Goal: Task Accomplishment & Management: Manage account settings

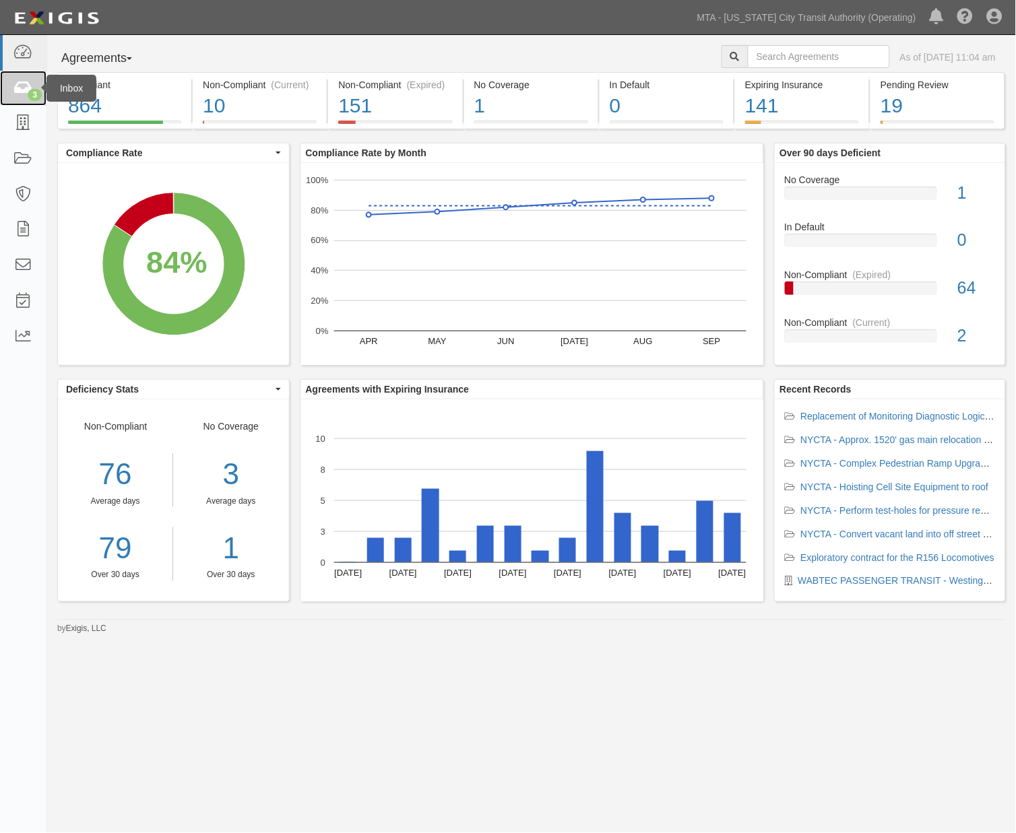
click at [23, 78] on link "3" at bounding box center [23, 89] width 46 height 36
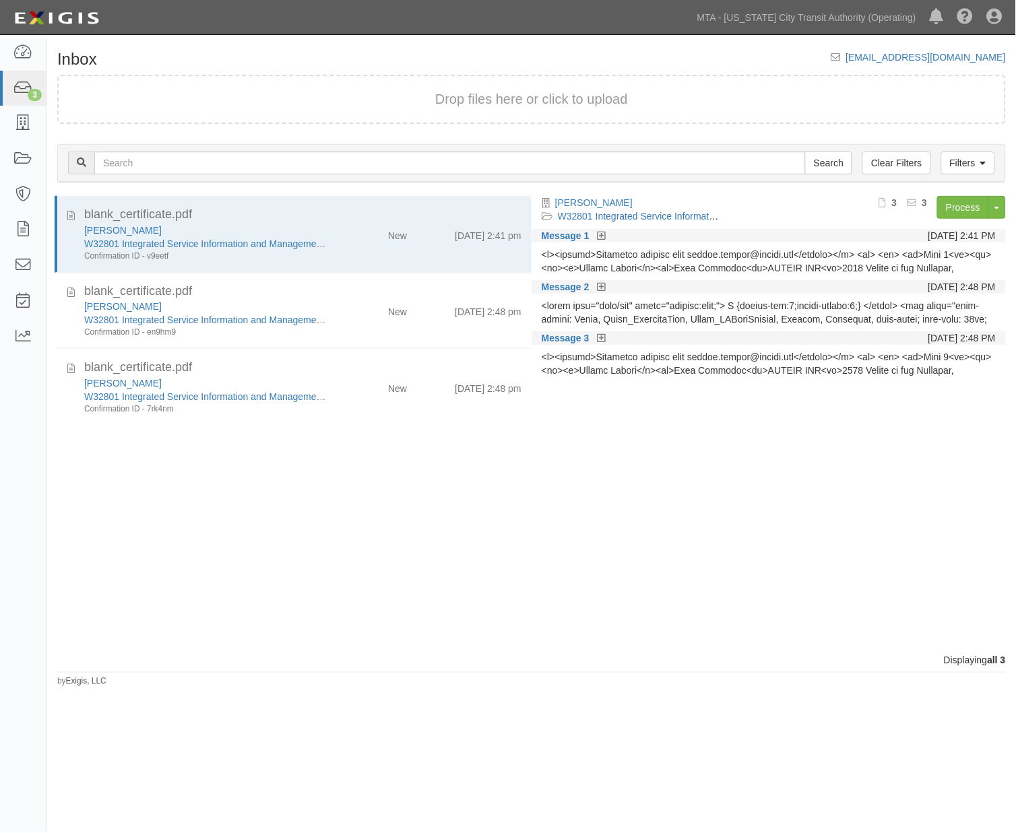
click at [515, 482] on div "blank_certificate.pdf Paul J. Scariano W32801 Integrated Service Information an…" at bounding box center [289, 425] width 484 height 458
click at [22, 157] on icon at bounding box center [22, 159] width 19 height 15
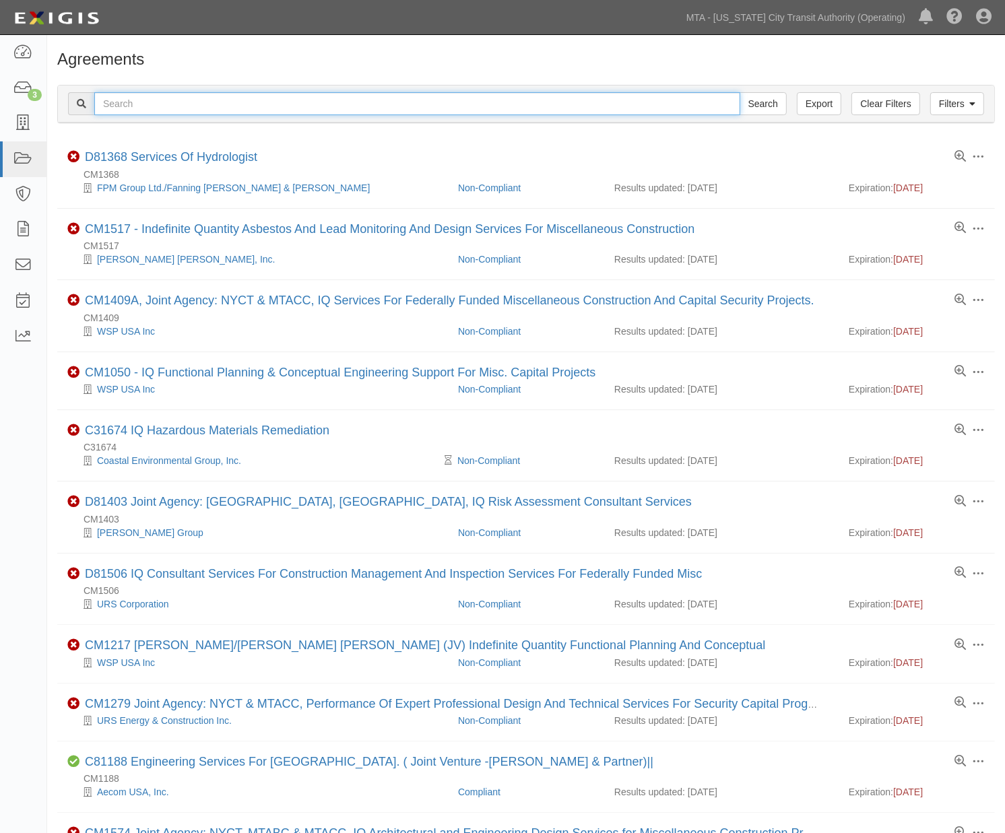
paste input "600000000031826"
type input "600000000031826"
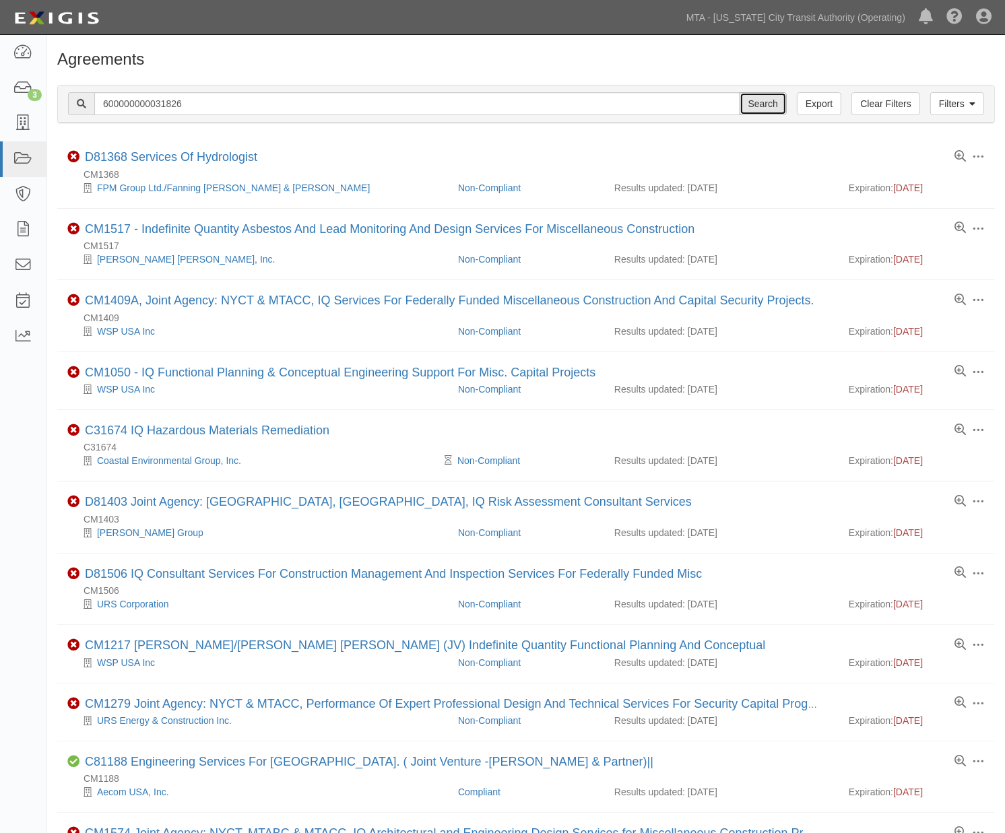
click at [748, 98] on input "Search" at bounding box center [763, 103] width 47 height 23
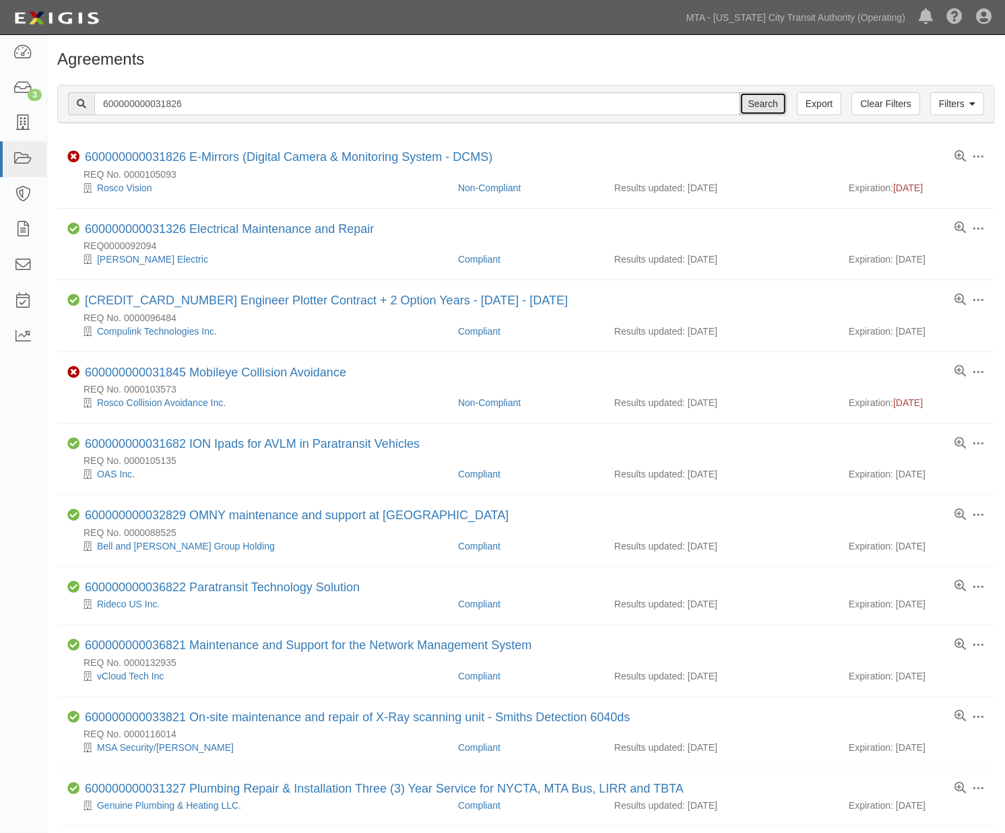
click at [756, 104] on input "Search" at bounding box center [763, 103] width 47 height 23
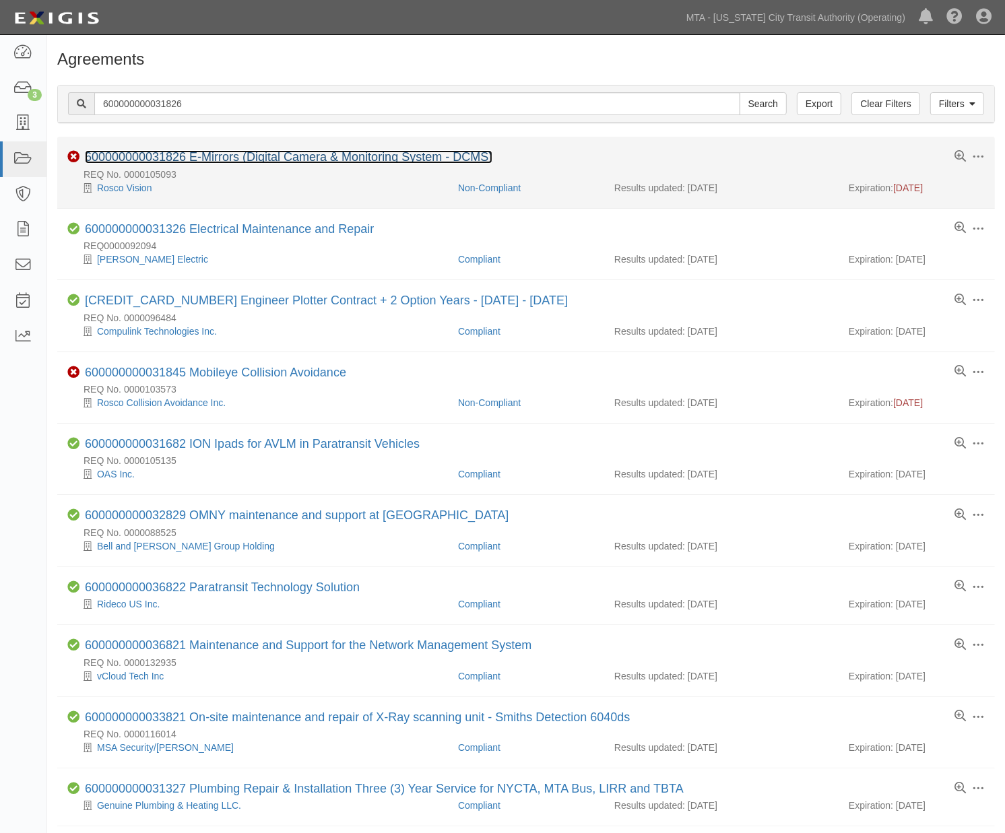
click at [229, 158] on link "600000000031826 E-Mirrors (Digital Camera & Monitoring System - DCMS)" at bounding box center [288, 156] width 407 height 13
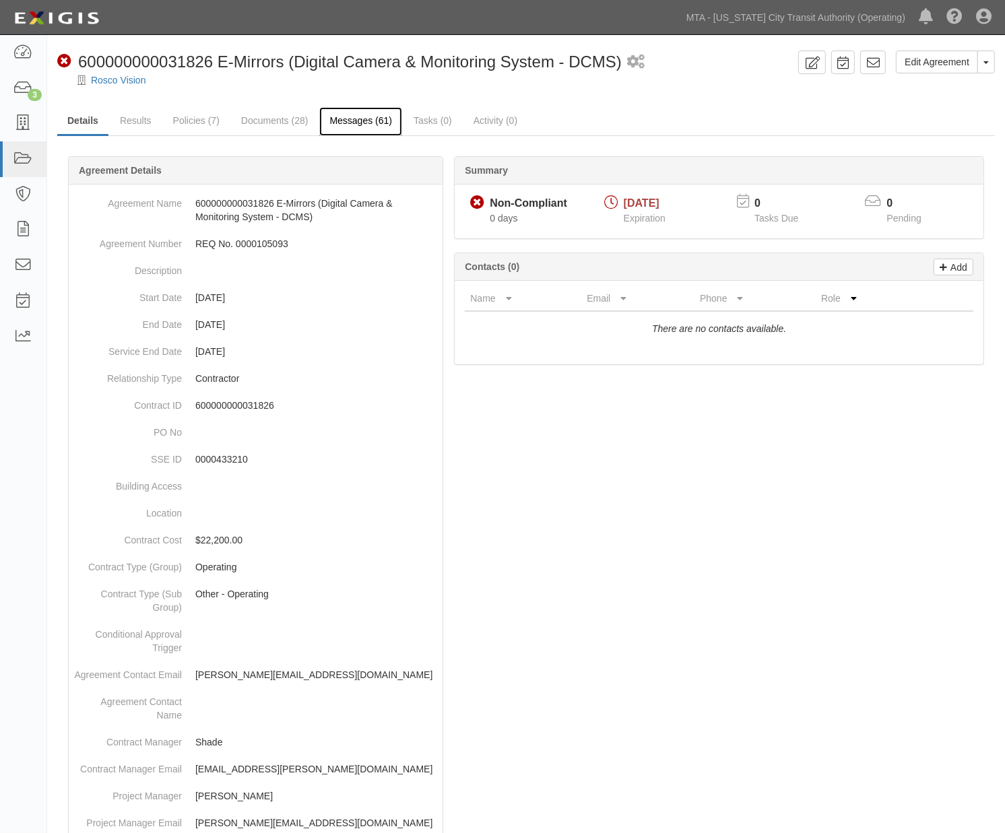
click at [359, 131] on link "Messages (61)" at bounding box center [360, 121] width 83 height 29
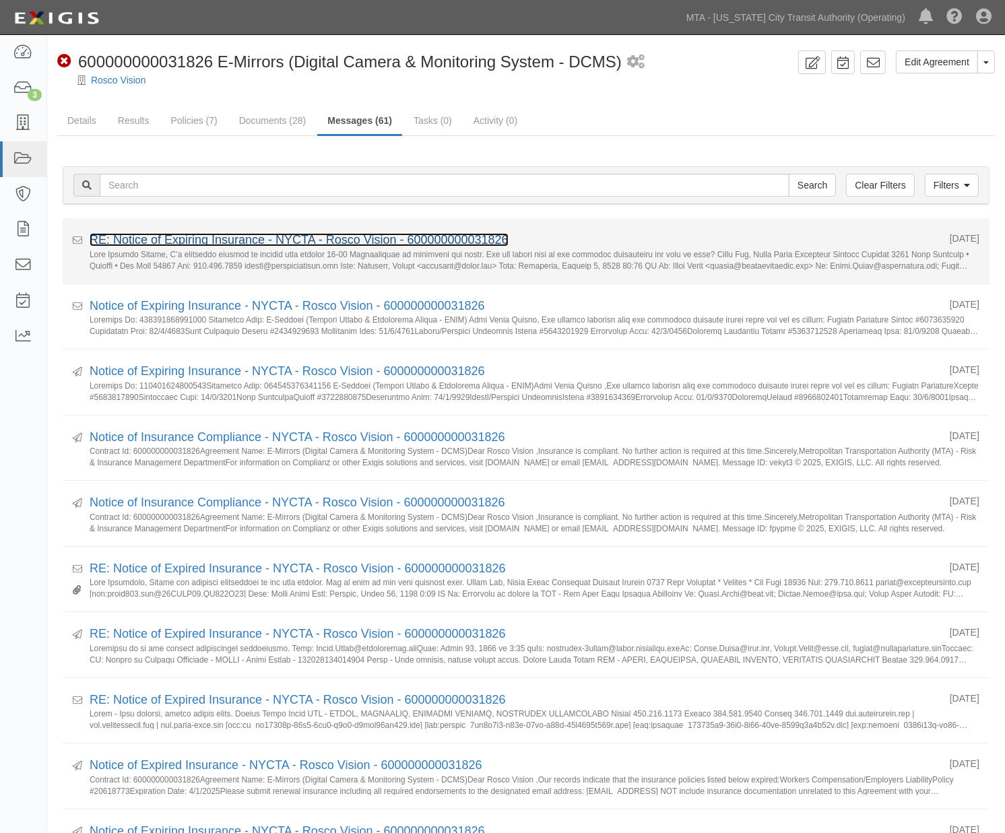
click at [228, 242] on link "RE: Notice of Expiring Insurance - NYCTA - Rosco Vision - 600000000031826" at bounding box center [299, 239] width 419 height 13
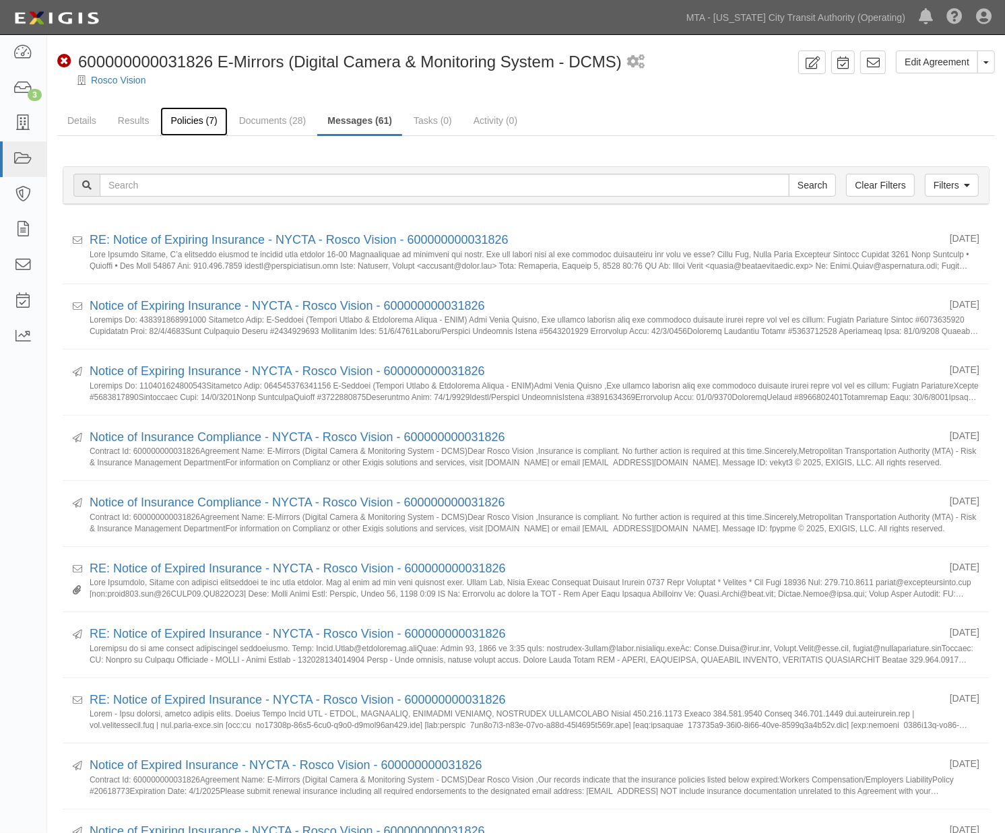
click at [192, 124] on link "Policies (7)" at bounding box center [193, 121] width 67 height 29
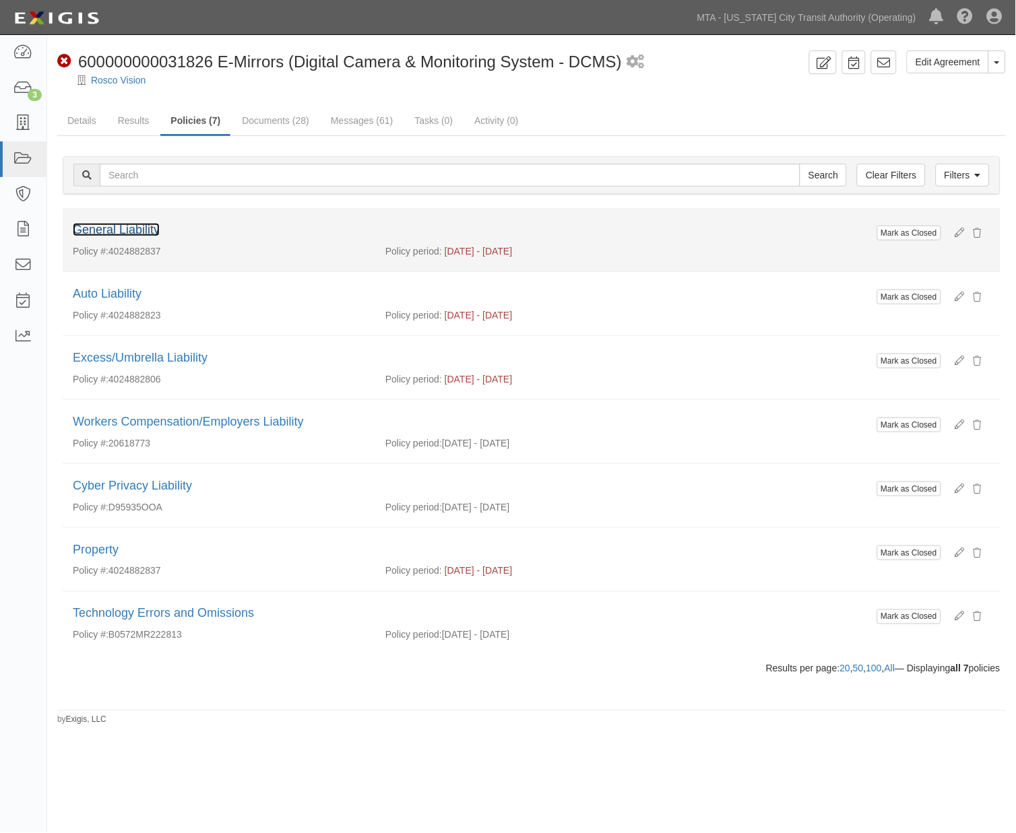
click at [135, 230] on link "General Liability" at bounding box center [116, 229] width 87 height 13
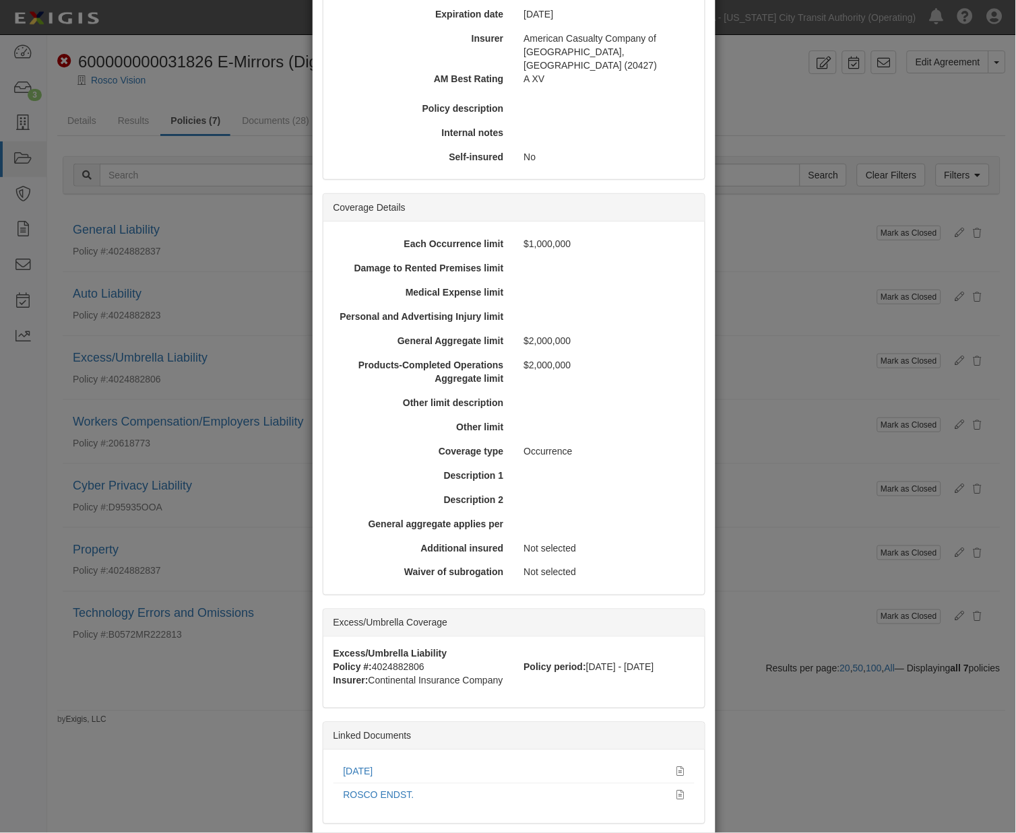
scroll to position [280, 0]
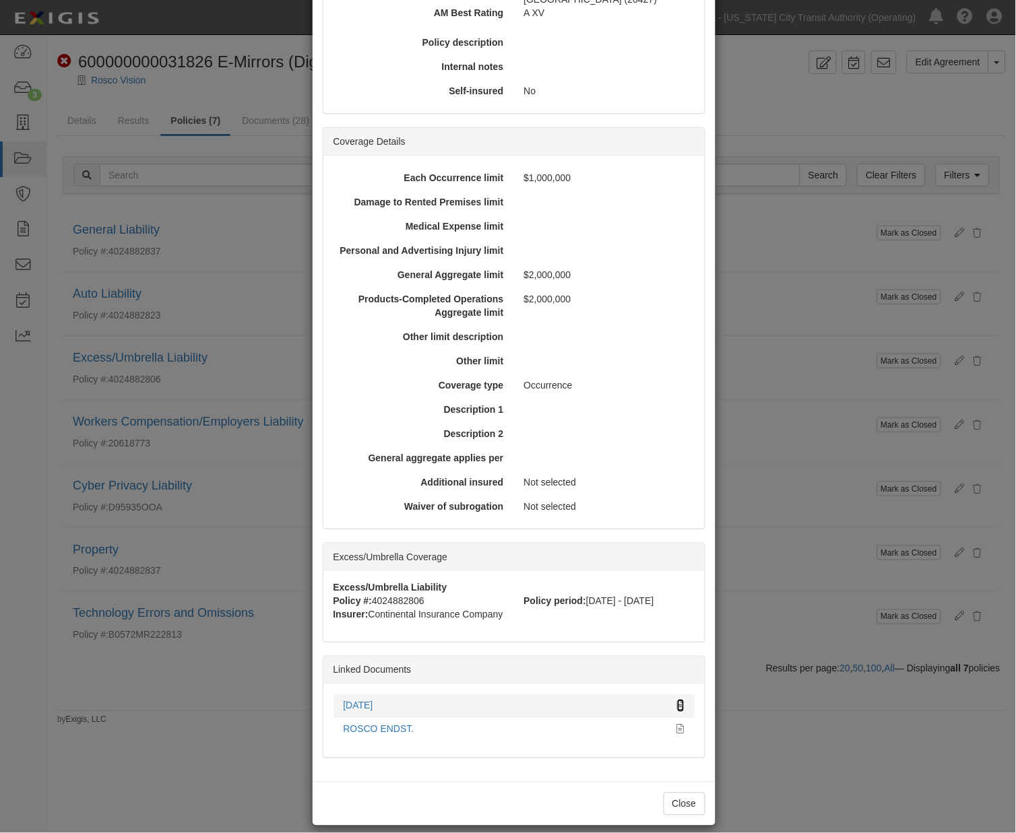
click at [677, 702] on icon at bounding box center [680, 706] width 7 height 9
click at [766, 743] on div "× View Policy Mark as Closed Edit Policy Toggle Dropdown Delete Policy Policy S…" at bounding box center [508, 416] width 1016 height 833
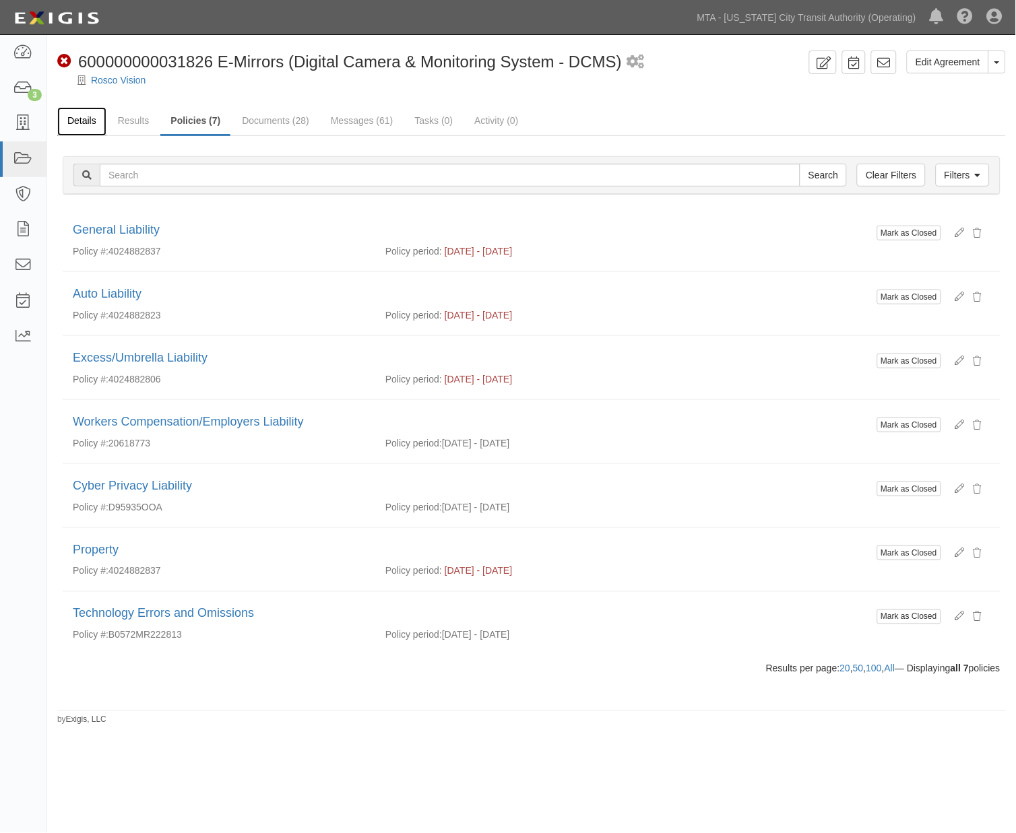
click at [83, 121] on link "Details" at bounding box center [81, 121] width 49 height 29
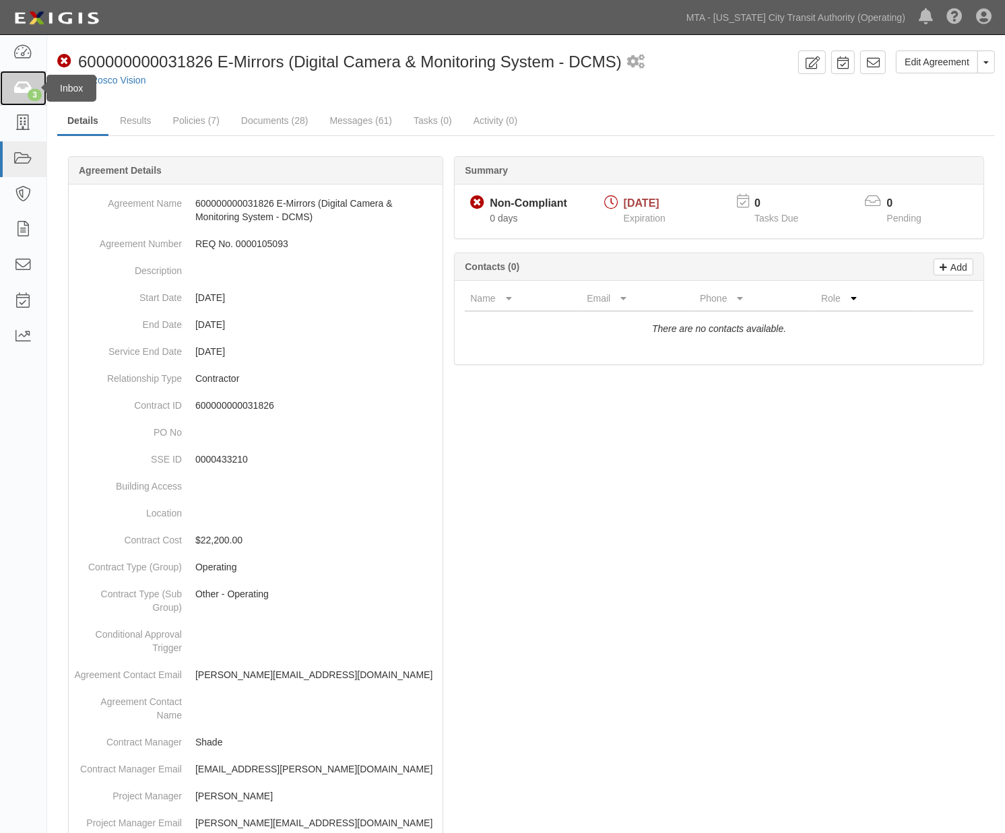
click at [10, 91] on link "3" at bounding box center [23, 89] width 46 height 36
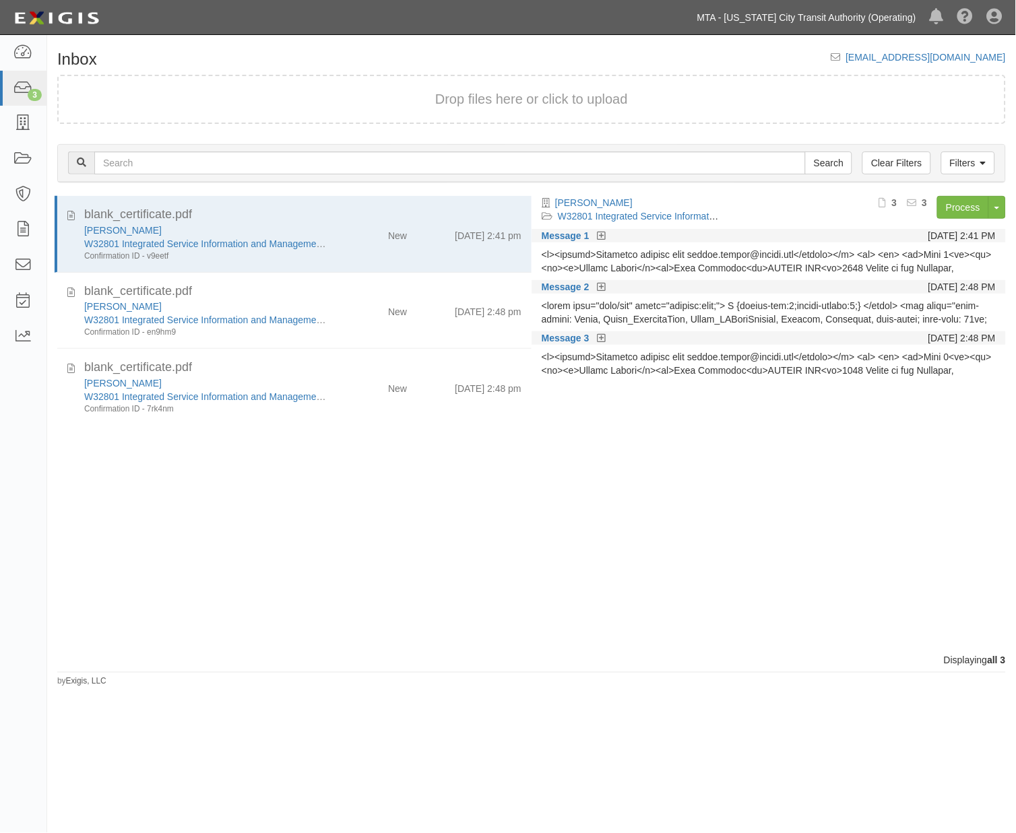
click at [808, 14] on link "MTA - [US_STATE] City Transit Authority (Operating)" at bounding box center [806, 17] width 232 height 27
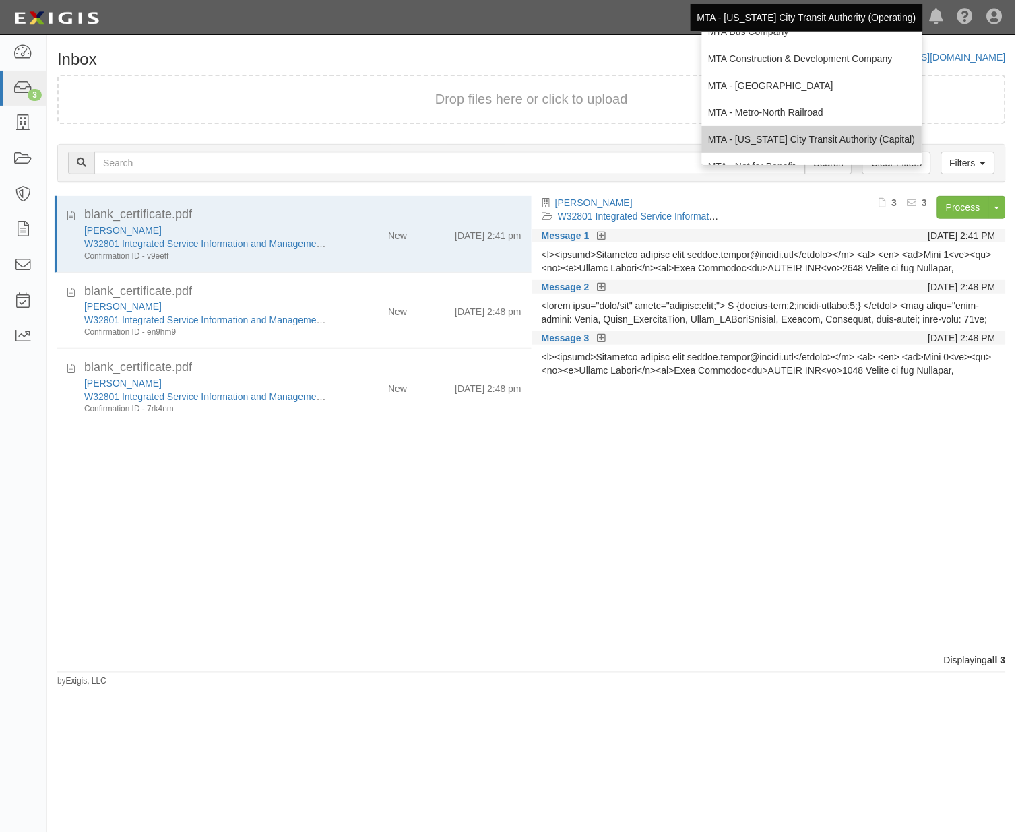
scroll to position [89, 0]
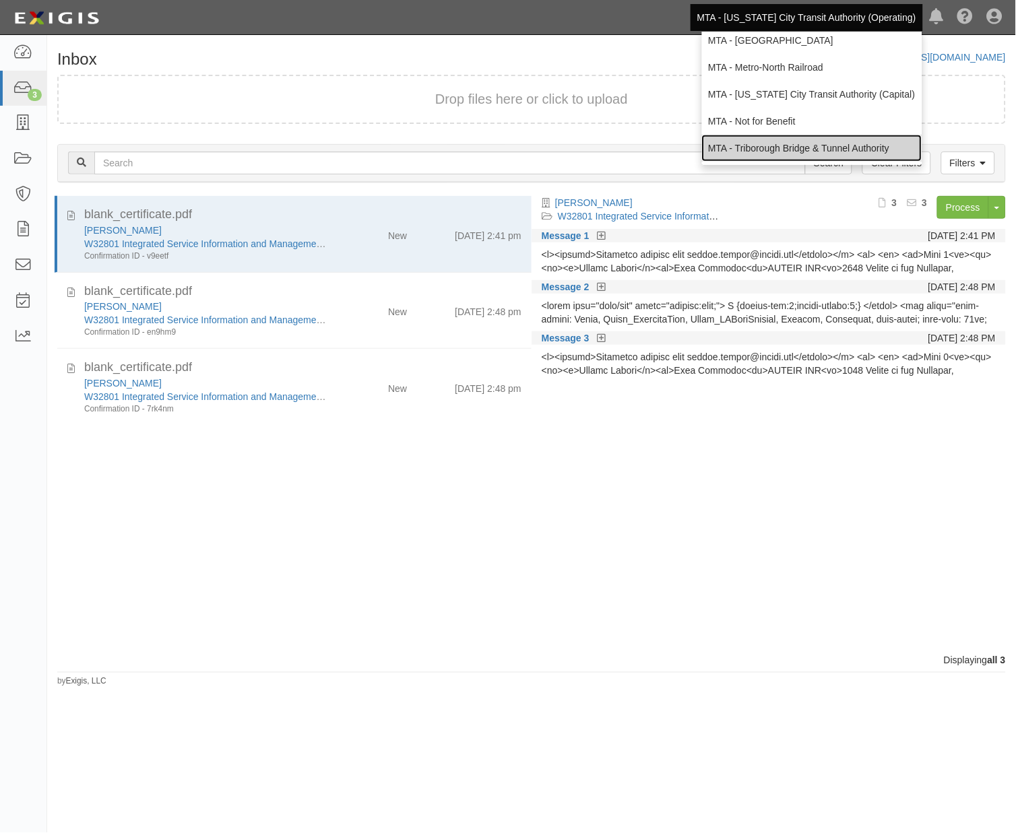
click at [772, 142] on link "MTA - Triborough Bridge & Tunnel Authority" at bounding box center [812, 148] width 220 height 27
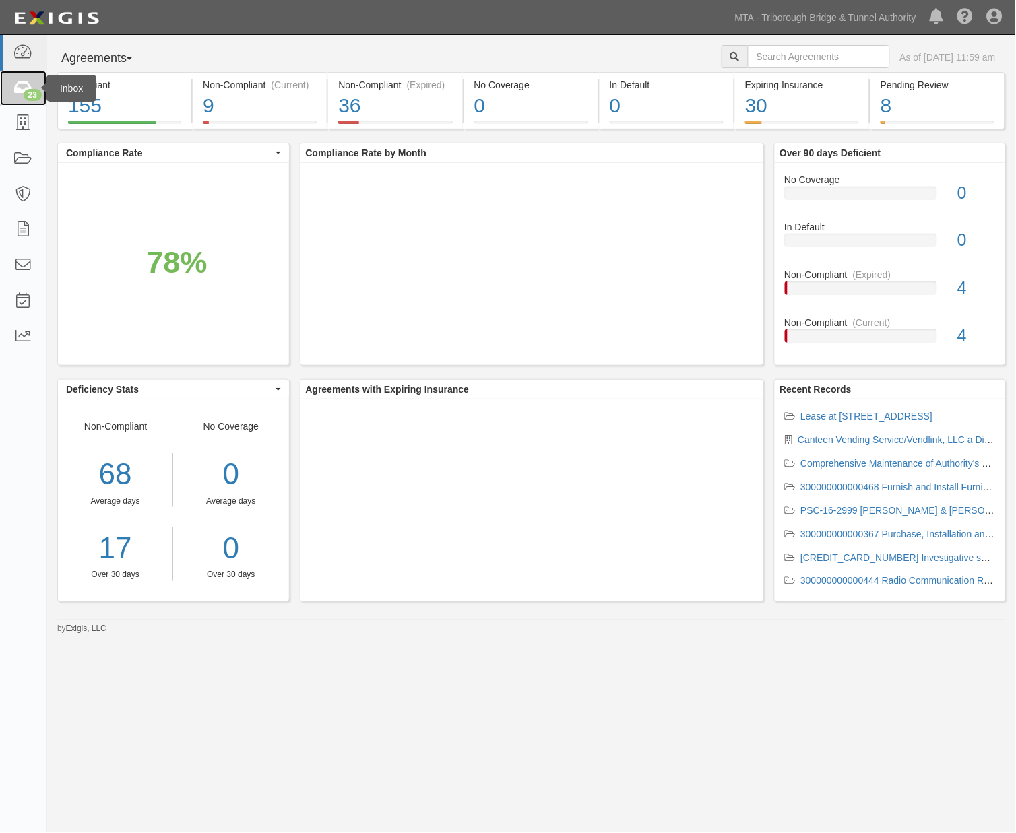
click at [19, 91] on icon at bounding box center [22, 88] width 19 height 15
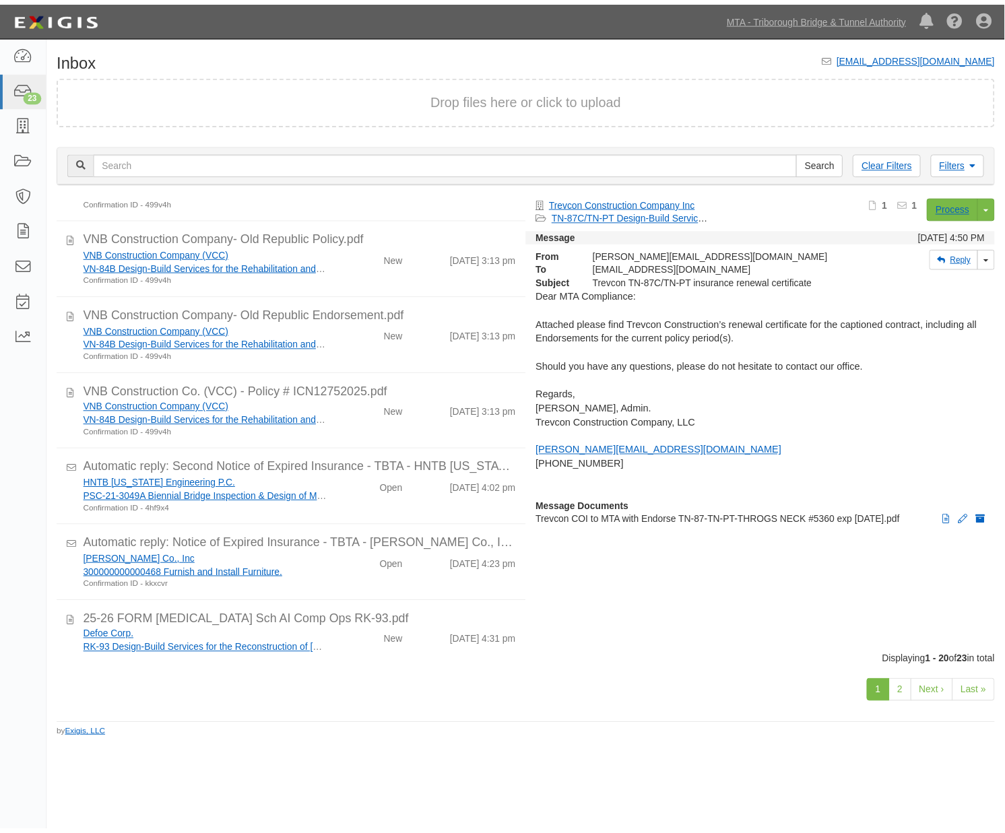
scroll to position [1082, 0]
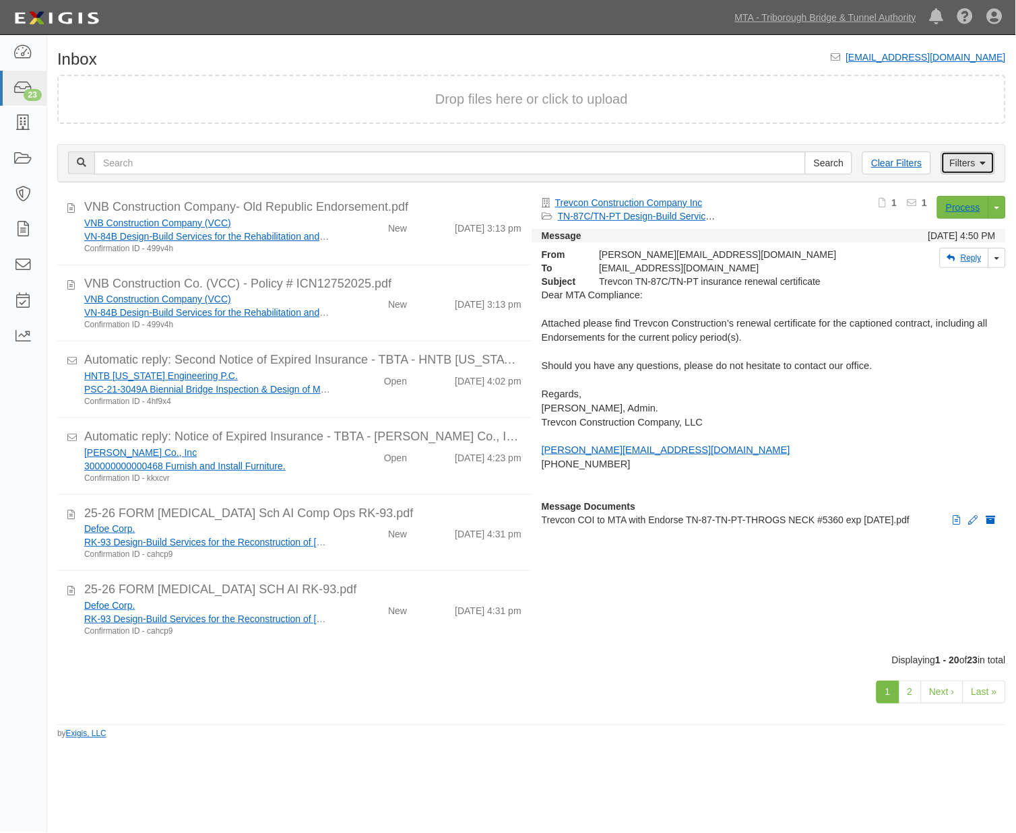
click at [968, 163] on link "Filters" at bounding box center [968, 163] width 54 height 23
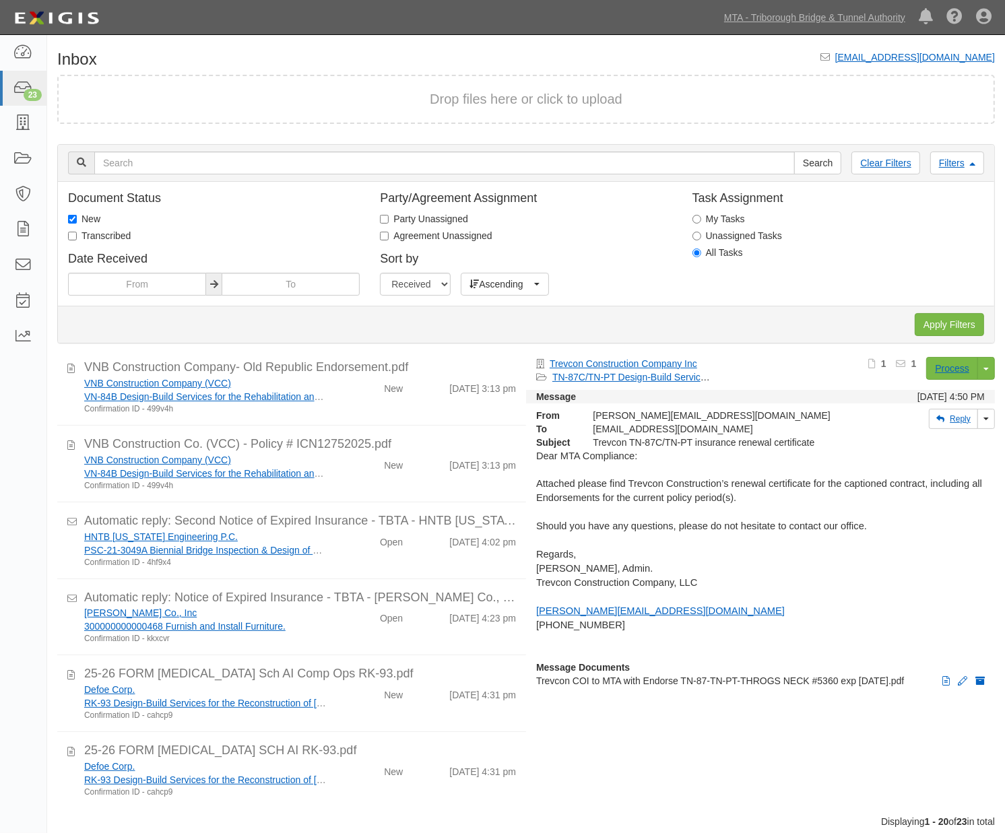
click at [97, 234] on label "Transcribed" at bounding box center [99, 235] width 63 height 13
click at [77, 234] on input "Transcribed" at bounding box center [72, 236] width 9 height 9
checkbox input "true"
click at [94, 220] on label "New" at bounding box center [84, 218] width 32 height 13
click at [77, 220] on input "New" at bounding box center [72, 219] width 9 height 9
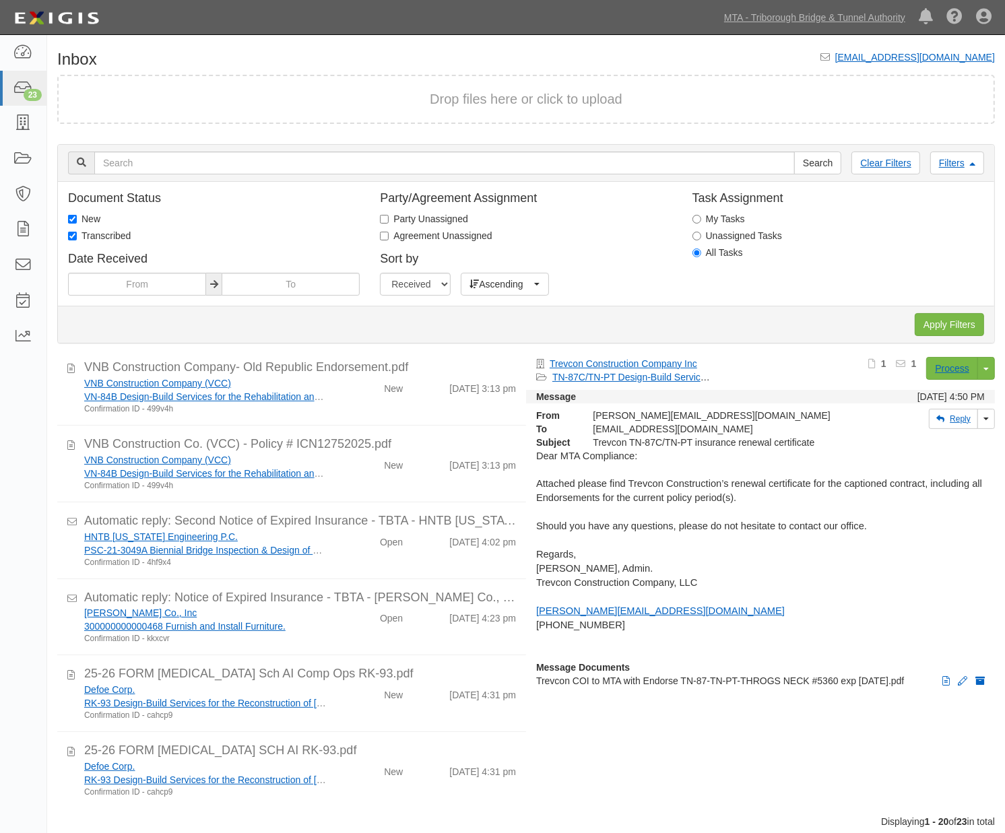
checkbox input "false"
click at [972, 325] on input "Apply Filters" at bounding box center [949, 324] width 69 height 23
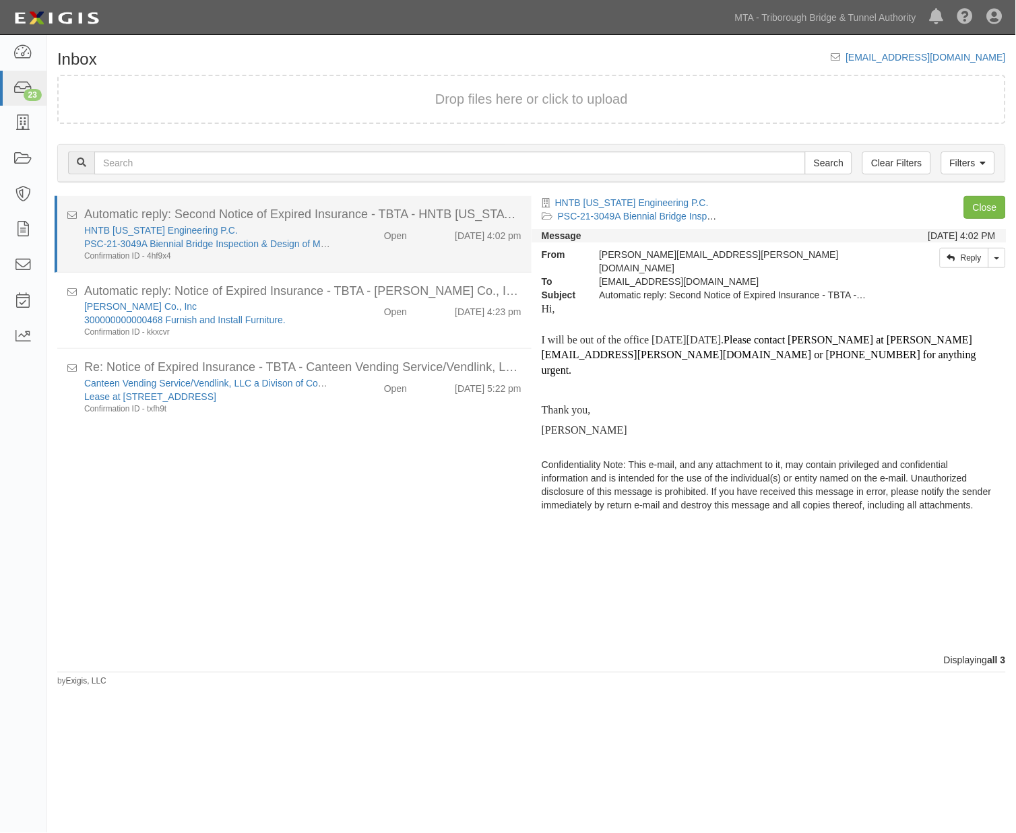
click at [331, 244] on div "HNTB New York Engineering P.C. PSC-21-3049A Biennial Bridge Inspection & Design…" at bounding box center [207, 243] width 267 height 38
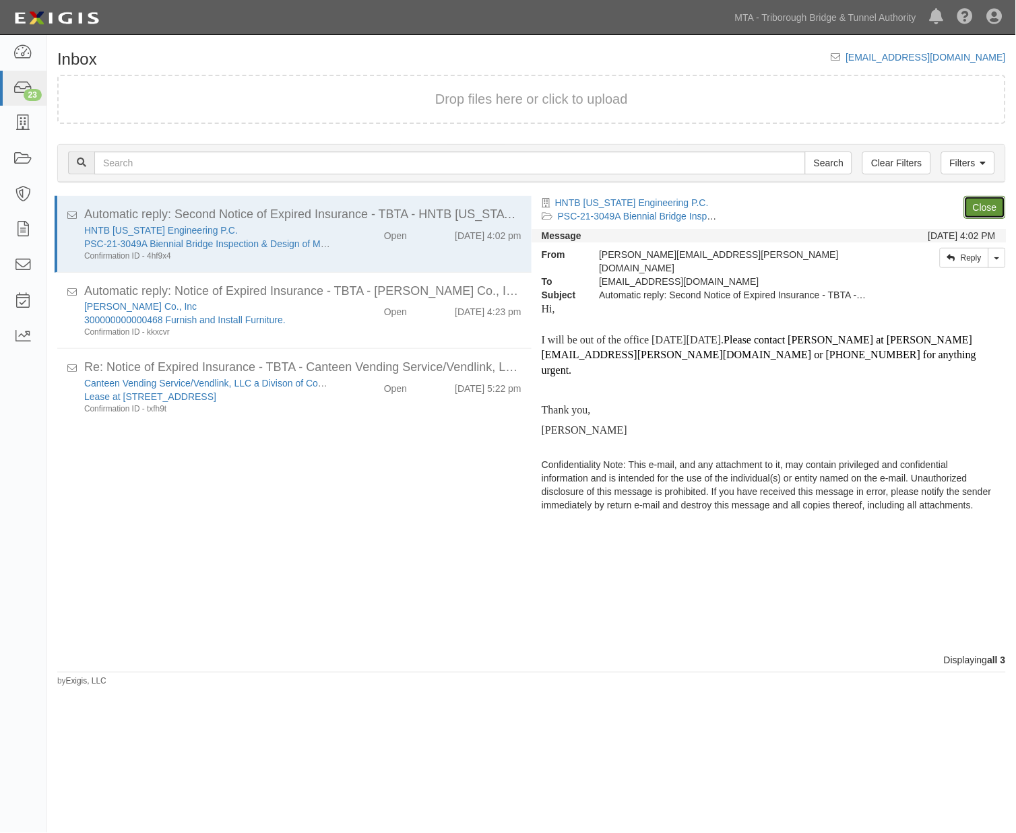
click at [984, 207] on link "Close" at bounding box center [985, 207] width 42 height 23
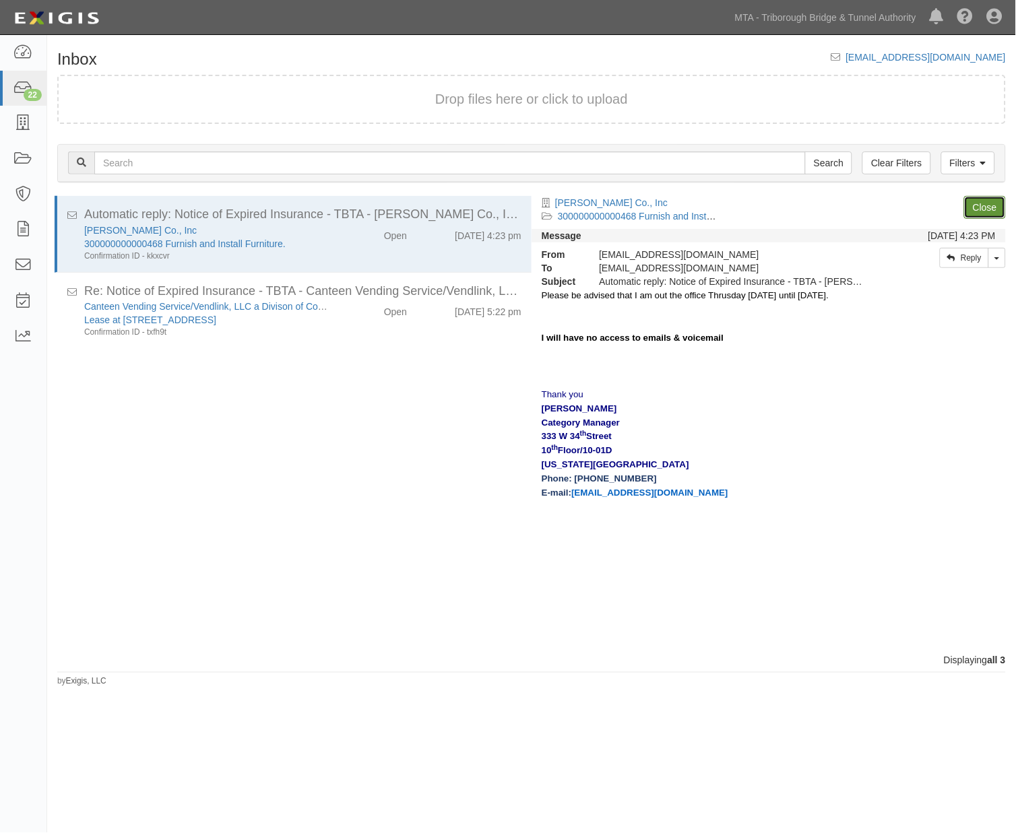
click at [988, 199] on link "Close" at bounding box center [985, 207] width 42 height 23
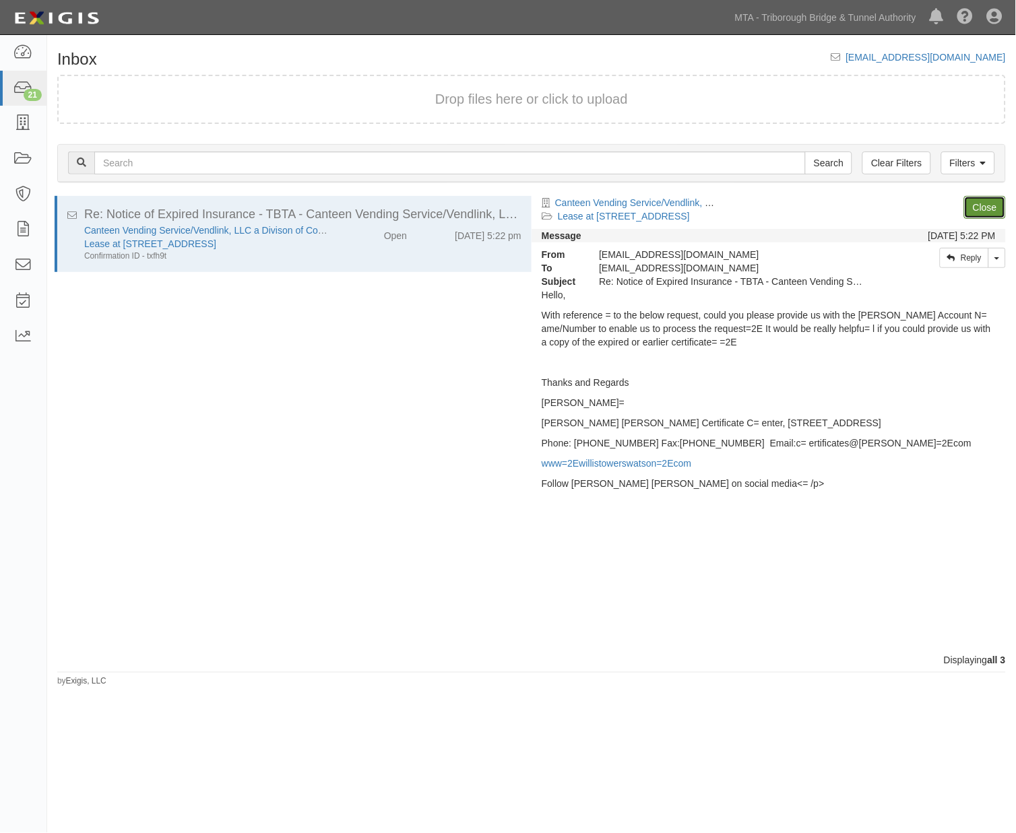
click at [979, 209] on link "Close" at bounding box center [985, 207] width 42 height 23
click at [987, 203] on link "Close" at bounding box center [985, 207] width 42 height 23
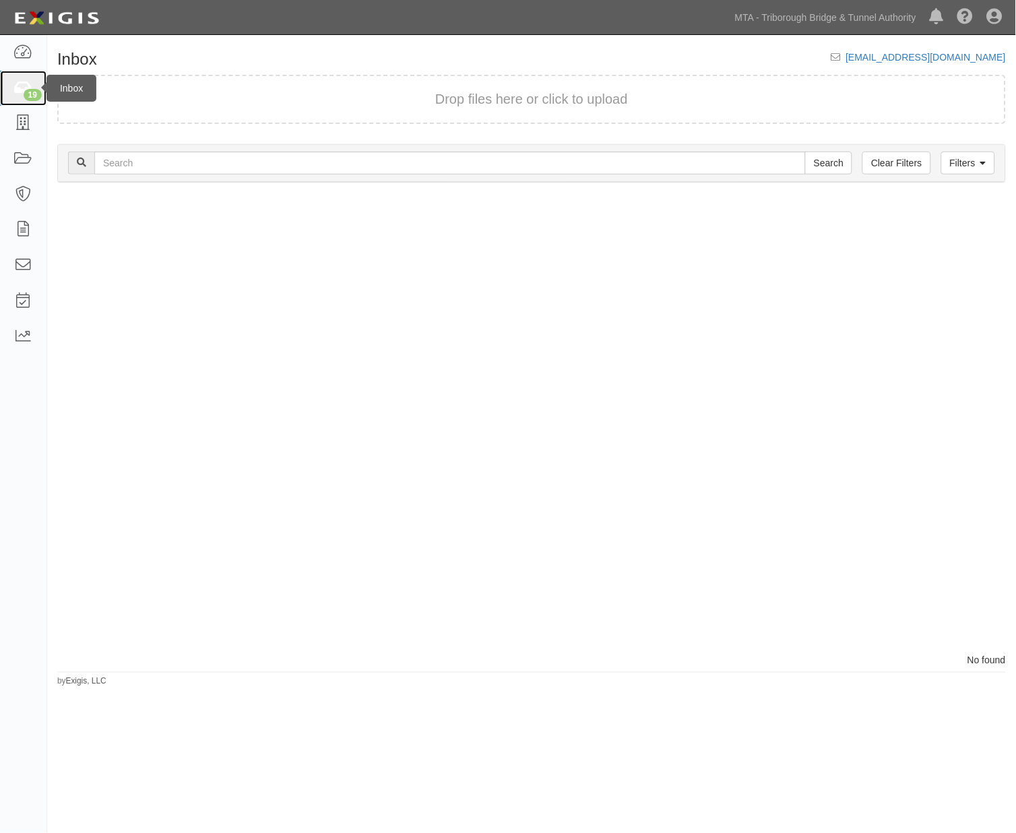
click at [20, 89] on icon at bounding box center [22, 88] width 19 height 15
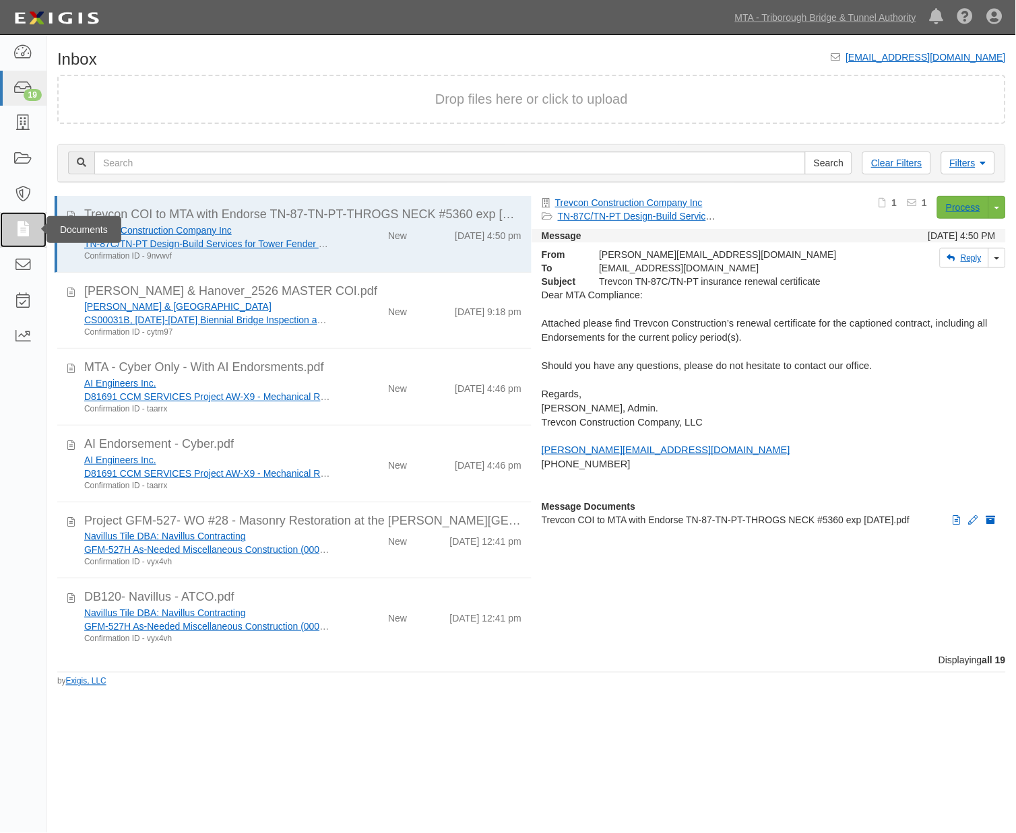
click at [24, 225] on icon at bounding box center [22, 229] width 19 height 15
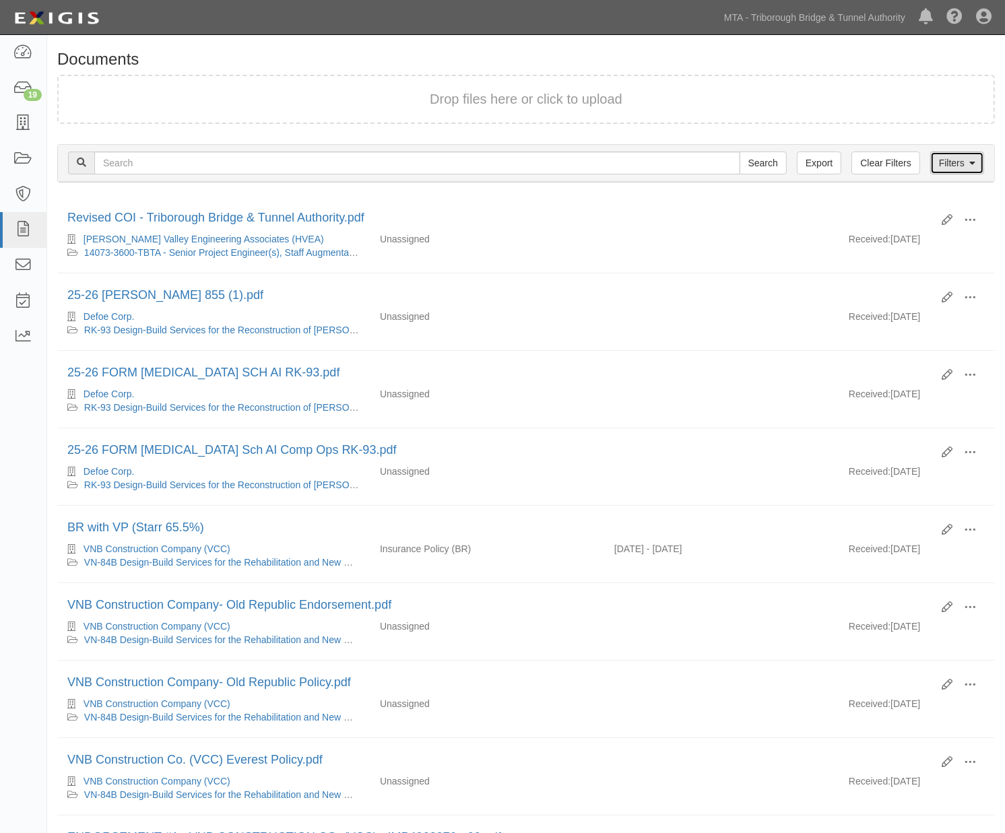
click at [954, 162] on link "Filters" at bounding box center [957, 163] width 54 height 23
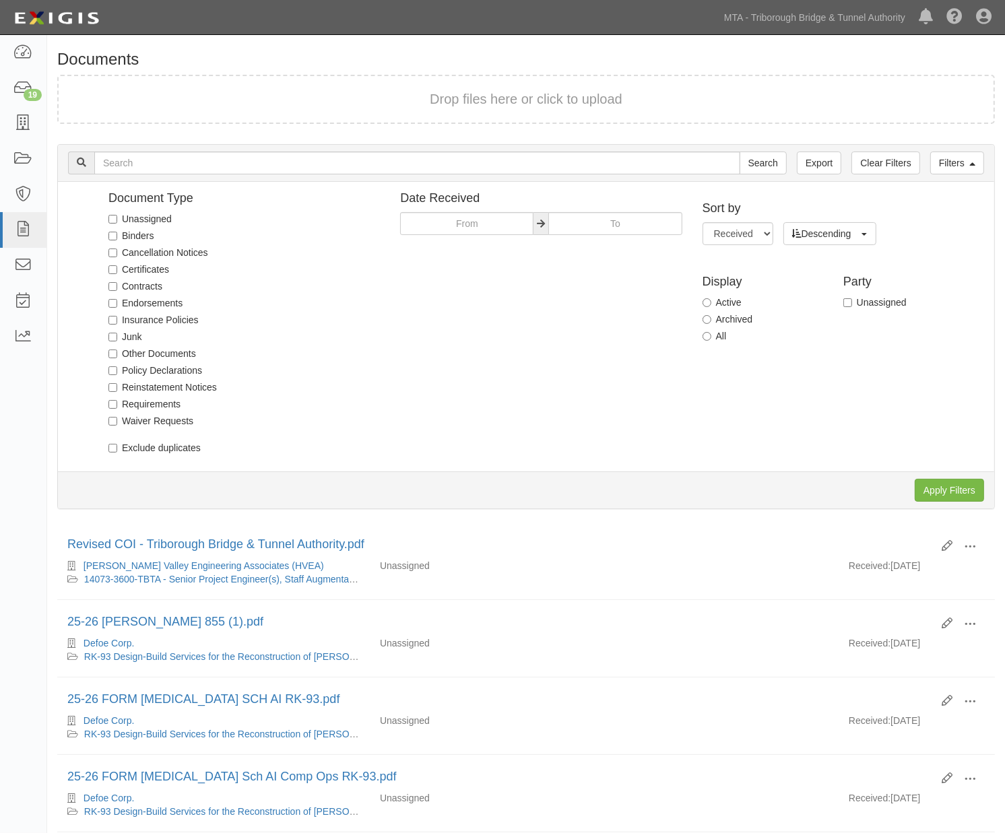
click at [157, 218] on label "Unassigned" at bounding box center [139, 218] width 63 height 13
click at [117, 218] on input "Unassigned" at bounding box center [112, 219] width 9 height 9
checkbox input "true"
click at [927, 486] on input "Apply Filters" at bounding box center [949, 490] width 69 height 23
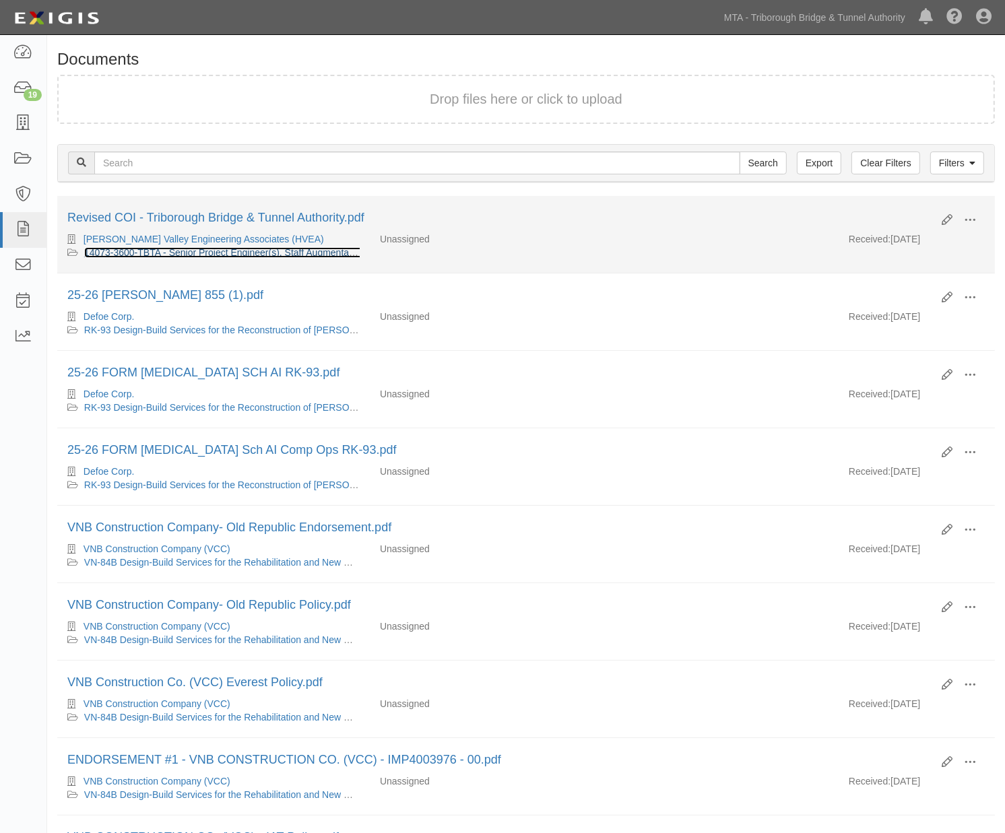
click at [250, 253] on link "14073-3600-TBTA - Senior Project Engineer(s), Staff Augmentation for Project GE…" at bounding box center [298, 252] width 428 height 11
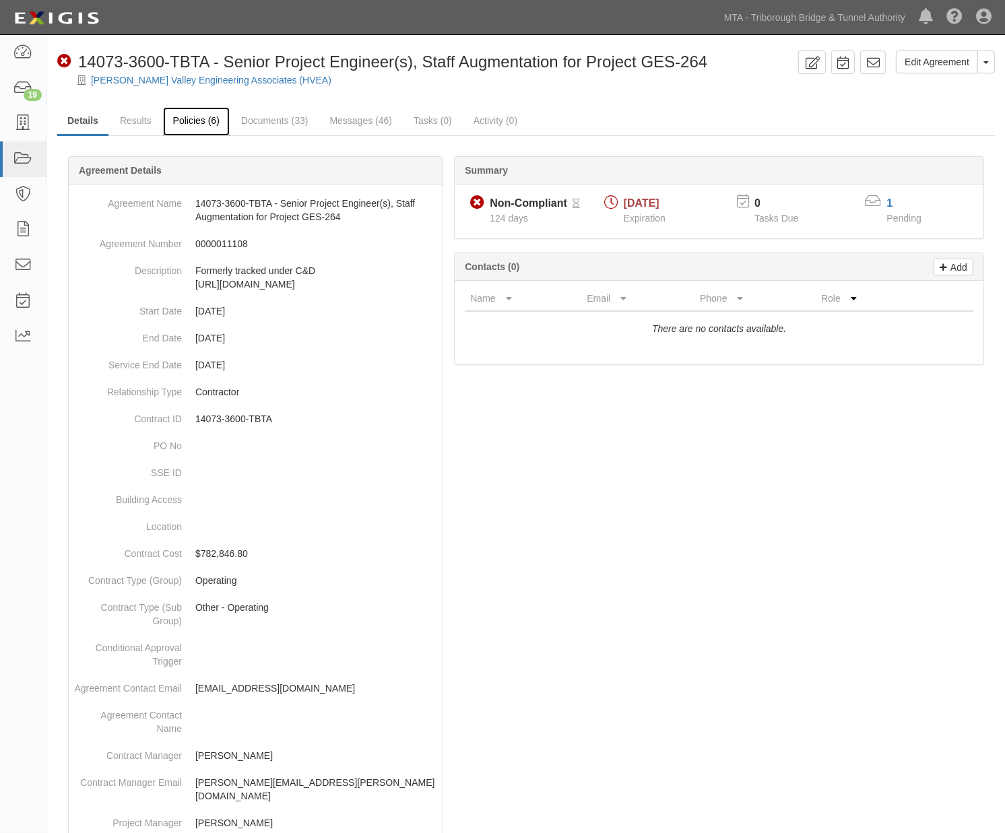
click at [206, 116] on link "Policies (6)" at bounding box center [196, 121] width 67 height 29
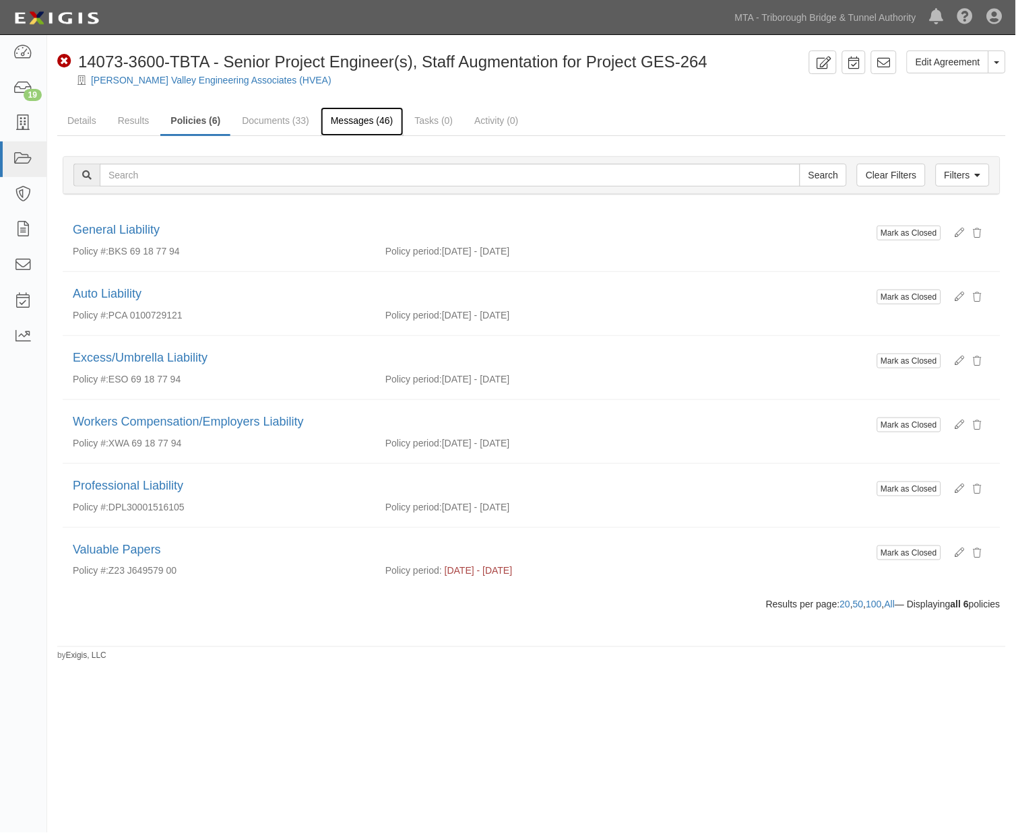
click at [345, 115] on link "Messages (46)" at bounding box center [362, 121] width 83 height 29
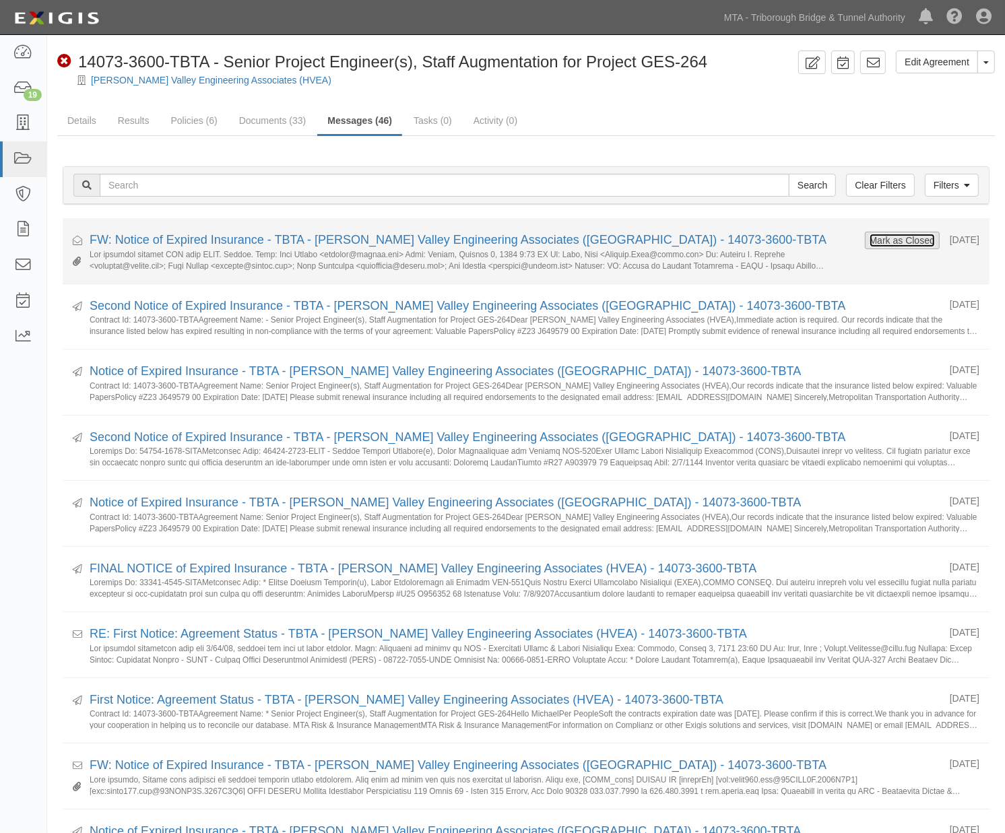
click at [872, 242] on button "Mark as Closed" at bounding box center [902, 240] width 67 height 15
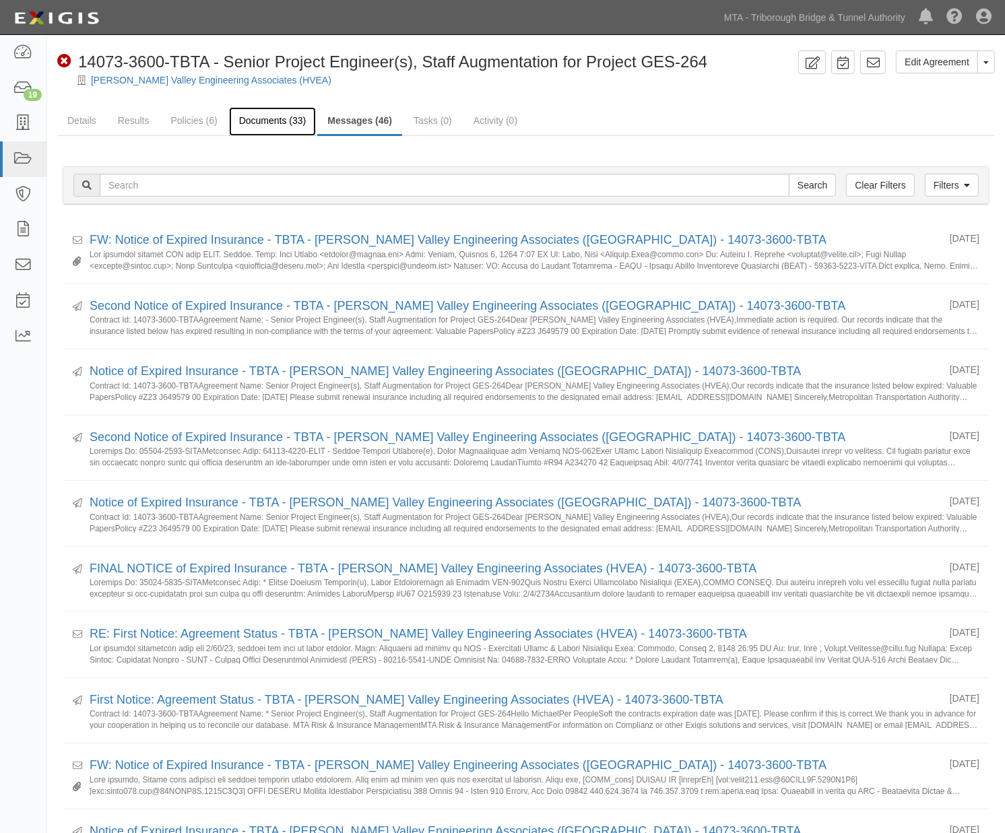
click at [286, 115] on link "Documents (33)" at bounding box center [273, 121] width 88 height 29
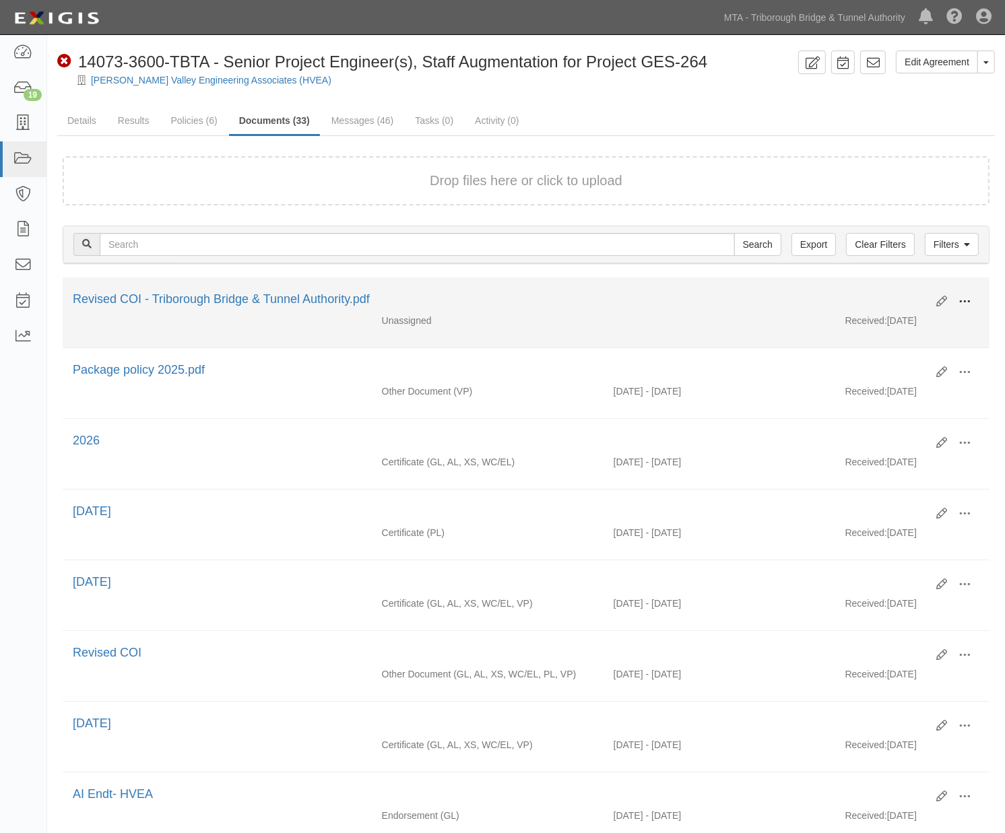
click at [974, 299] on button at bounding box center [965, 302] width 30 height 23
click at [865, 298] on link "Edit" at bounding box center [899, 296] width 106 height 24
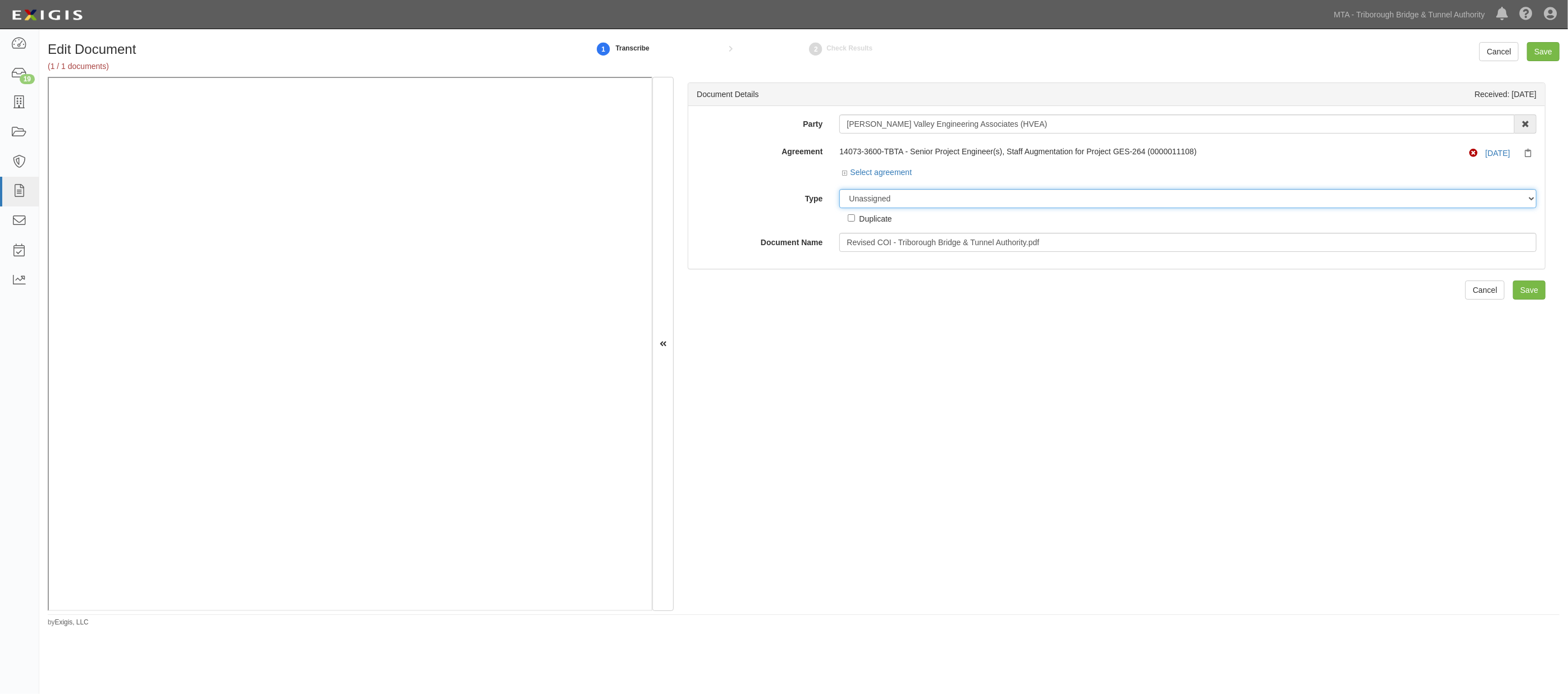
click at [846, 198] on select "Unassigned Binder Cancellation Notice Certificate Contract Endorsement Insuranc…" at bounding box center [1188, 198] width 698 height 19
click at [839, 190] on select "Unassigned Binder Cancellation Notice Certificate Contract Endorsement Insuranc…" at bounding box center [1188, 198] width 698 height 19
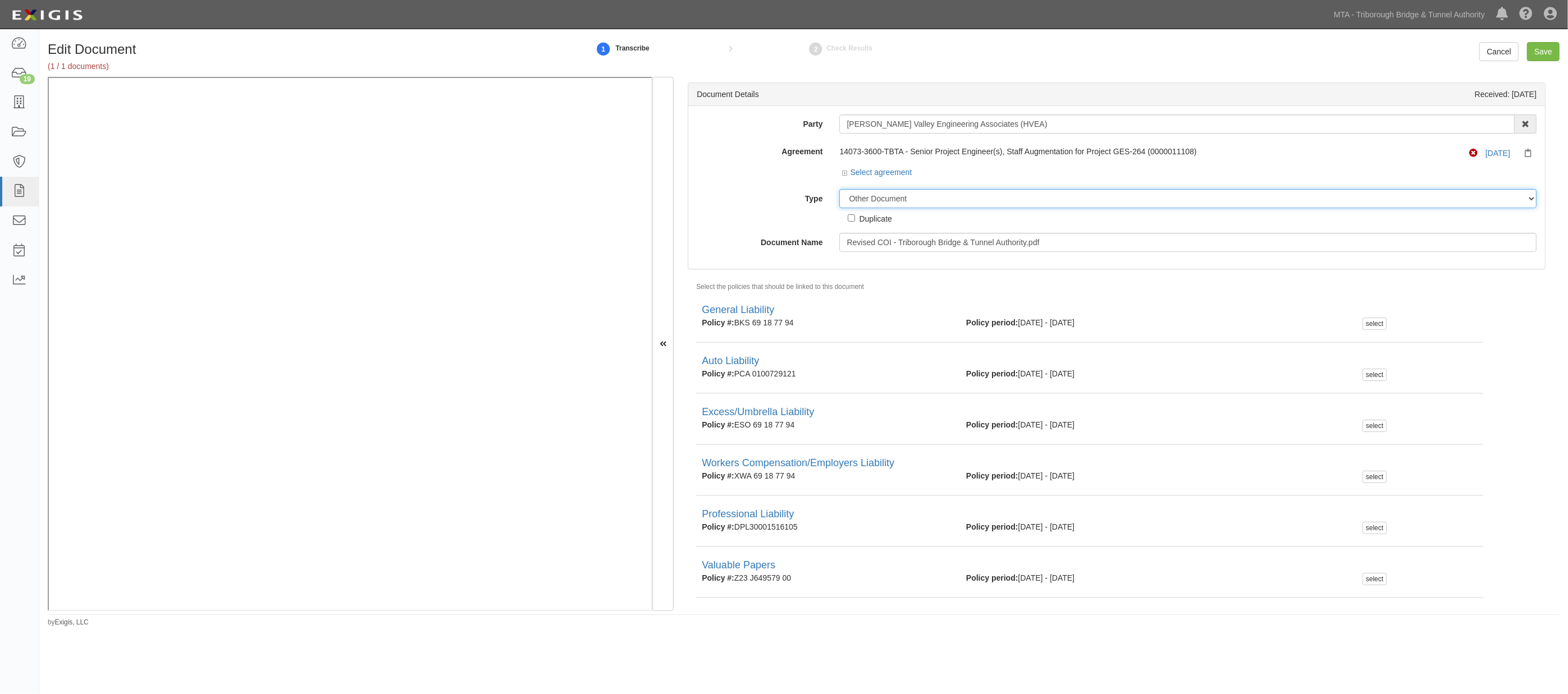
click at [846, 194] on select "Unassigned Binder Cancellation Notice Certificate Contract Endorsement Insuranc…" at bounding box center [1188, 198] width 698 height 19
select select "CertificateDetail"
click at [839, 190] on select "Unassigned Binder Cancellation Notice Certificate Contract Endorsement Insuranc…" at bounding box center [1188, 198] width 698 height 19
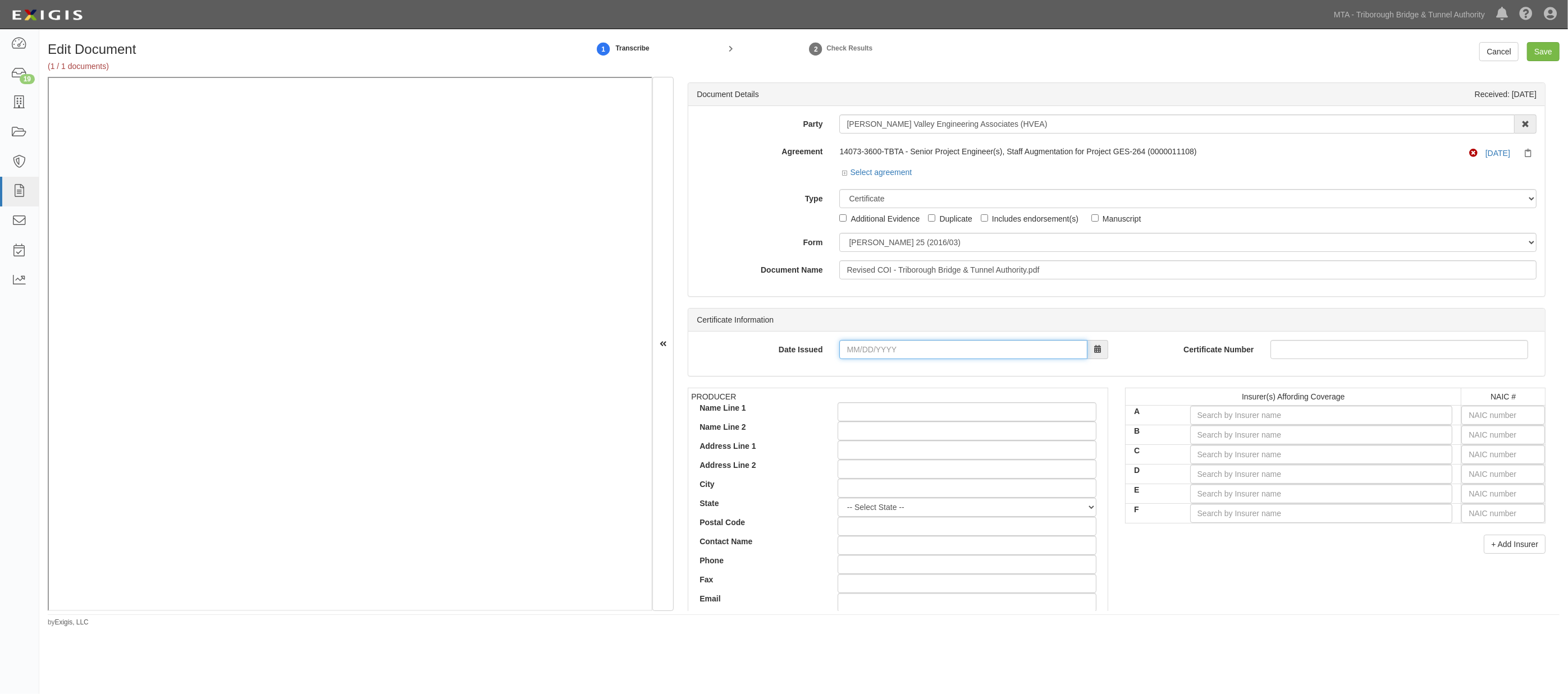
click at [846, 349] on input "Date Issued" at bounding box center [964, 349] width 248 height 19
type input "10/02/2025"
click at [846, 416] on input "text" at bounding box center [1503, 415] width 83 height 19
type input "25232"
type input "2"
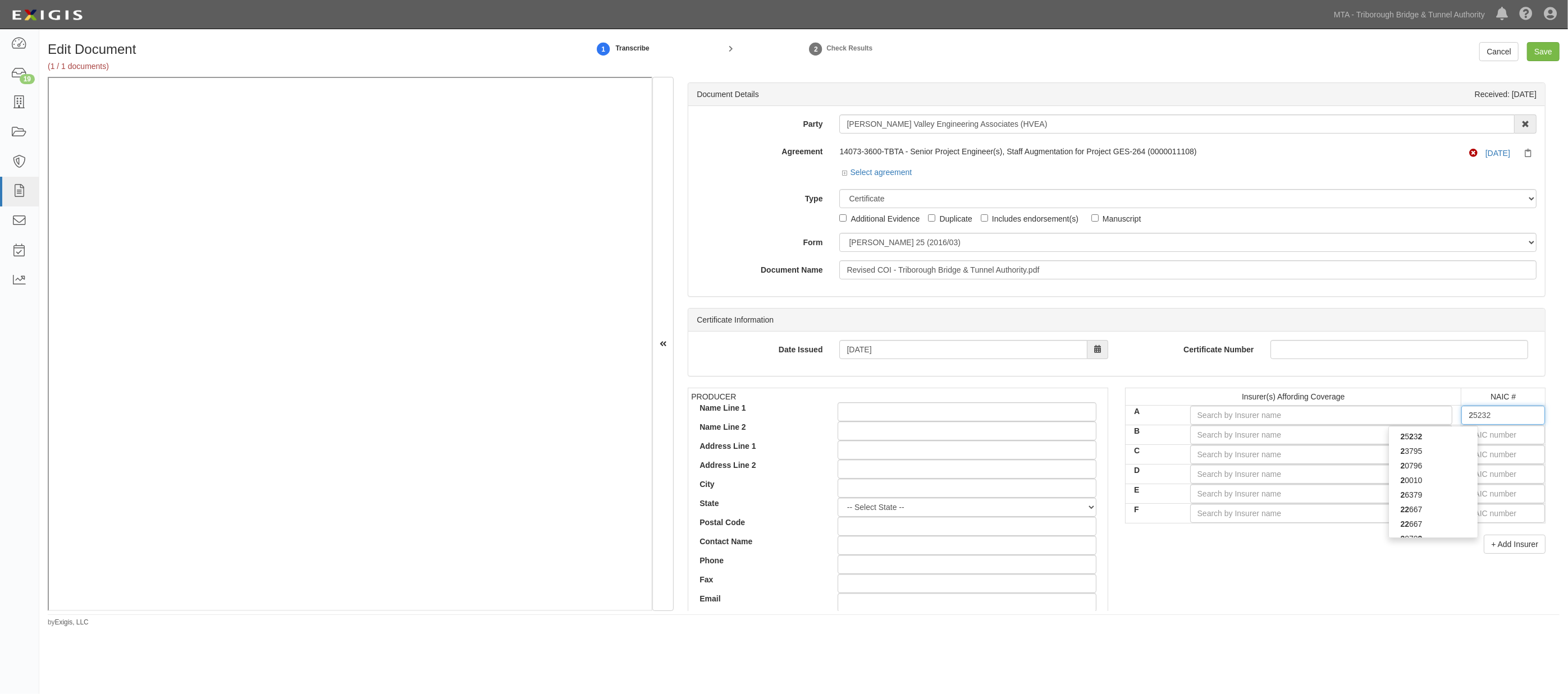
type input "24856"
type input "24"
type input "24066"
type input "240"
type input "24082"
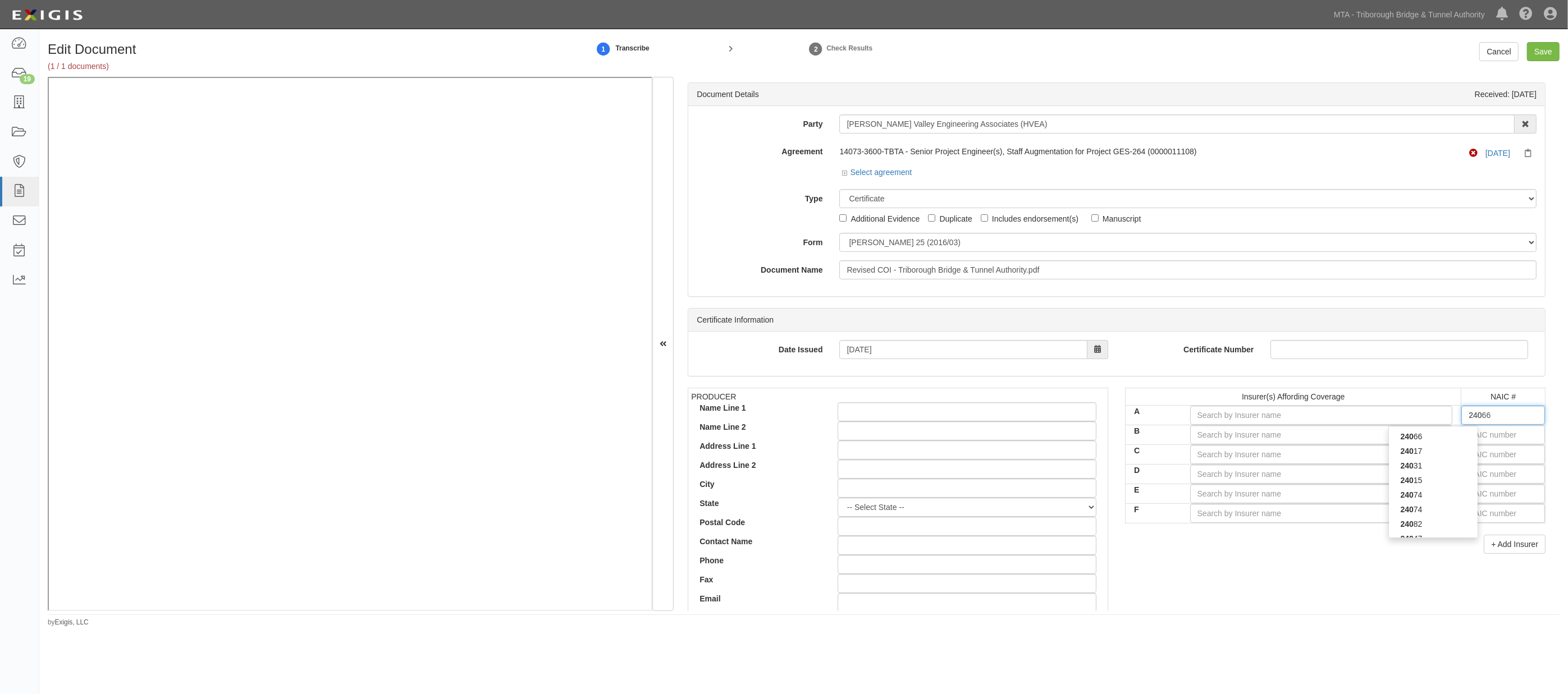
type input "2408"
type input "24082"
click at [846, 437] on div "24082" at bounding box center [1433, 437] width 88 height 15
type input "Ohio Security Insurance Company (A XV Rating)"
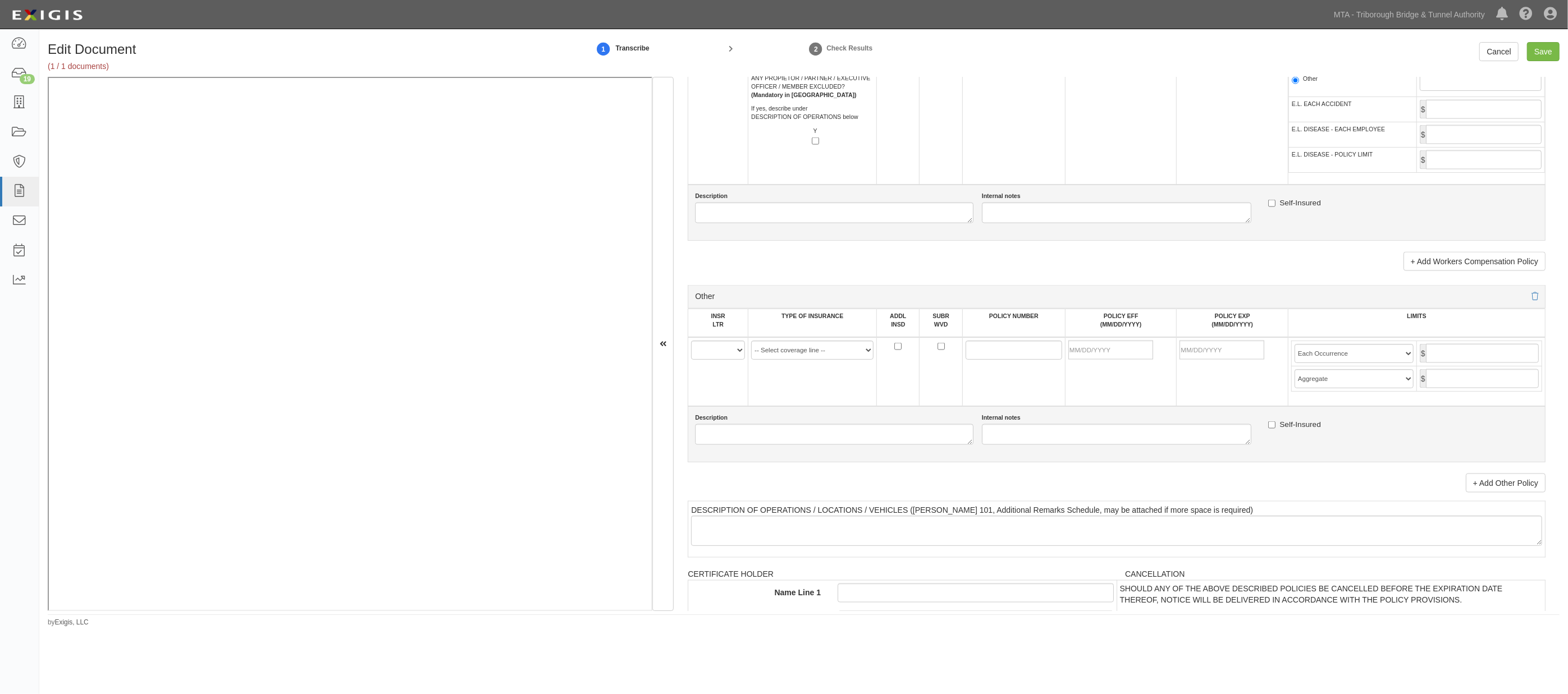
scroll to position [1933, 0]
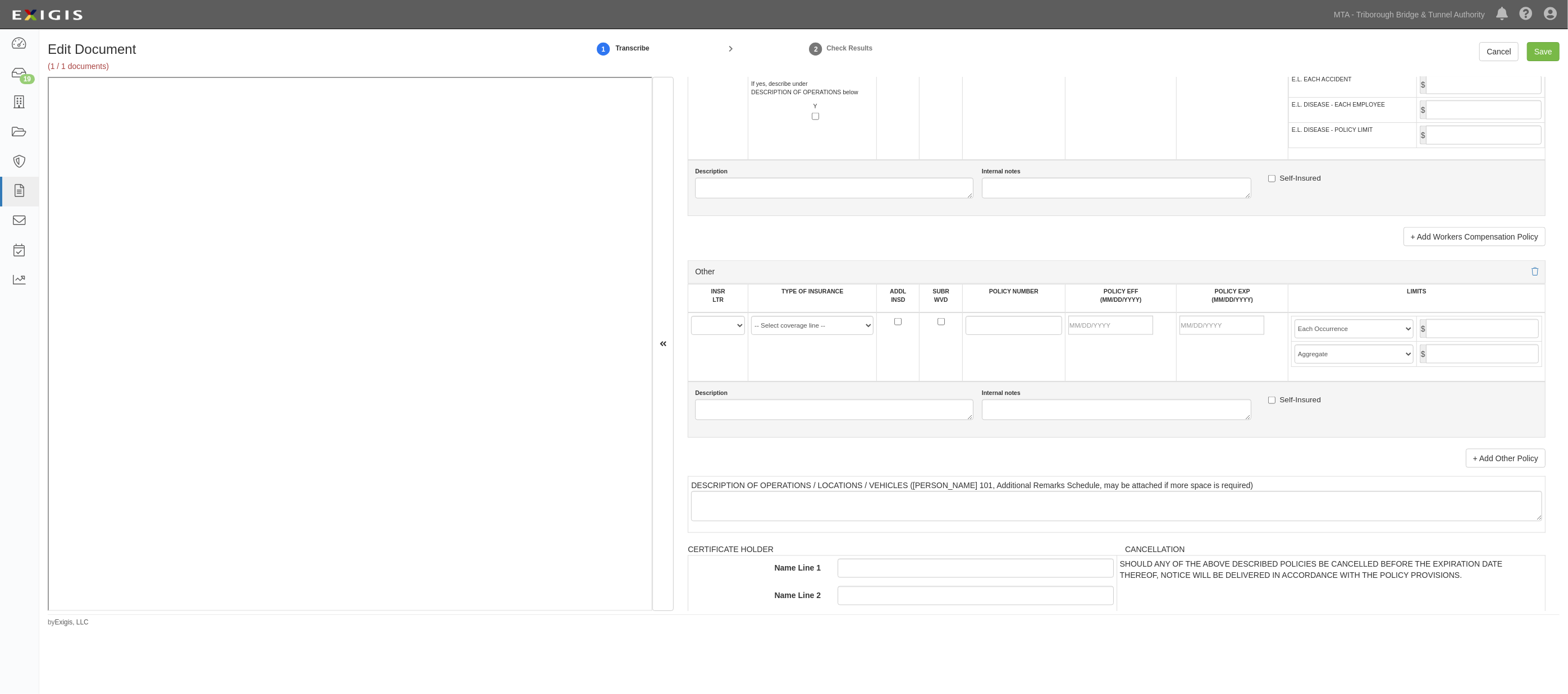
type input "24082"
click at [712, 335] on select "A B C D E F" at bounding box center [718, 325] width 54 height 19
select select "A"
click at [691, 335] on select "A B C D E F" at bounding box center [718, 325] width 54 height 19
click at [773, 335] on select "-- Select coverage line -- Asbestos Abatement Auto Physical Damage Aviation Lia…" at bounding box center [812, 325] width 123 height 19
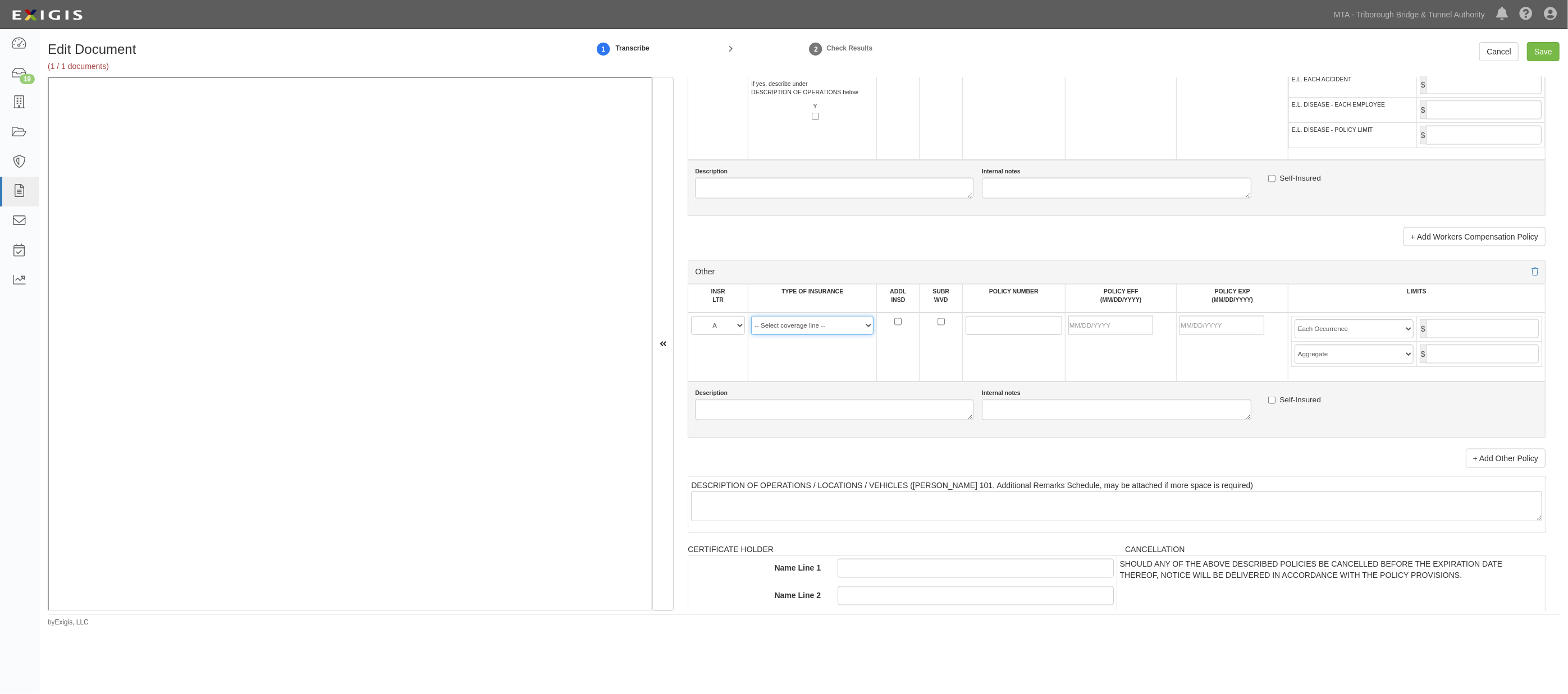
select select "52"
click at [751, 335] on select "-- Select coverage line -- Asbestos Abatement Auto Physical Damage Aviation Lia…" at bounding box center [812, 325] width 123 height 19
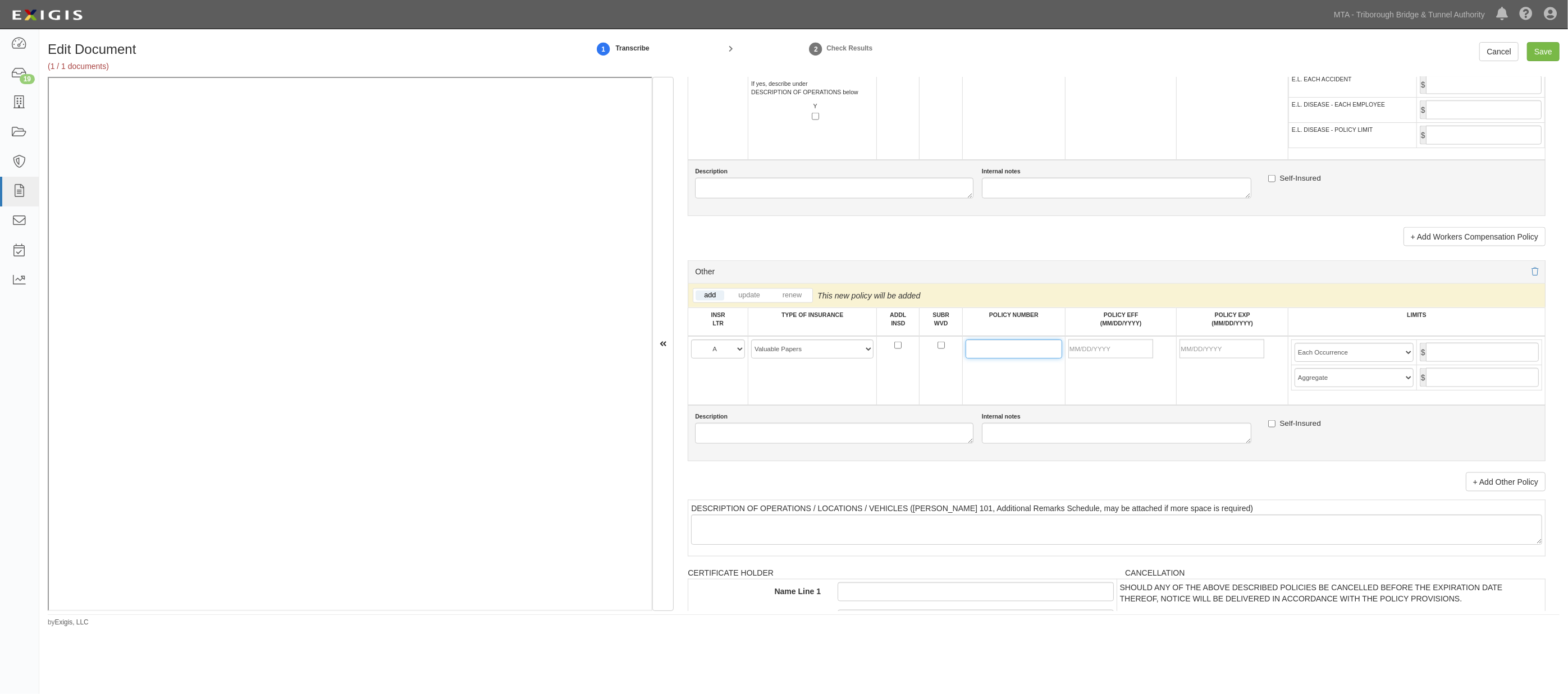
paste input "#BKS 69 18 77 94"
type input "#BKS 69 18 77 94"
click at [846, 358] on input "POLICY EFF (MM/DD/YYYY)" at bounding box center [1111, 348] width 85 height 19
type input "05/15/2025"
type input "05/15/2026"
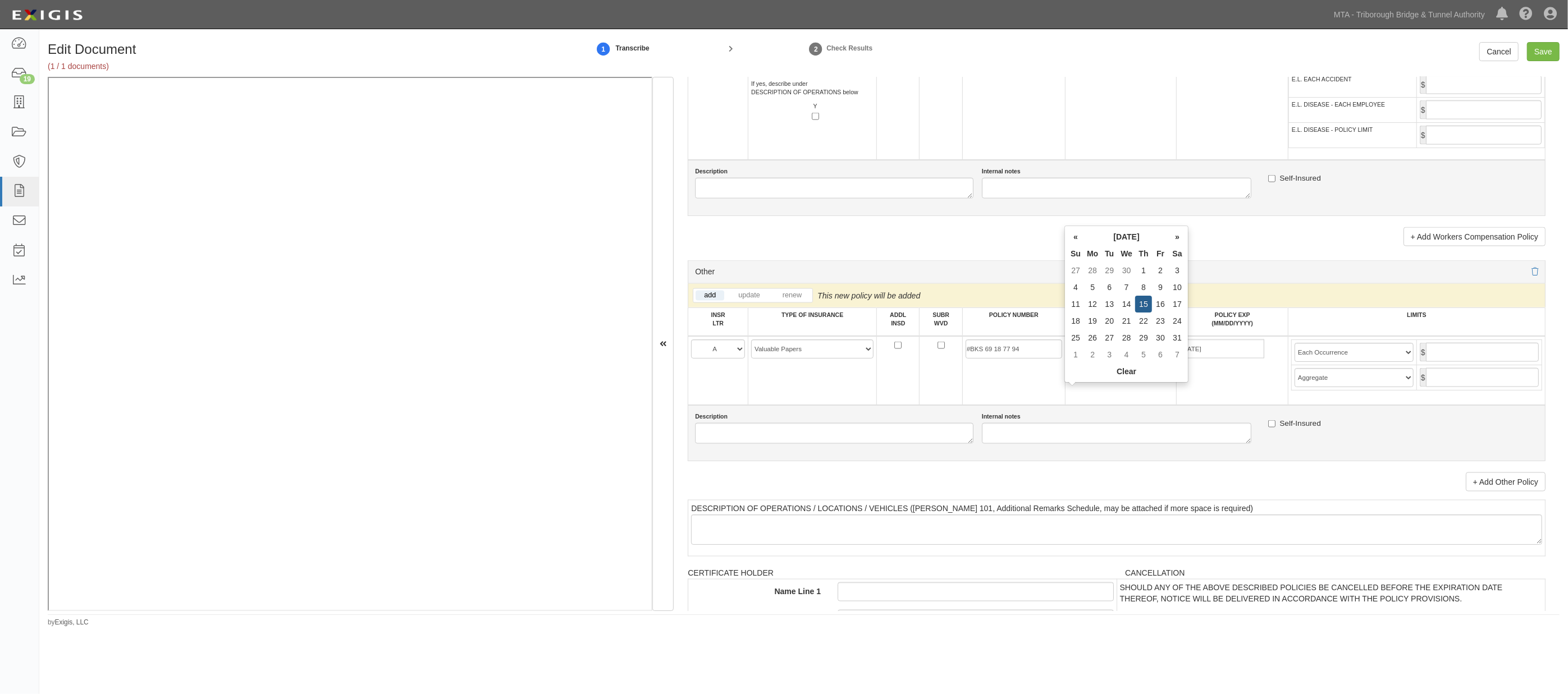
click at [846, 405] on td "05/15/2025" at bounding box center [1120, 370] width 111 height 69
click at [846, 362] on input "text" at bounding box center [1482, 352] width 113 height 19
type input "500,000"
click at [846, 362] on select "Limit Each Occurrence Each Claim Aggregate Deductible Self-Insured Retention Pe…" at bounding box center [1354, 352] width 119 height 19
select select "Limit"
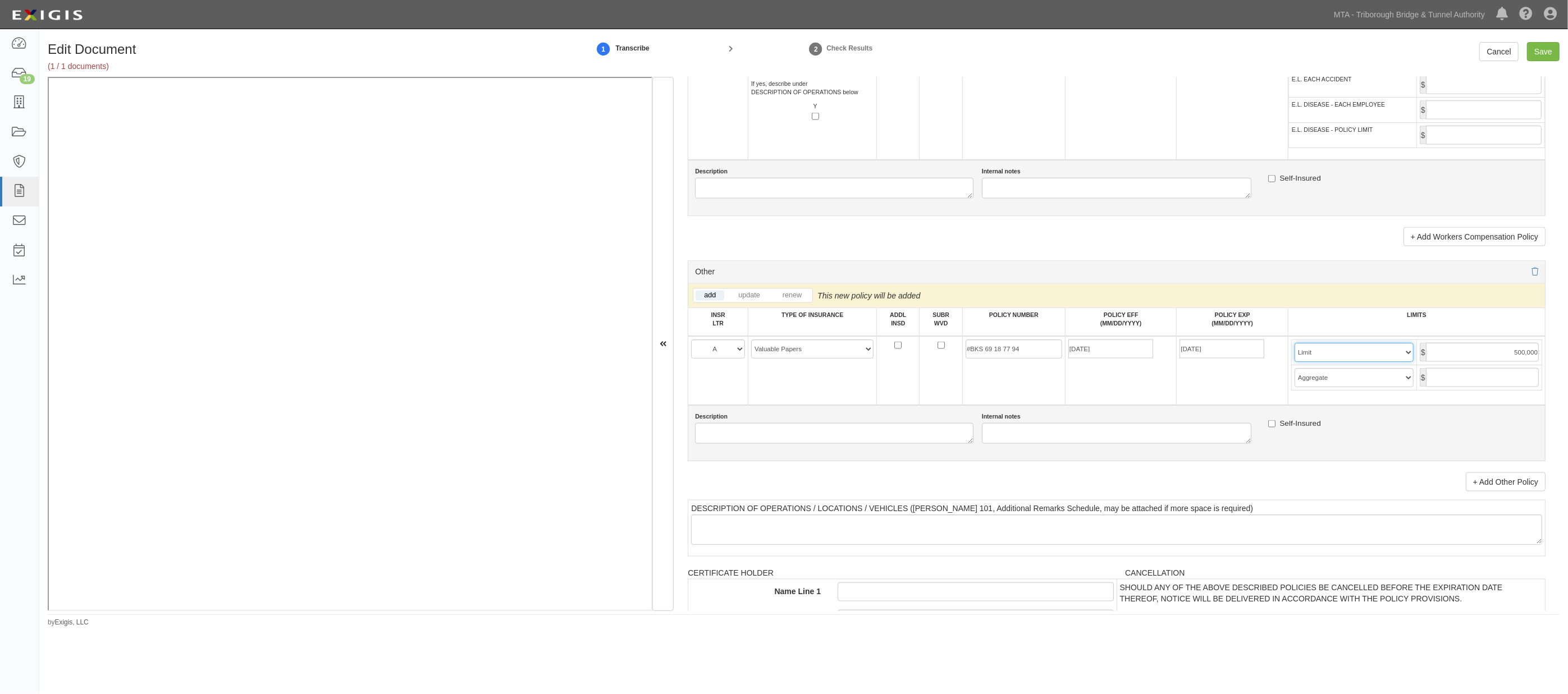
click at [846, 362] on select "Limit Each Occurrence Each Claim Aggregate Deductible Self-Insured Retention Pe…" at bounding box center [1354, 352] width 119 height 19
click at [846, 49] on input "Save" at bounding box center [1543, 52] width 33 height 19
type input "500000"
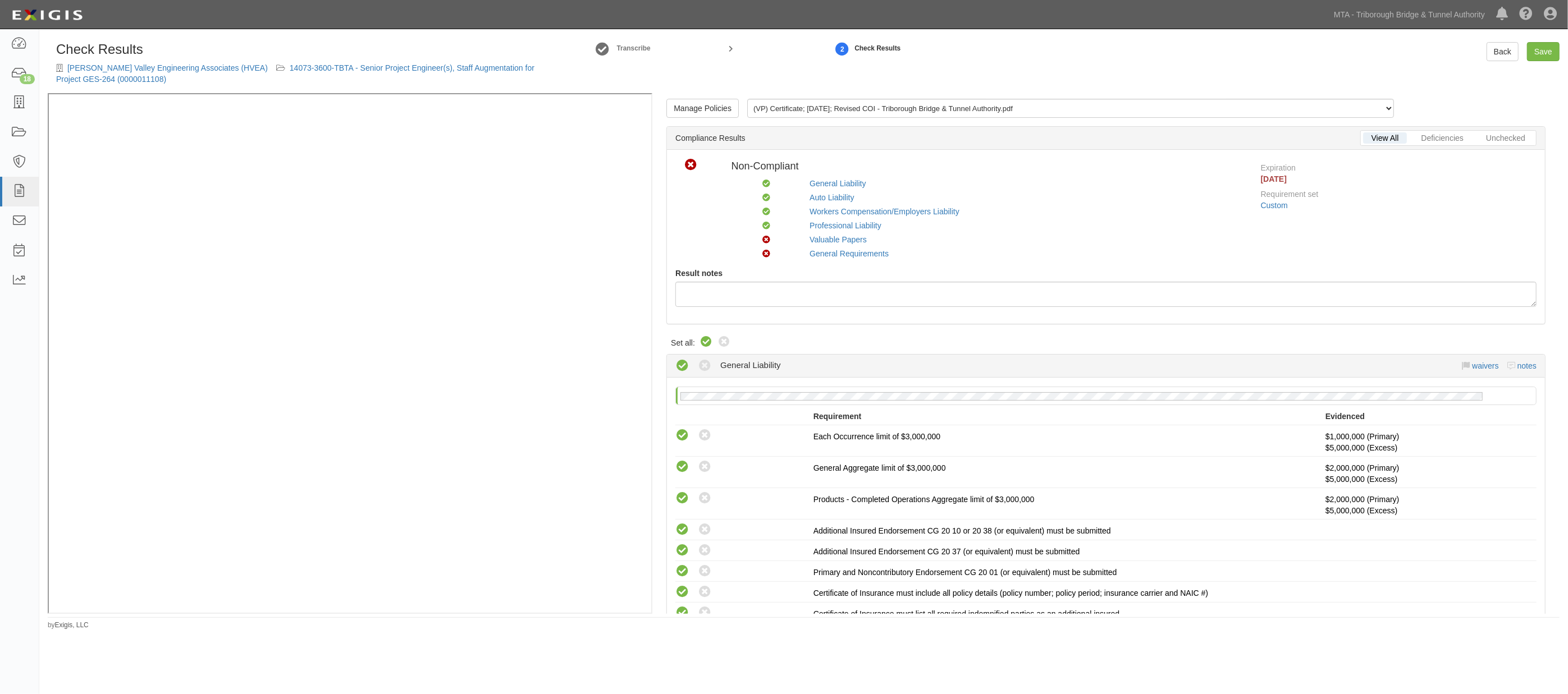
click at [705, 345] on icon at bounding box center [706, 342] width 13 height 13
radio input "true"
click at [841, 237] on link "Valuable Papers" at bounding box center [838, 239] width 58 height 9
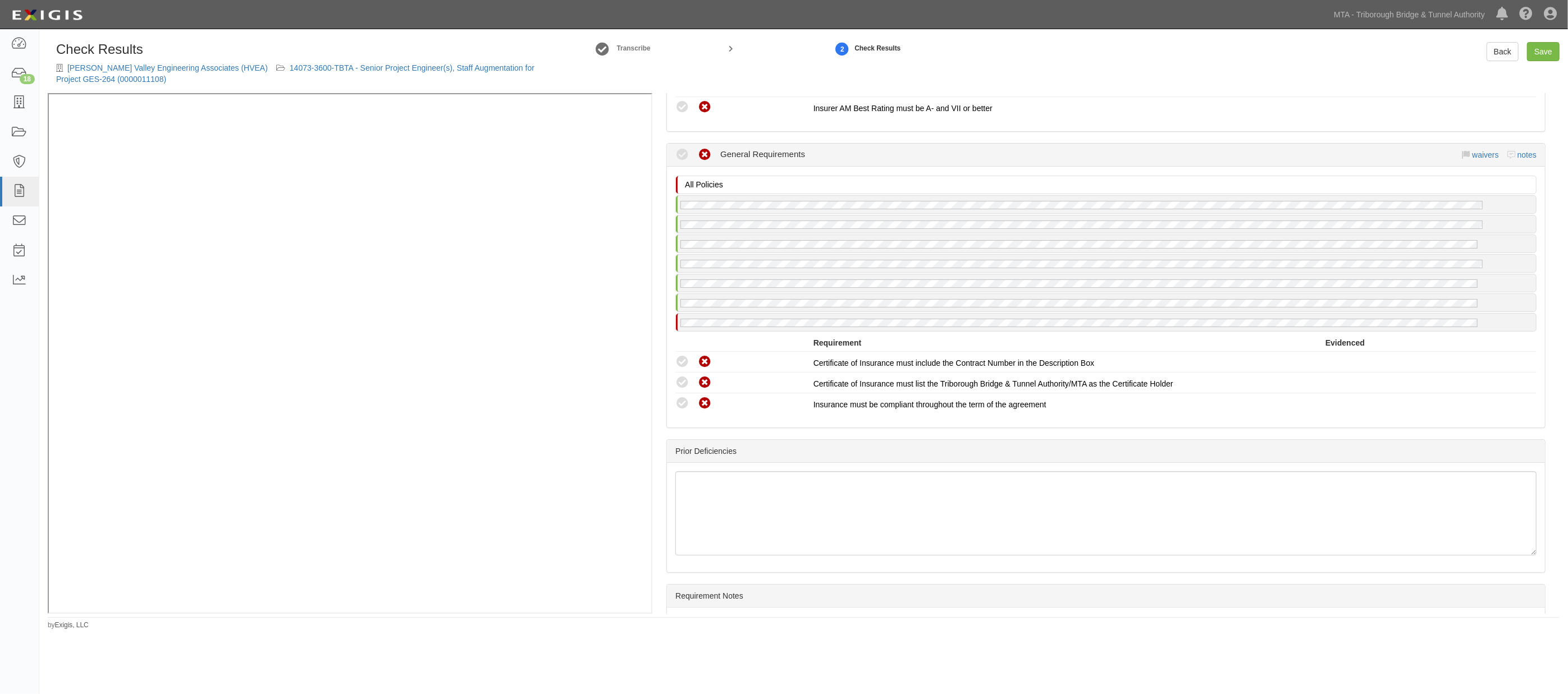
scroll to position [1793, 0]
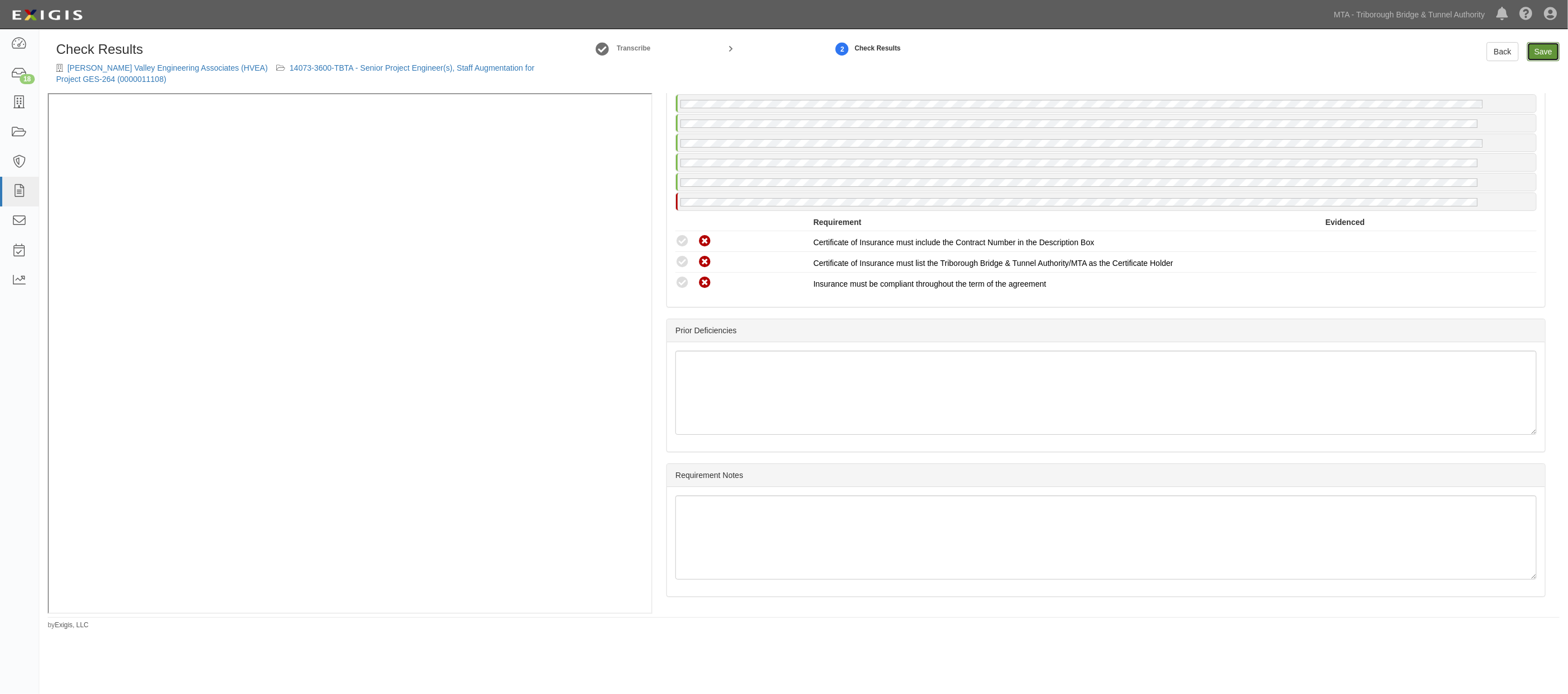
click at [1540, 57] on link "Save" at bounding box center [1543, 52] width 33 height 19
radio input "true"
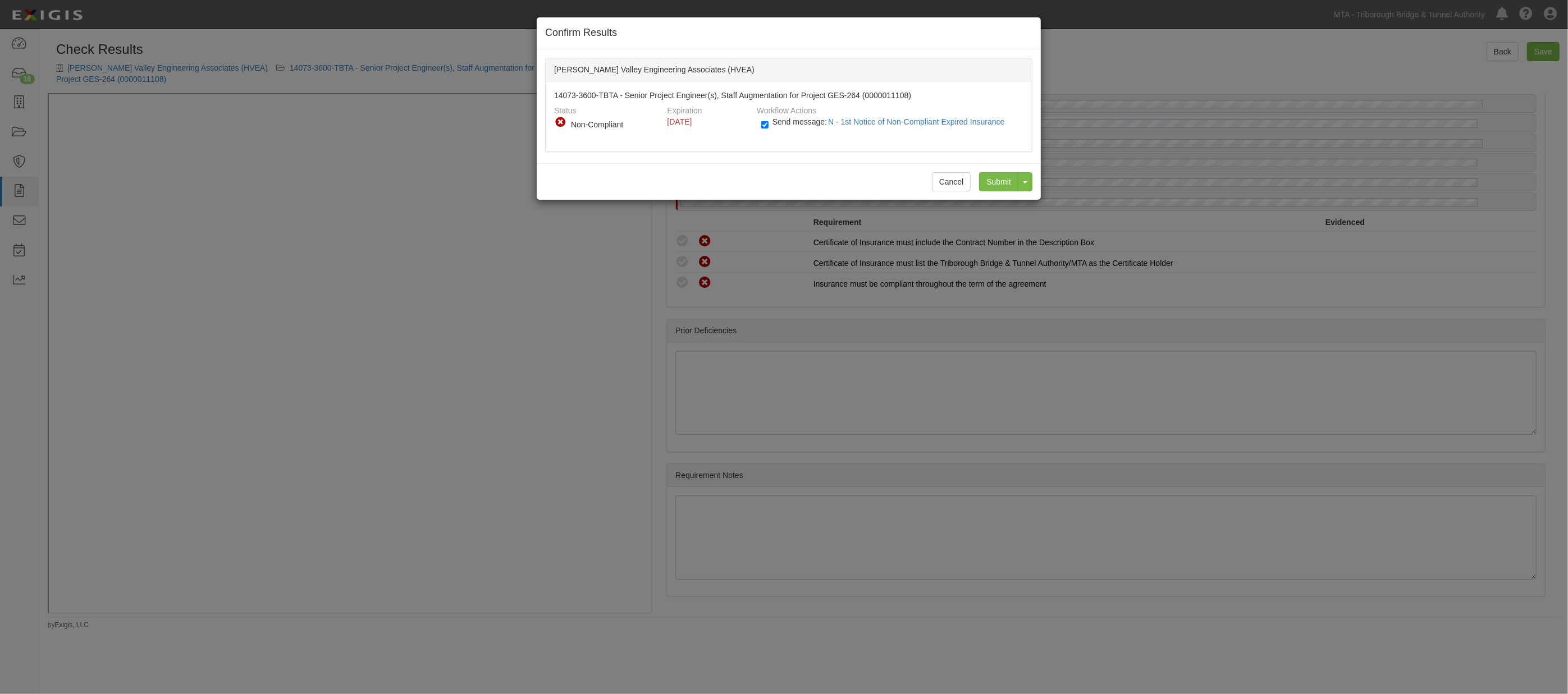
click at [796, 130] on label "Send message: N - 1st Notice of Non-Compliant Expired Insurance" at bounding box center [885, 127] width 248 height 15
click at [769, 130] on input "Send message: N - 1st Notice of Non-Compliant Expired Insurance" at bounding box center [764, 124] width 8 height 12
checkbox input "false"
click at [998, 180] on input "Submit" at bounding box center [999, 182] width 39 height 19
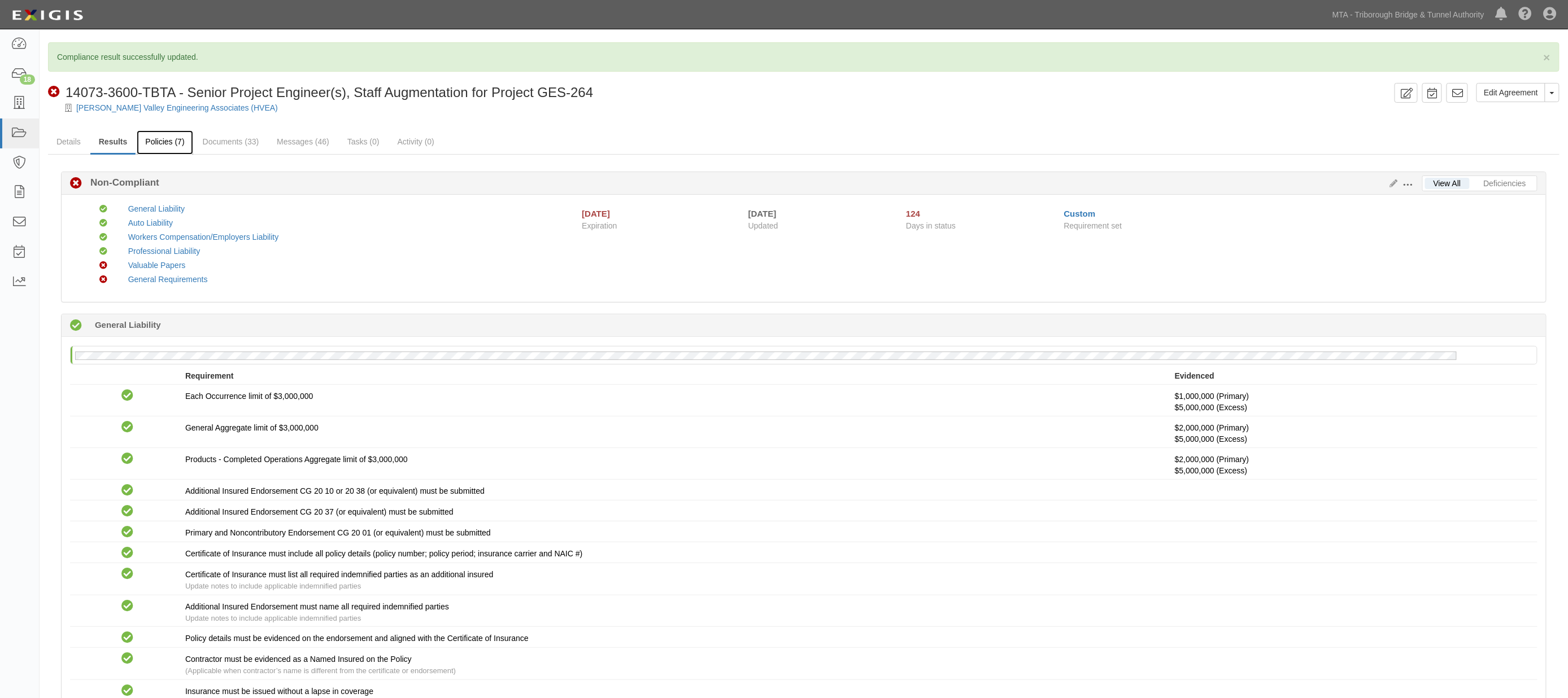
click at [169, 142] on link "Policies (7)" at bounding box center [164, 142] width 56 height 24
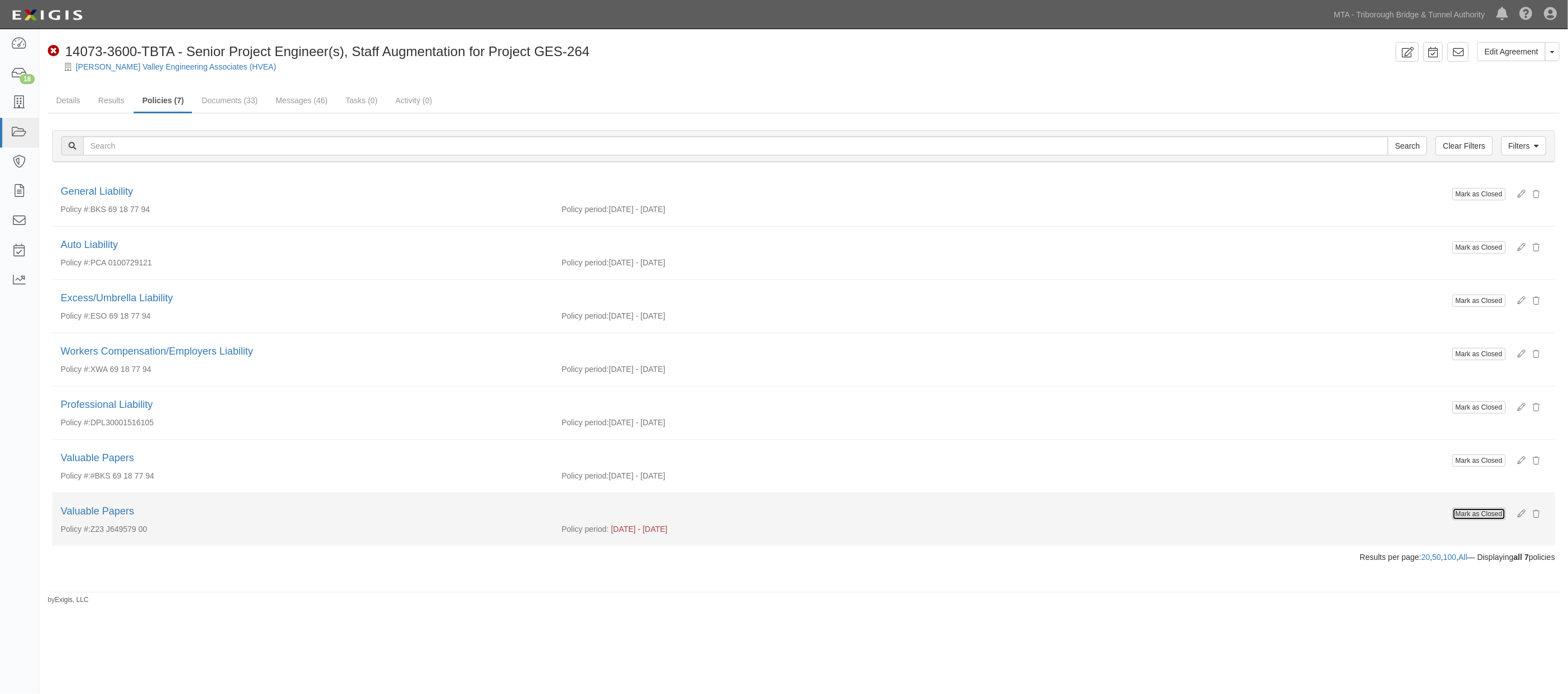
click at [1490, 517] on button "Mark as Closed" at bounding box center [1479, 514] width 53 height 12
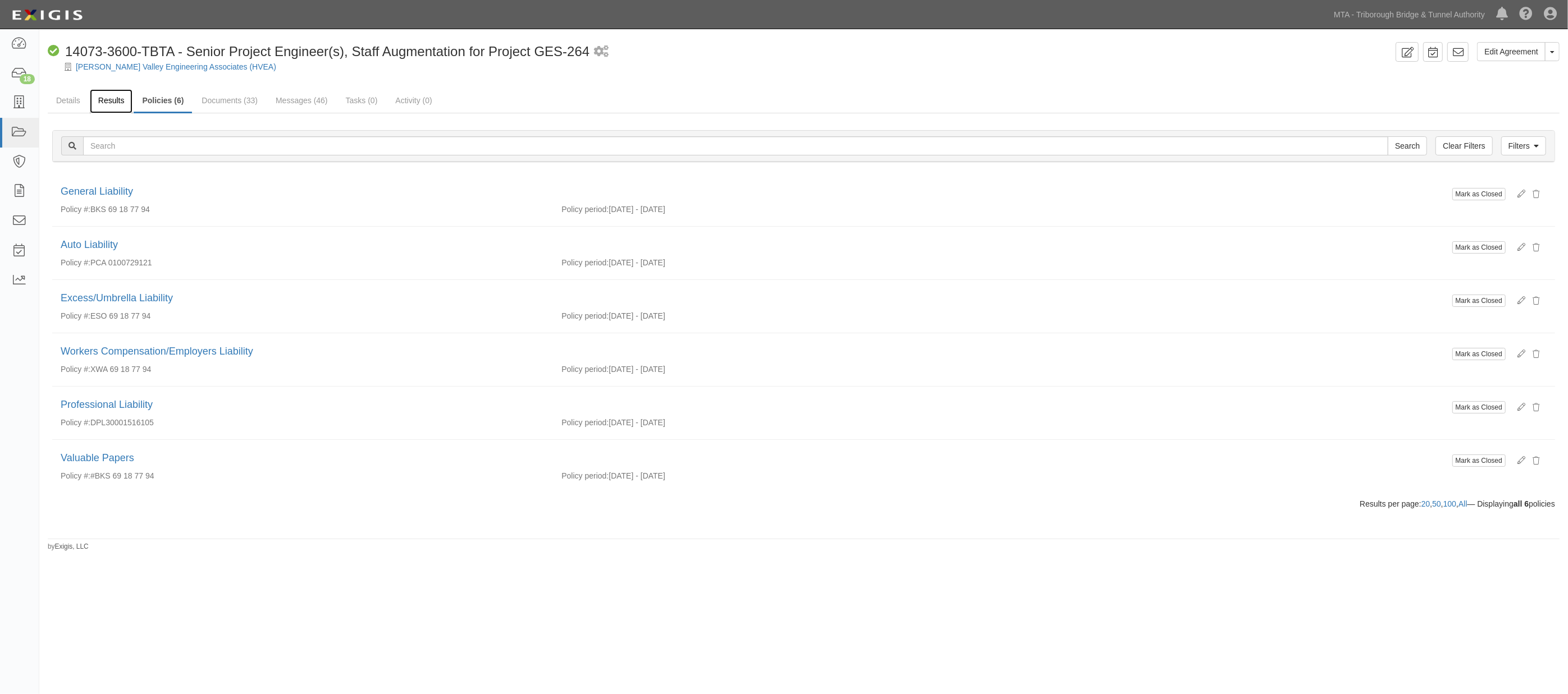
click at [108, 108] on link "Results" at bounding box center [112, 101] width 43 height 24
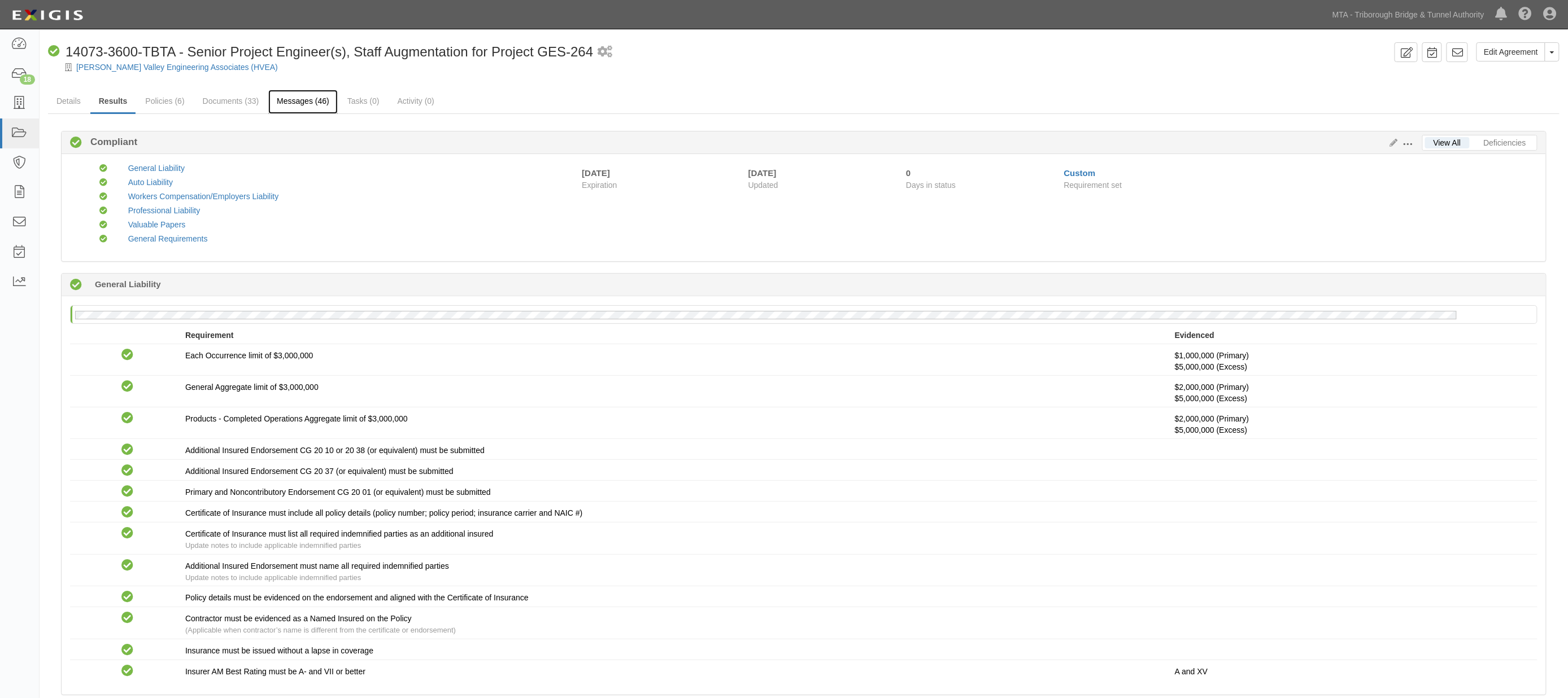
click at [288, 102] on link "Messages (46)" at bounding box center [303, 101] width 70 height 24
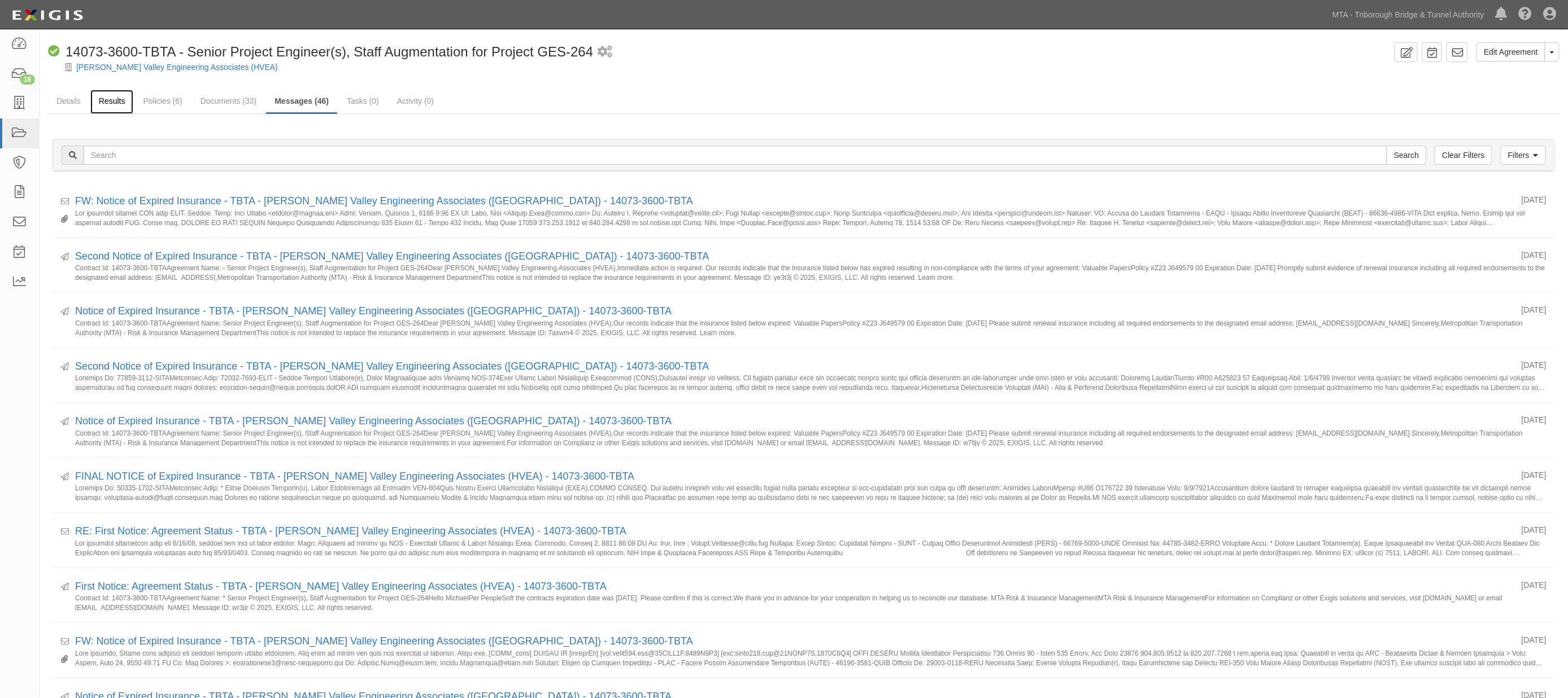
click at [115, 101] on link "Results" at bounding box center [112, 101] width 44 height 24
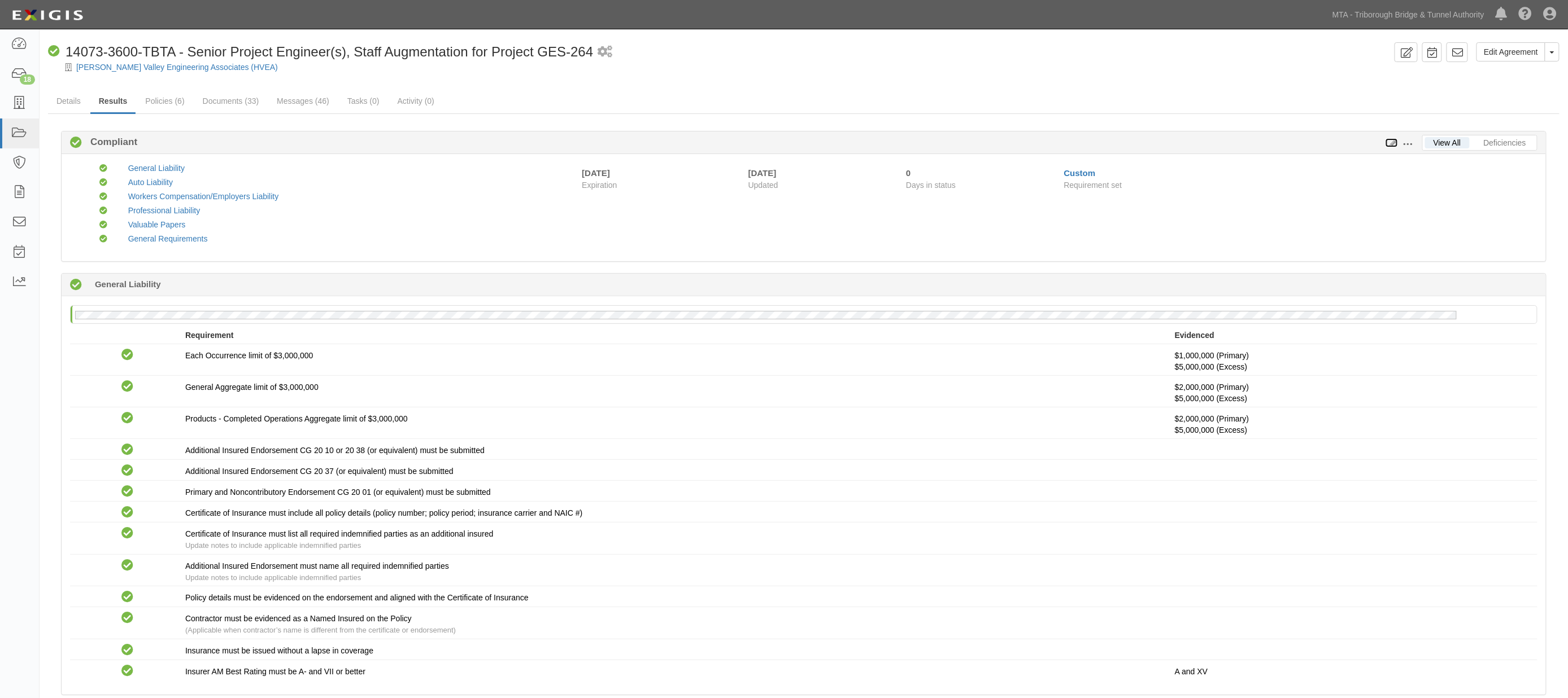
click at [1393, 142] on icon at bounding box center [1391, 142] width 13 height 8
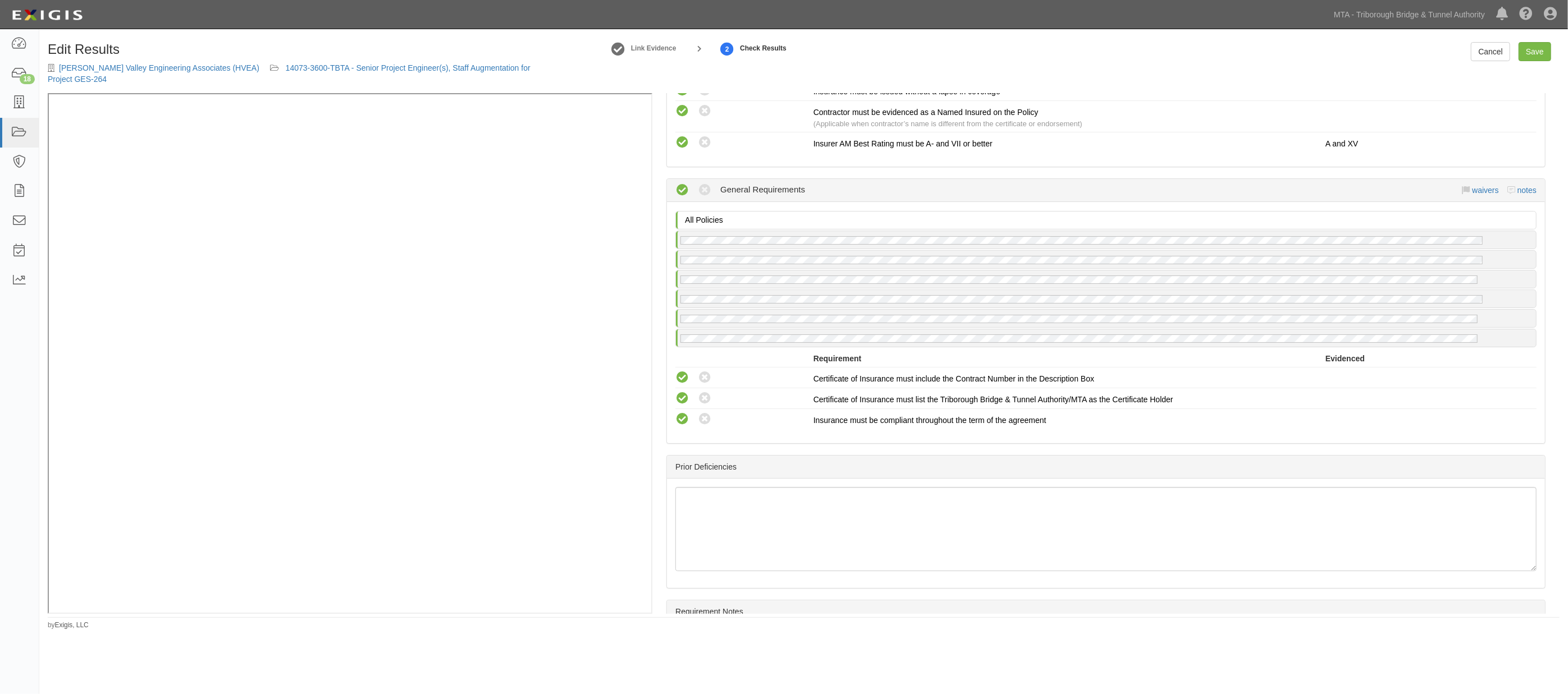
scroll to position [1730, 0]
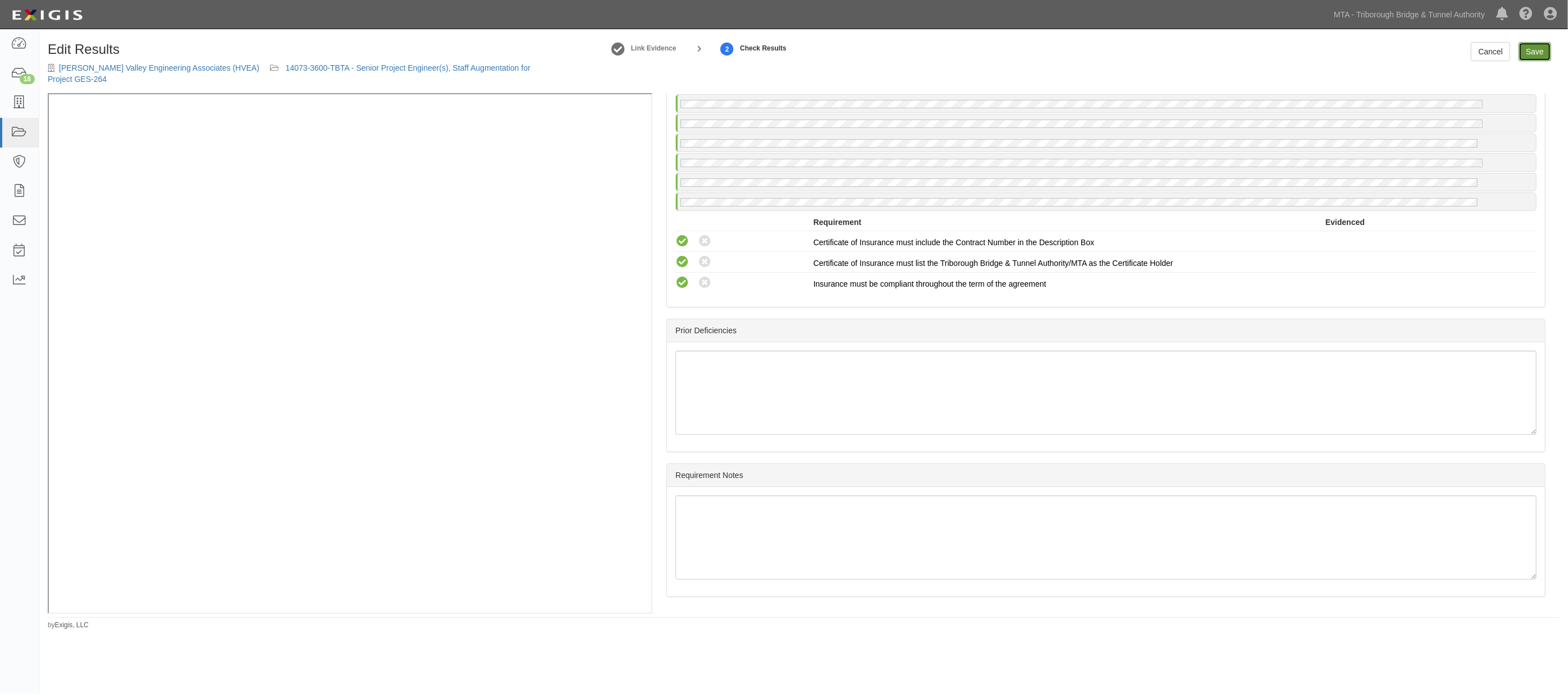
click at [1535, 55] on link "Save" at bounding box center [1535, 52] width 33 height 19
radio input "true"
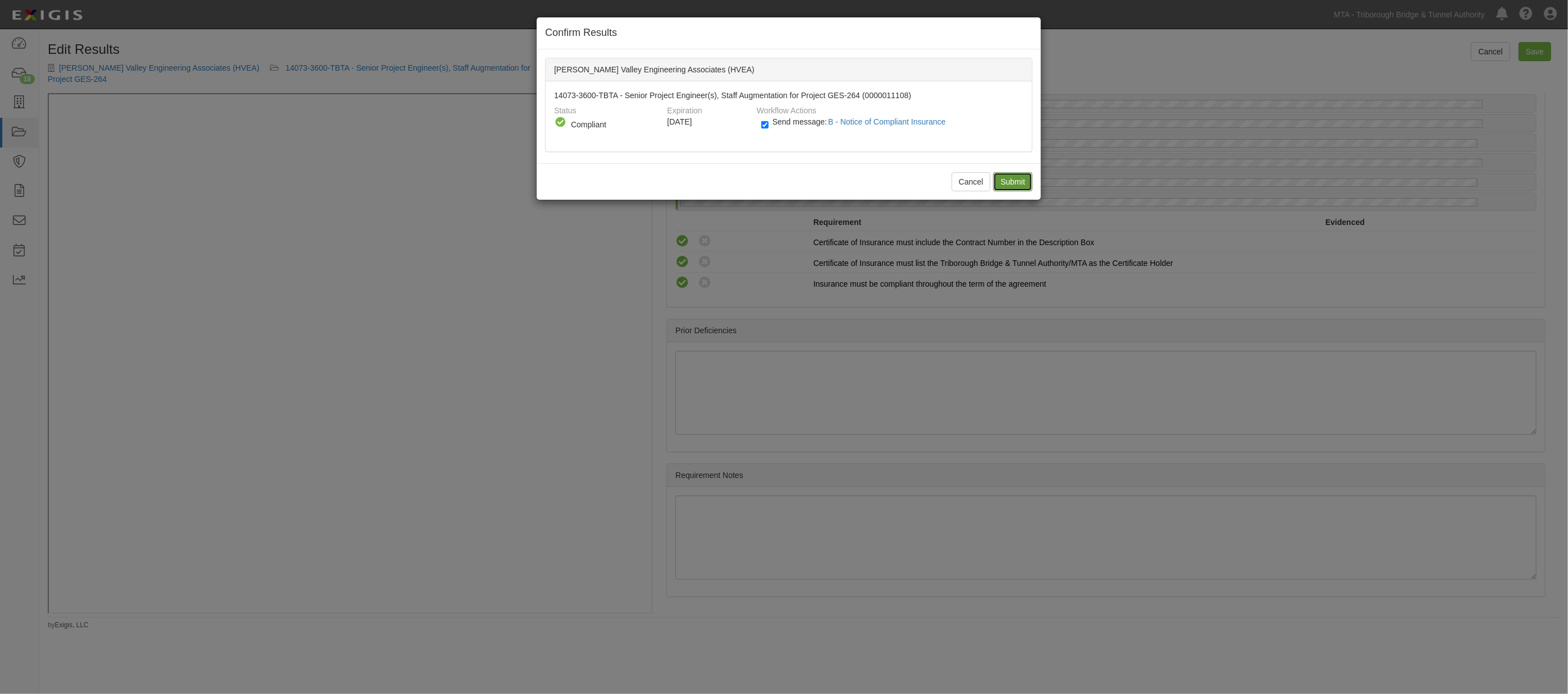
click at [1014, 180] on input "Submit" at bounding box center [1012, 182] width 39 height 19
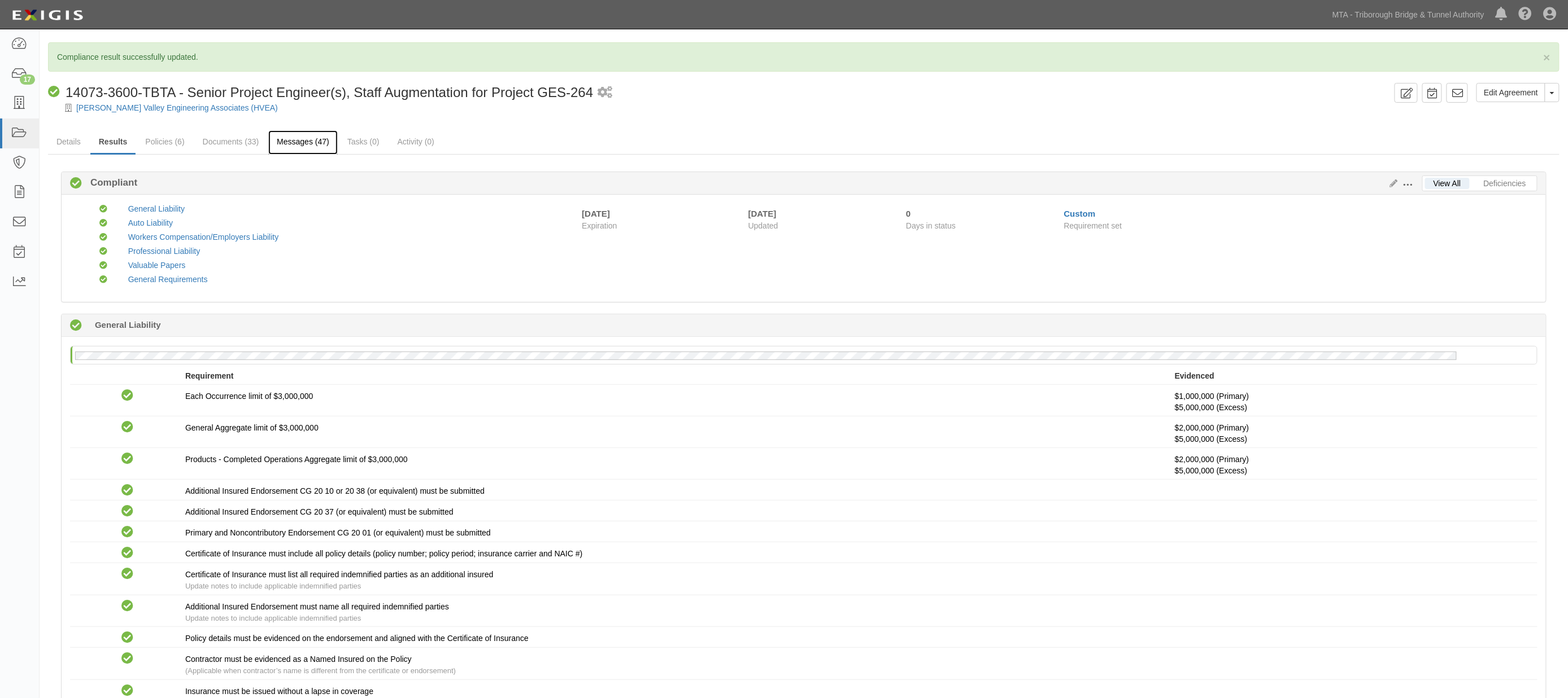
click at [303, 139] on link "Messages (47)" at bounding box center [303, 142] width 70 height 24
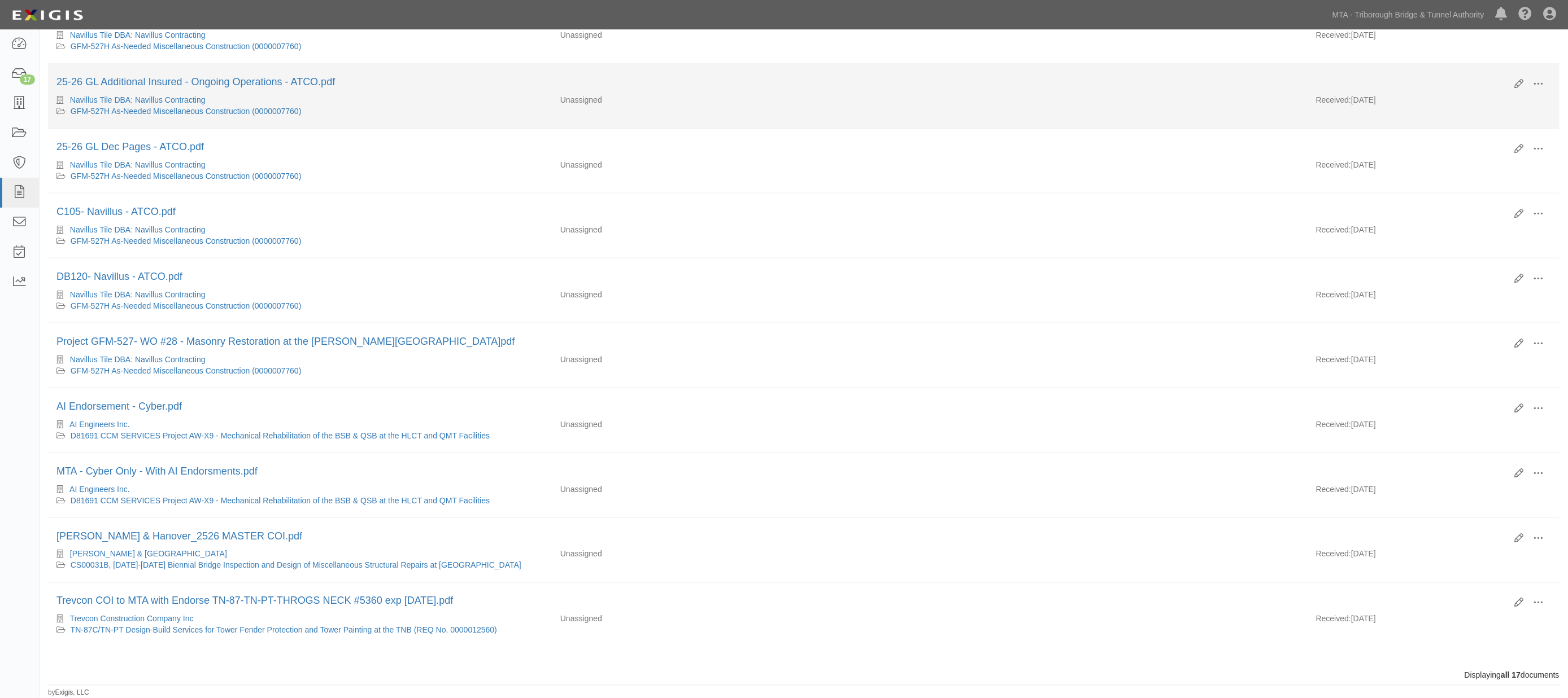
scroll to position [642, 0]
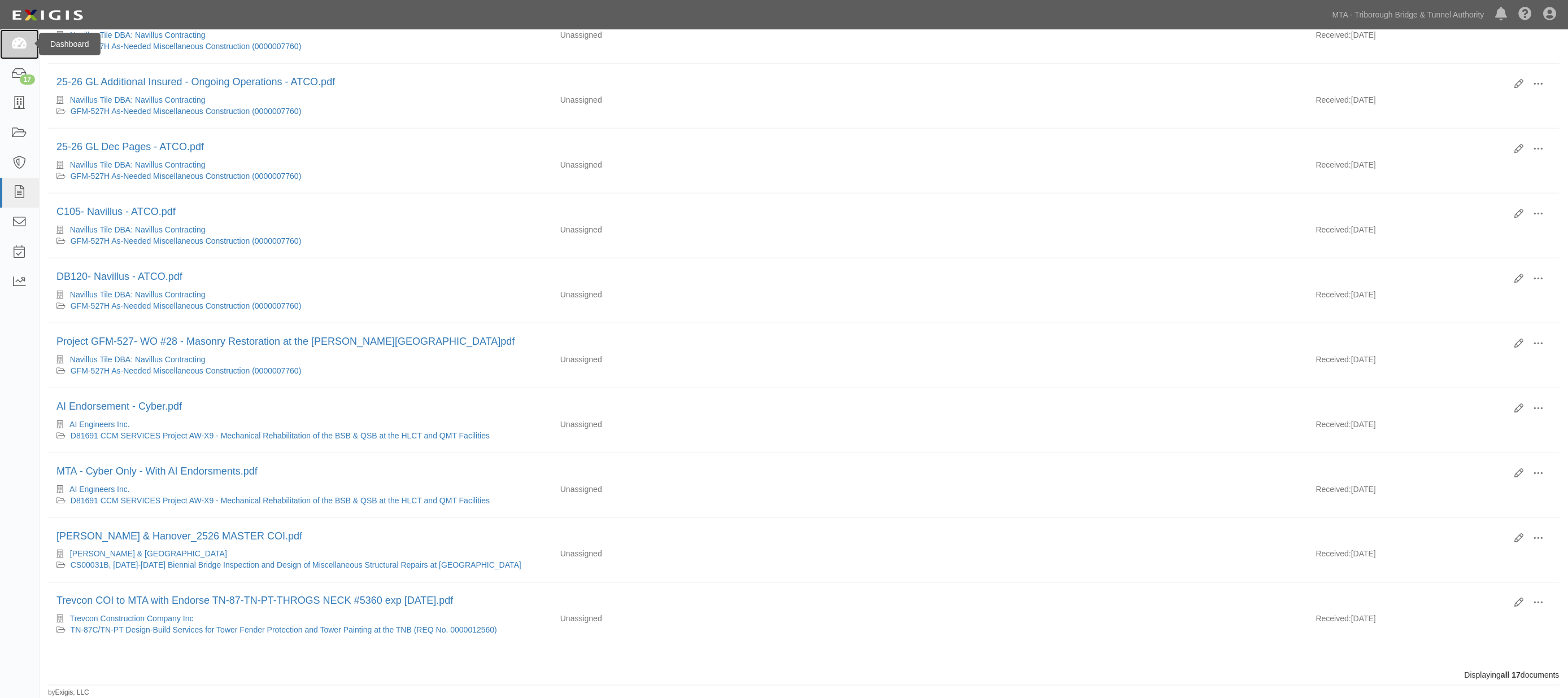
click at [26, 46] on icon at bounding box center [18, 44] width 16 height 13
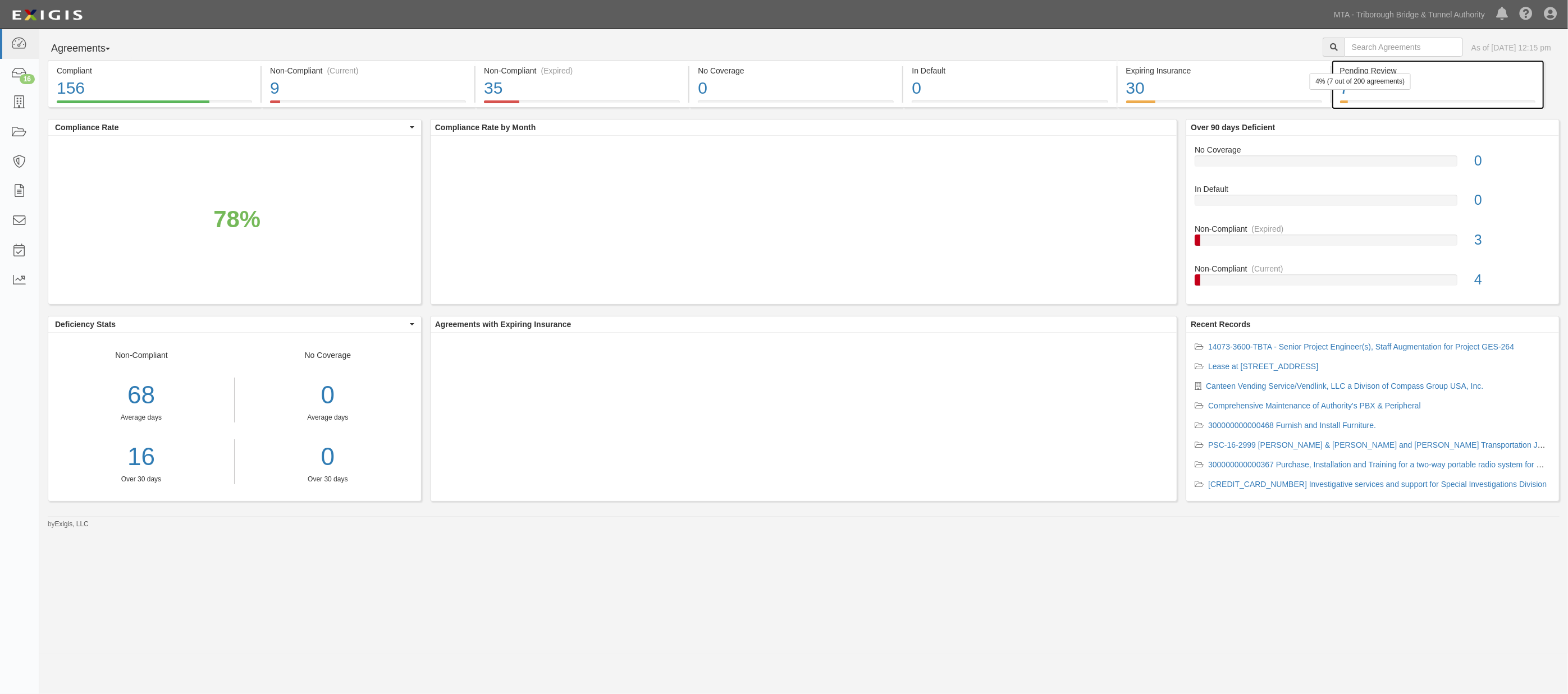
click at [1454, 92] on div "7" at bounding box center [1438, 88] width 195 height 24
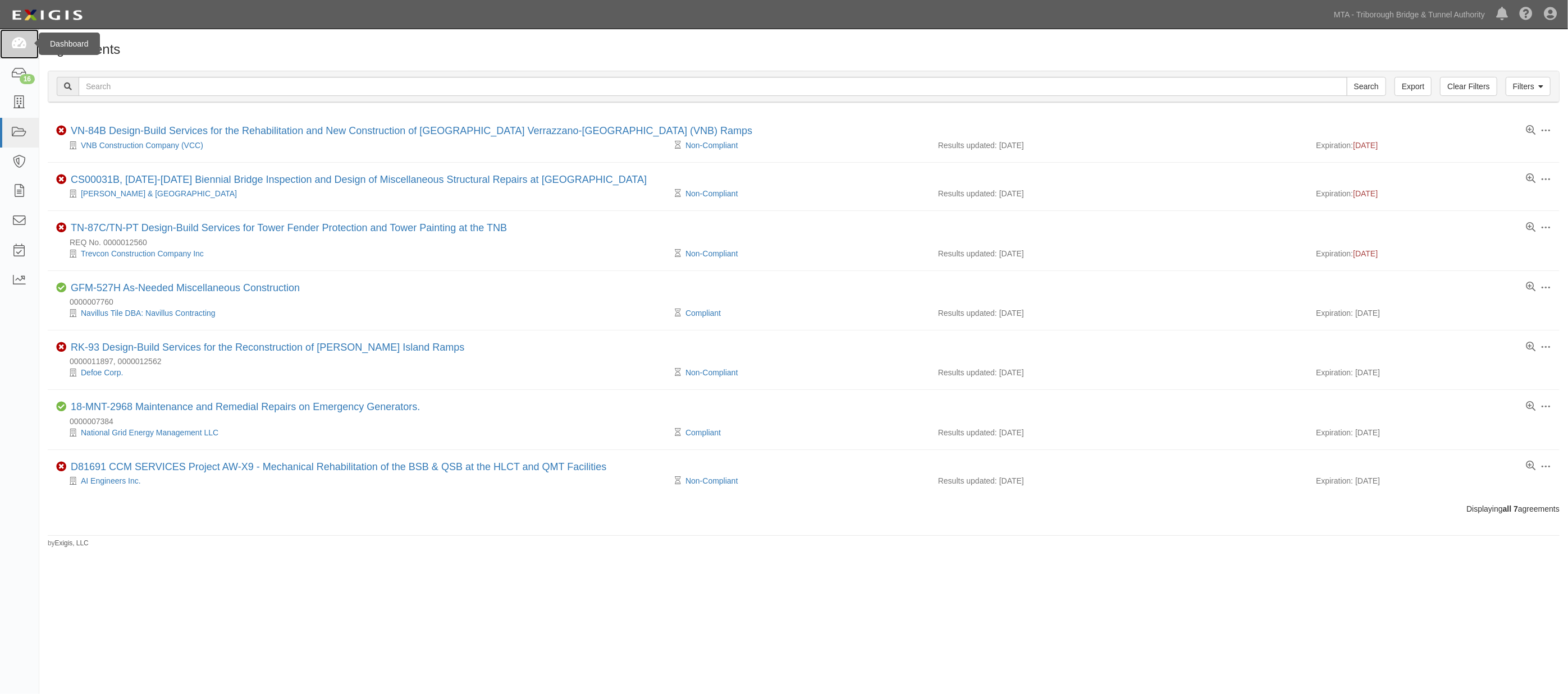
click at [22, 40] on icon at bounding box center [18, 43] width 16 height 12
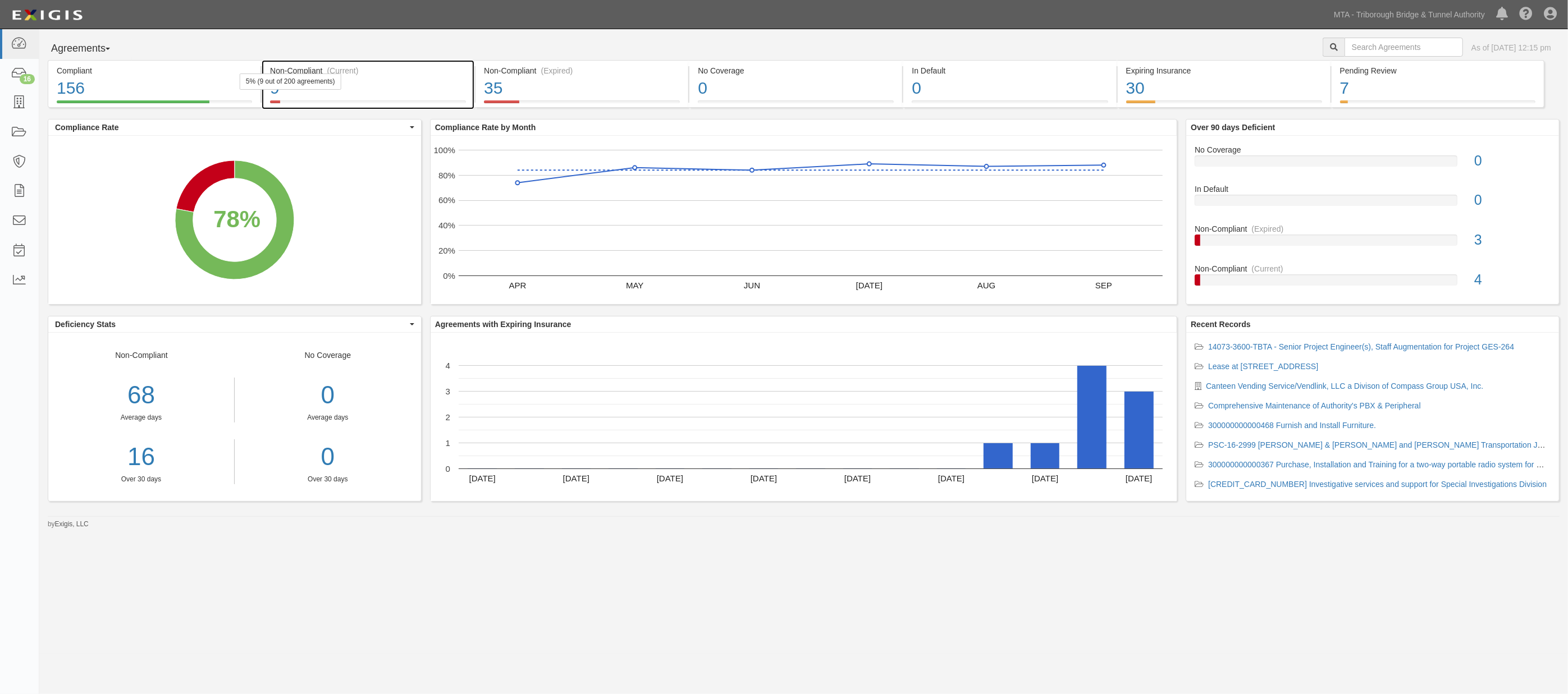
click at [407, 87] on div "9" at bounding box center [368, 88] width 196 height 24
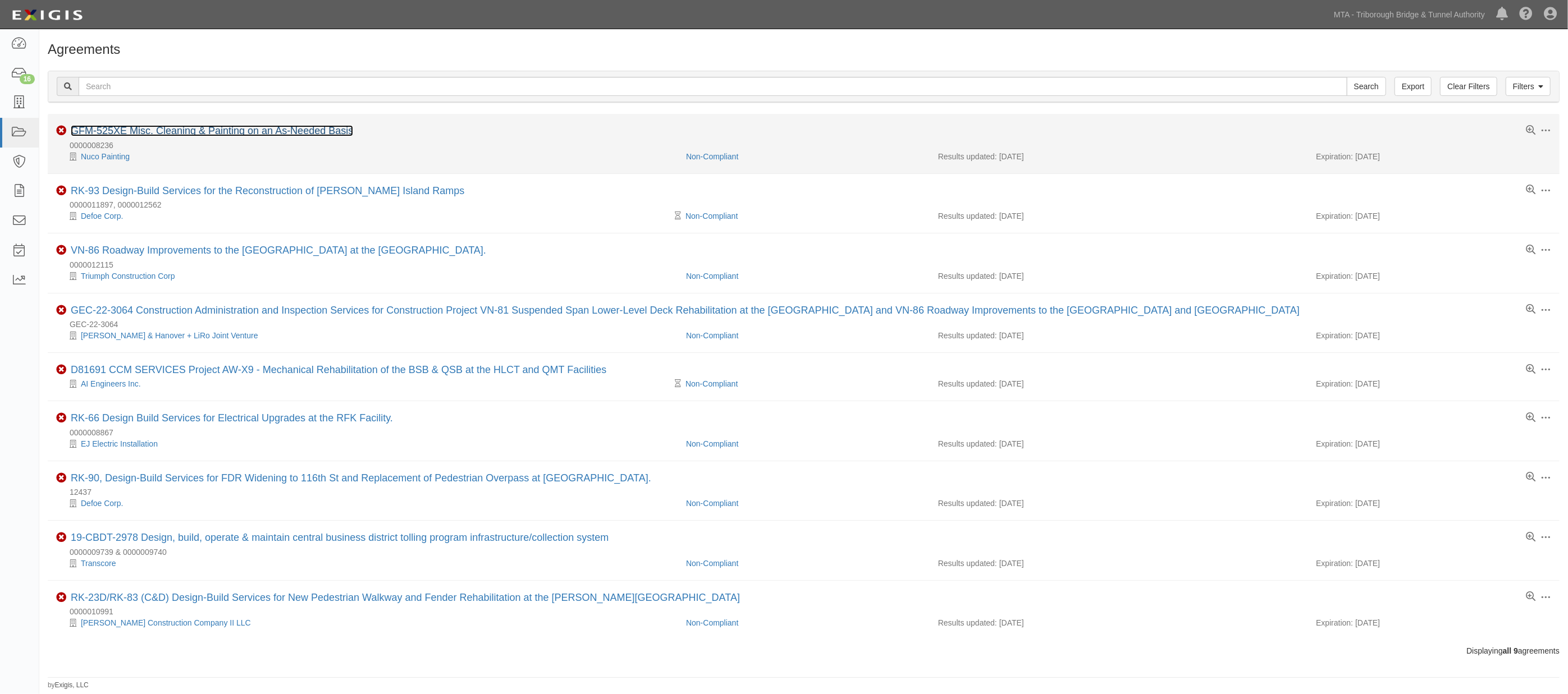
click at [243, 132] on link "GFM-525XE Misc. Cleaning & Painting on an As-Needed Basis" at bounding box center [212, 130] width 283 height 11
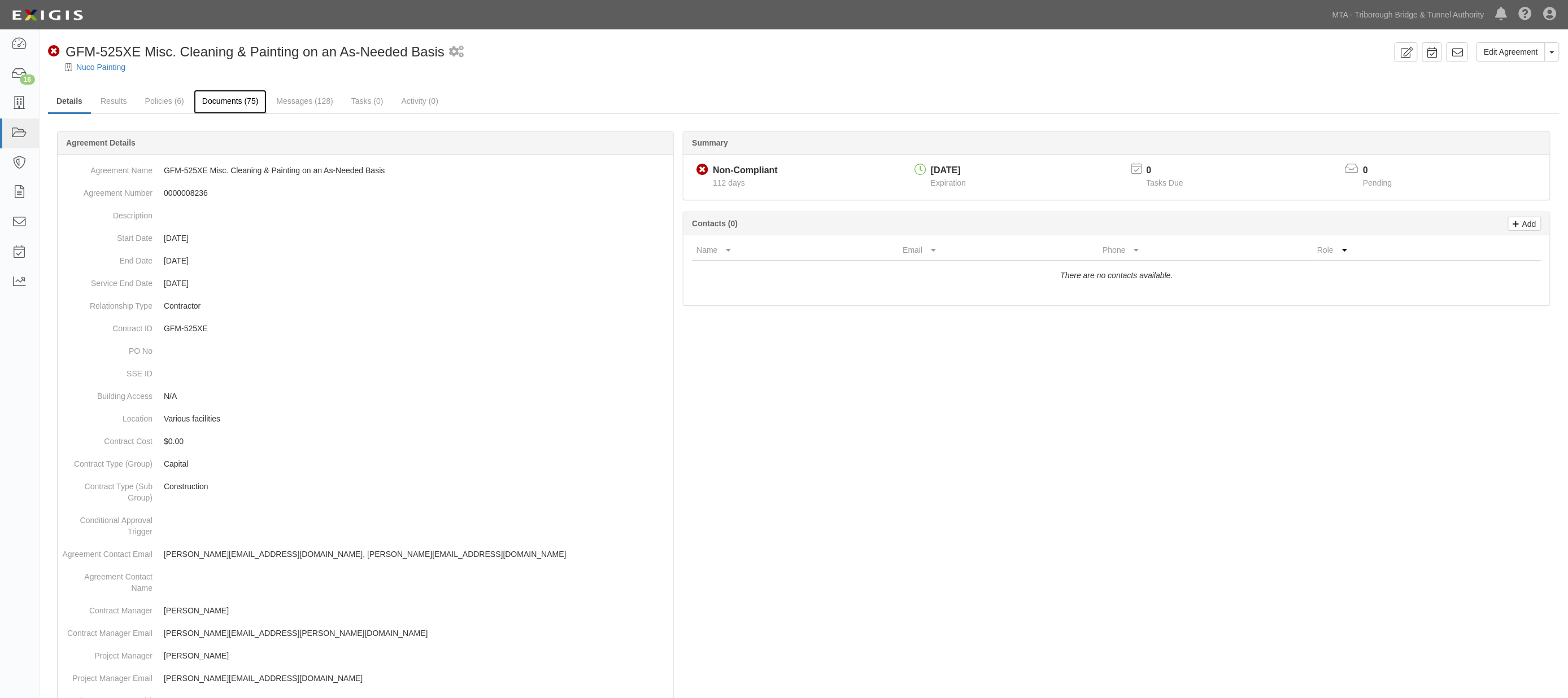
click at [237, 108] on link "Documents (75)" at bounding box center [231, 101] width 74 height 24
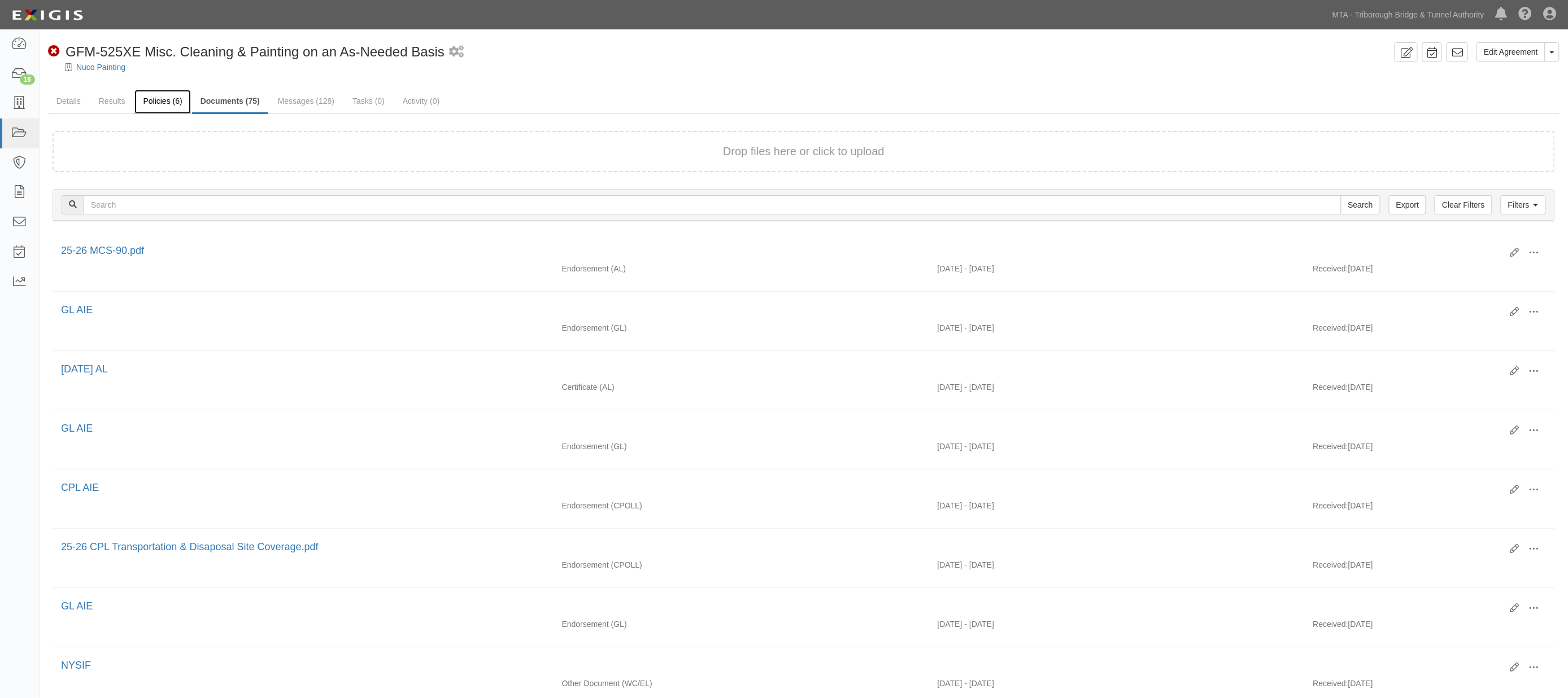
click at [149, 101] on link "Policies (6)" at bounding box center [162, 101] width 56 height 24
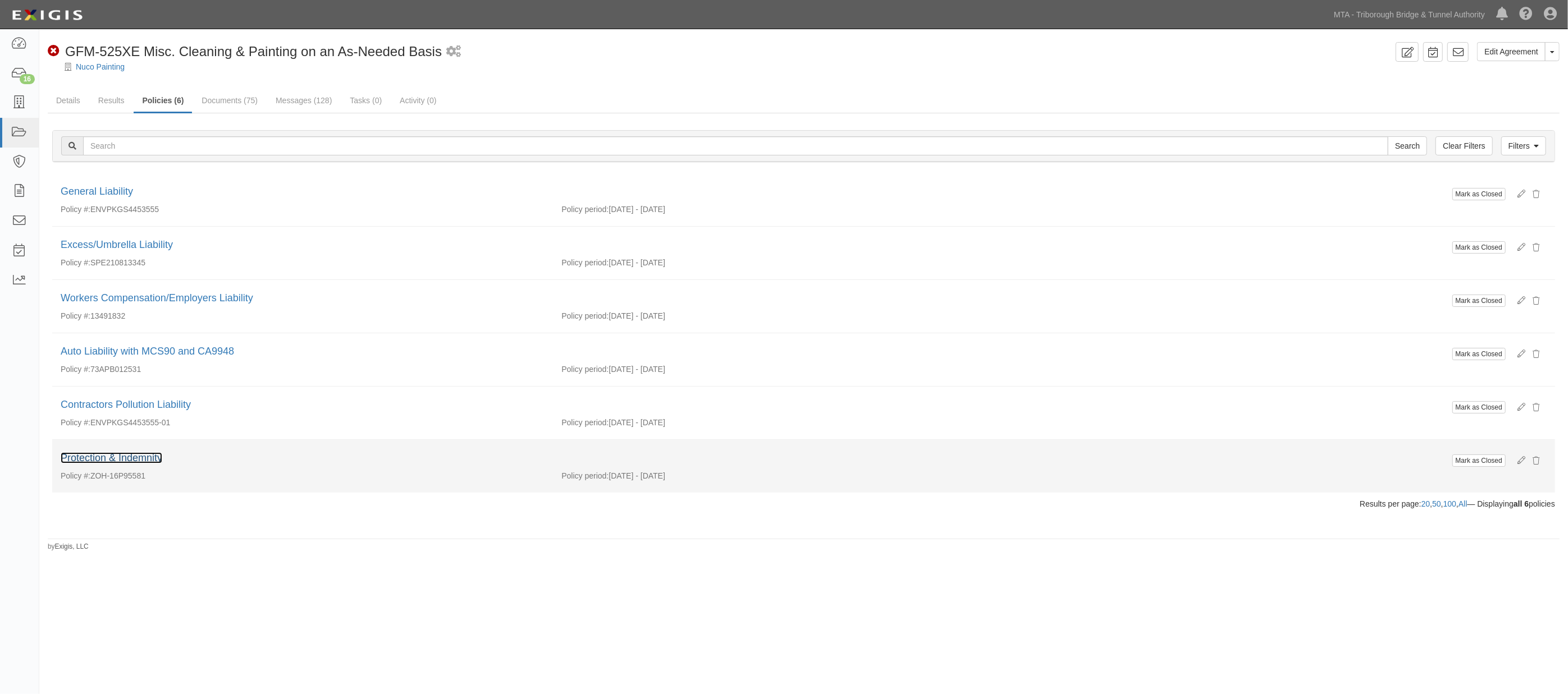
click at [145, 461] on link "Protection & Indemnity" at bounding box center [112, 457] width 102 height 11
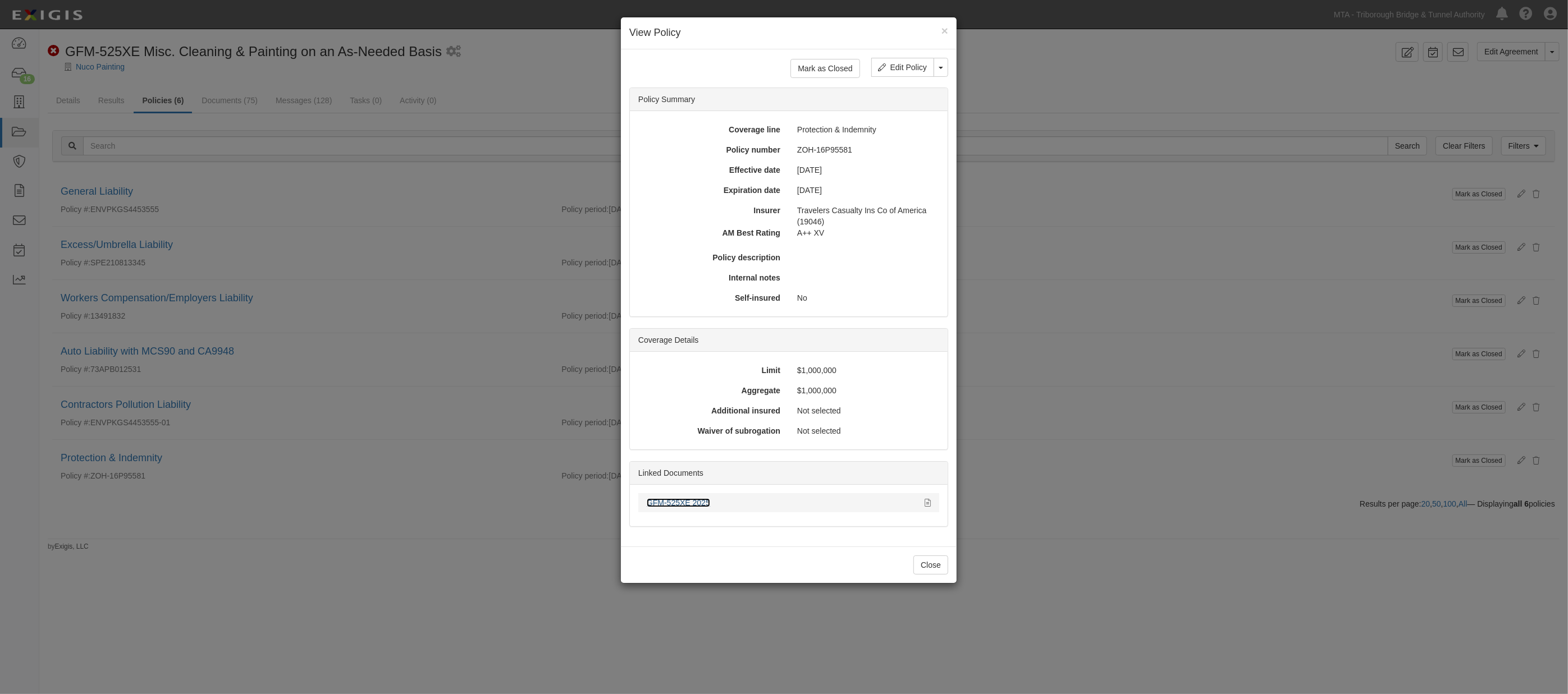
click at [699, 502] on link "GFM-525XE 2025" at bounding box center [679, 502] width 63 height 9
click at [1019, 437] on div "× View Policy Mark as Closed Edit Policy Toggle Dropdown Delete Policy Policy S…" at bounding box center [784, 347] width 1568 height 694
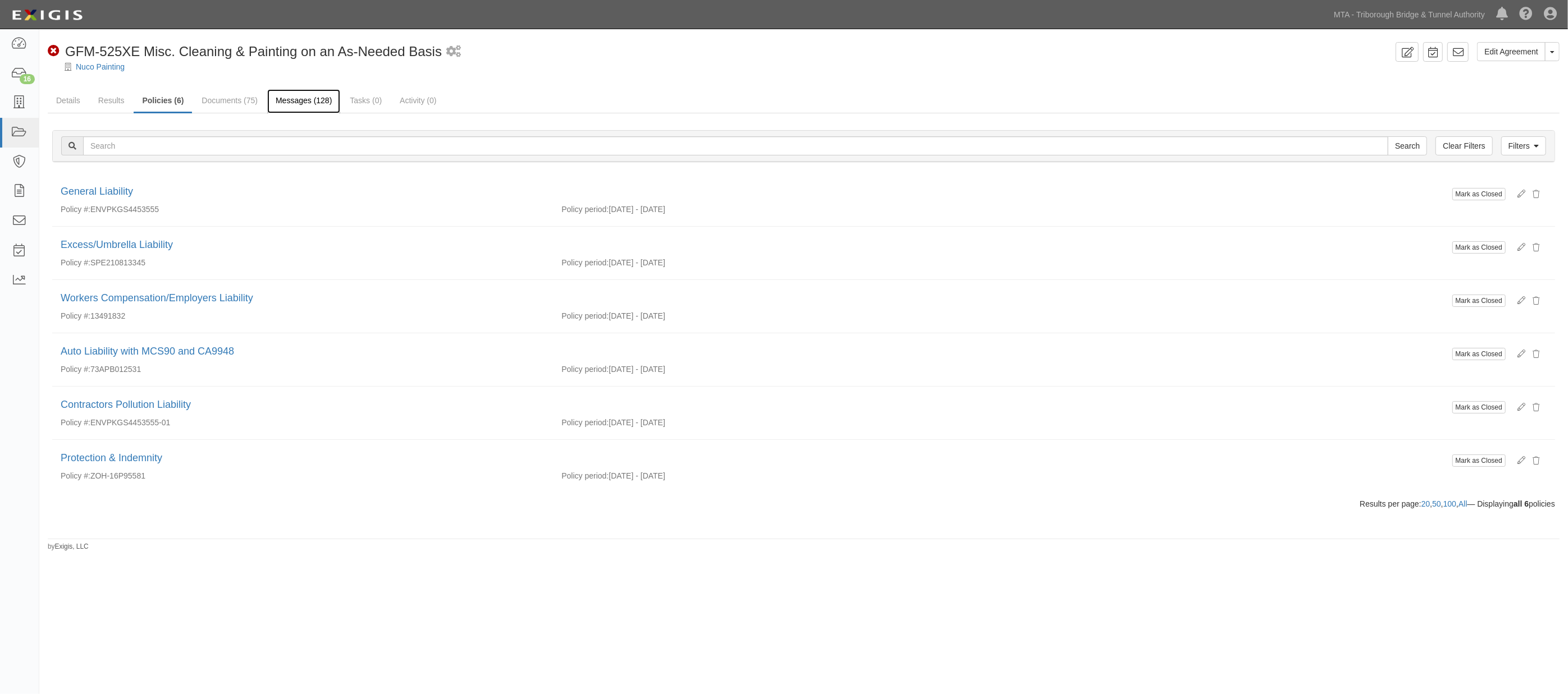
click at [300, 97] on link "Messages (128)" at bounding box center [304, 101] width 73 height 24
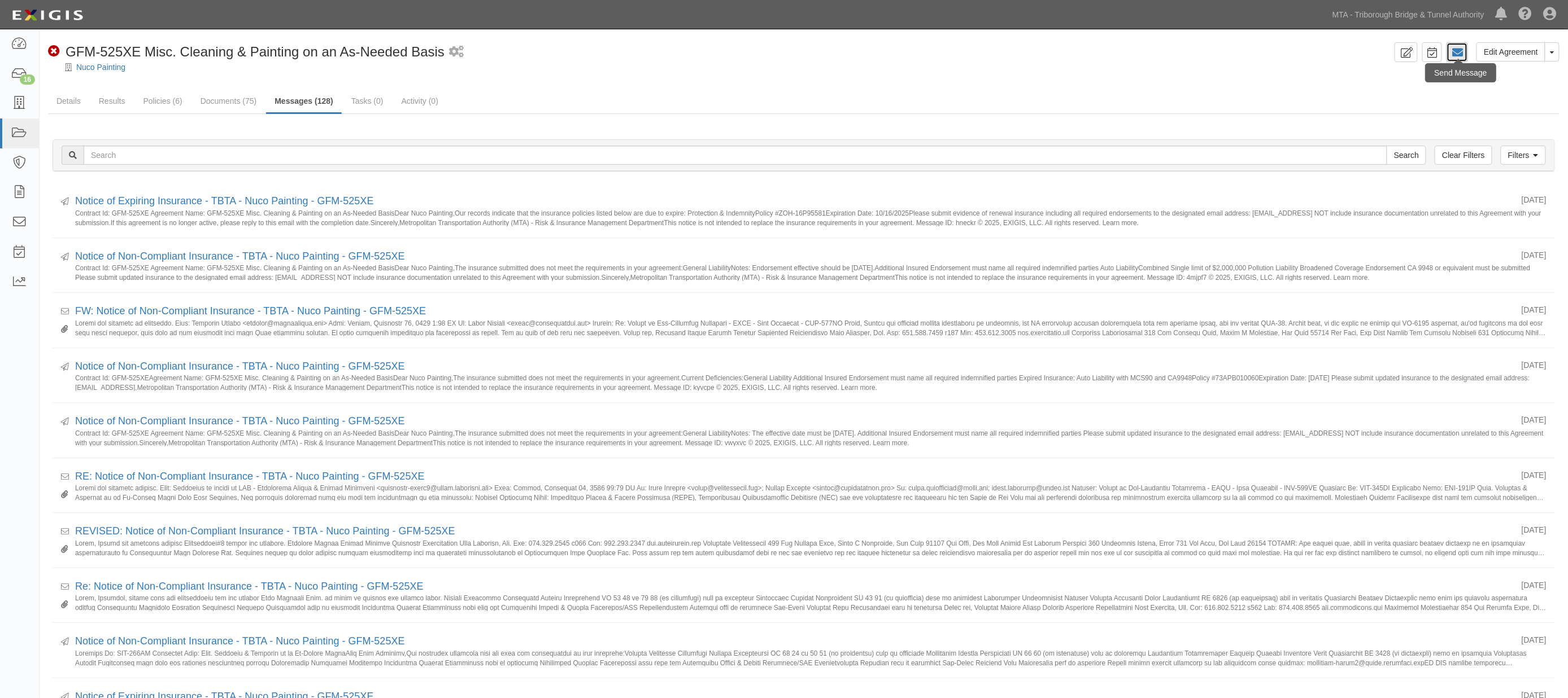
click at [1460, 54] on icon at bounding box center [1456, 52] width 11 height 11
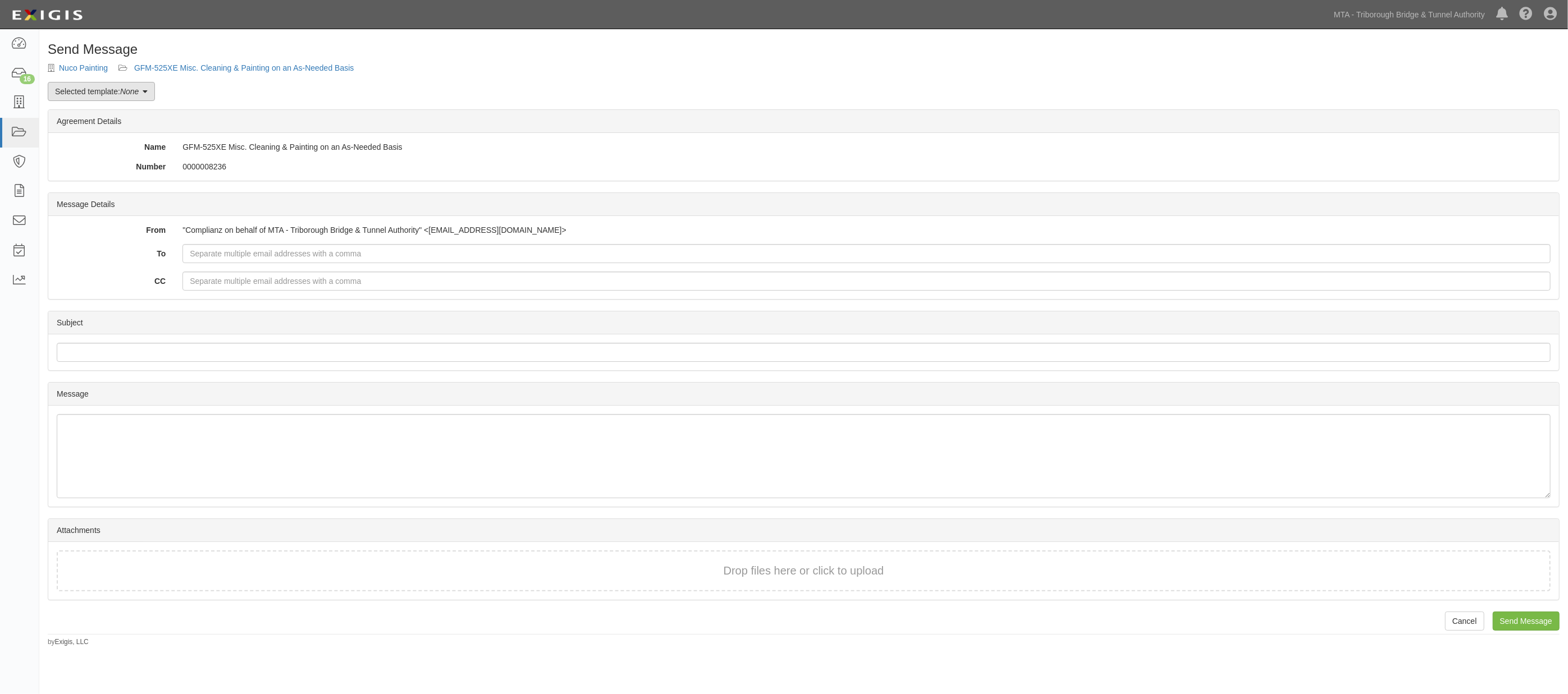
click at [127, 93] on em "None" at bounding box center [129, 91] width 18 height 9
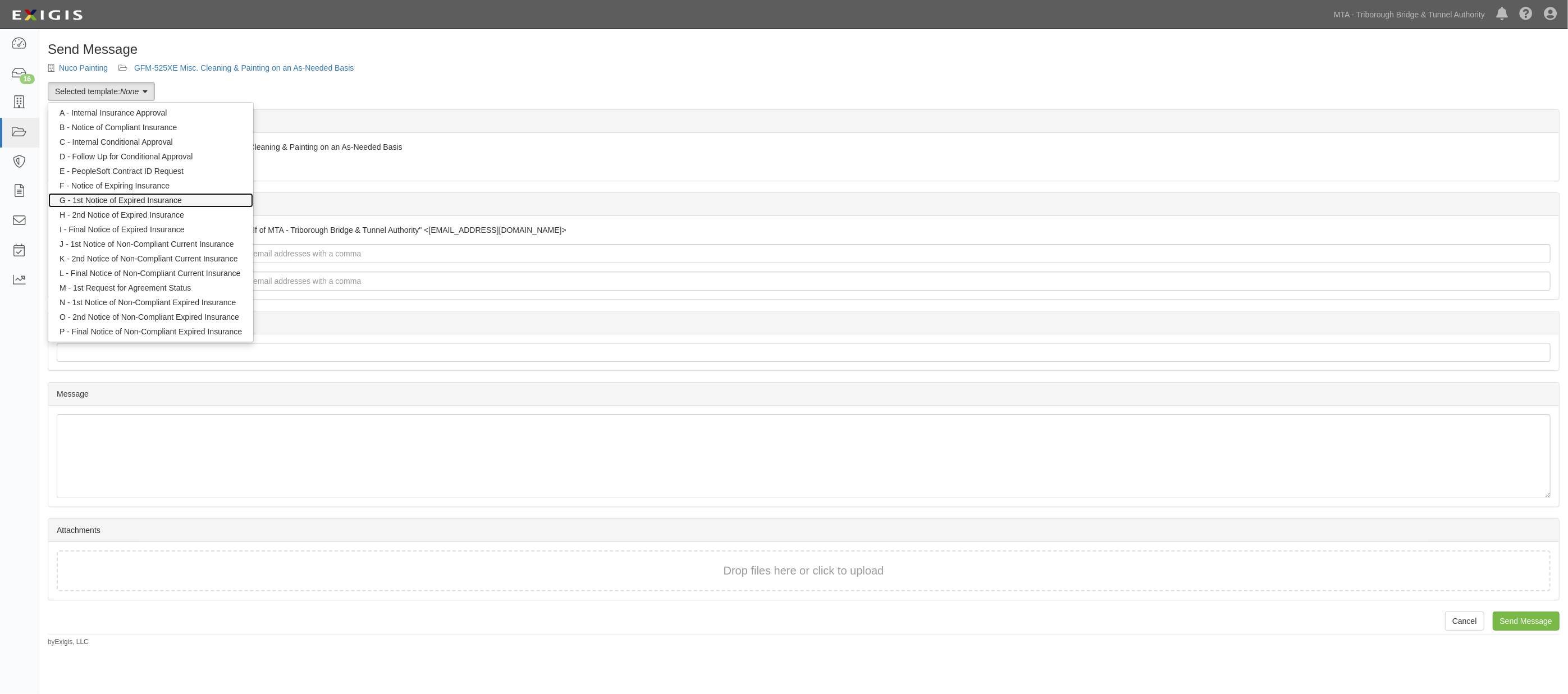
click at [129, 200] on link "G - 1st Notice of Expired Insurance" at bounding box center [151, 201] width 205 height 15
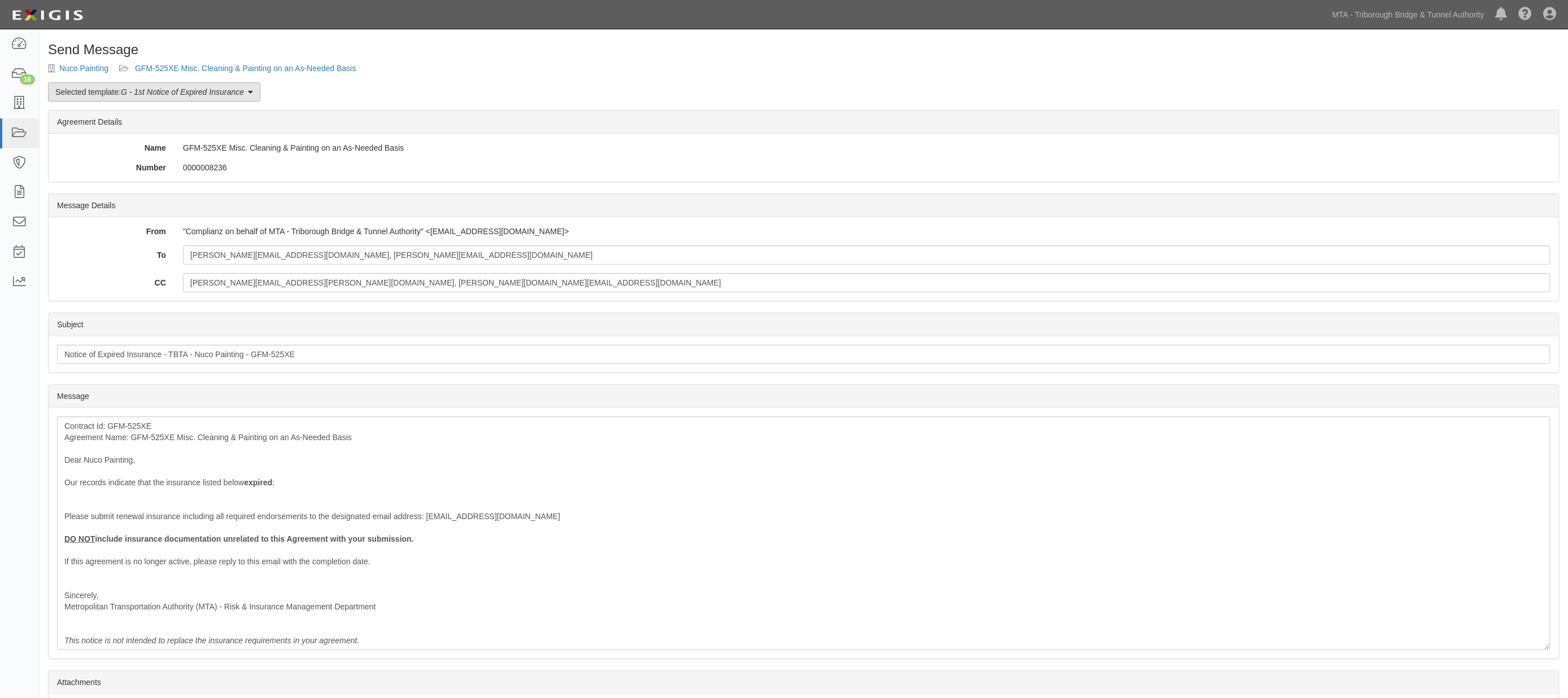
click at [109, 89] on link "Selected template: G - 1st Notice of Expired Insurance" at bounding box center [153, 91] width 212 height 19
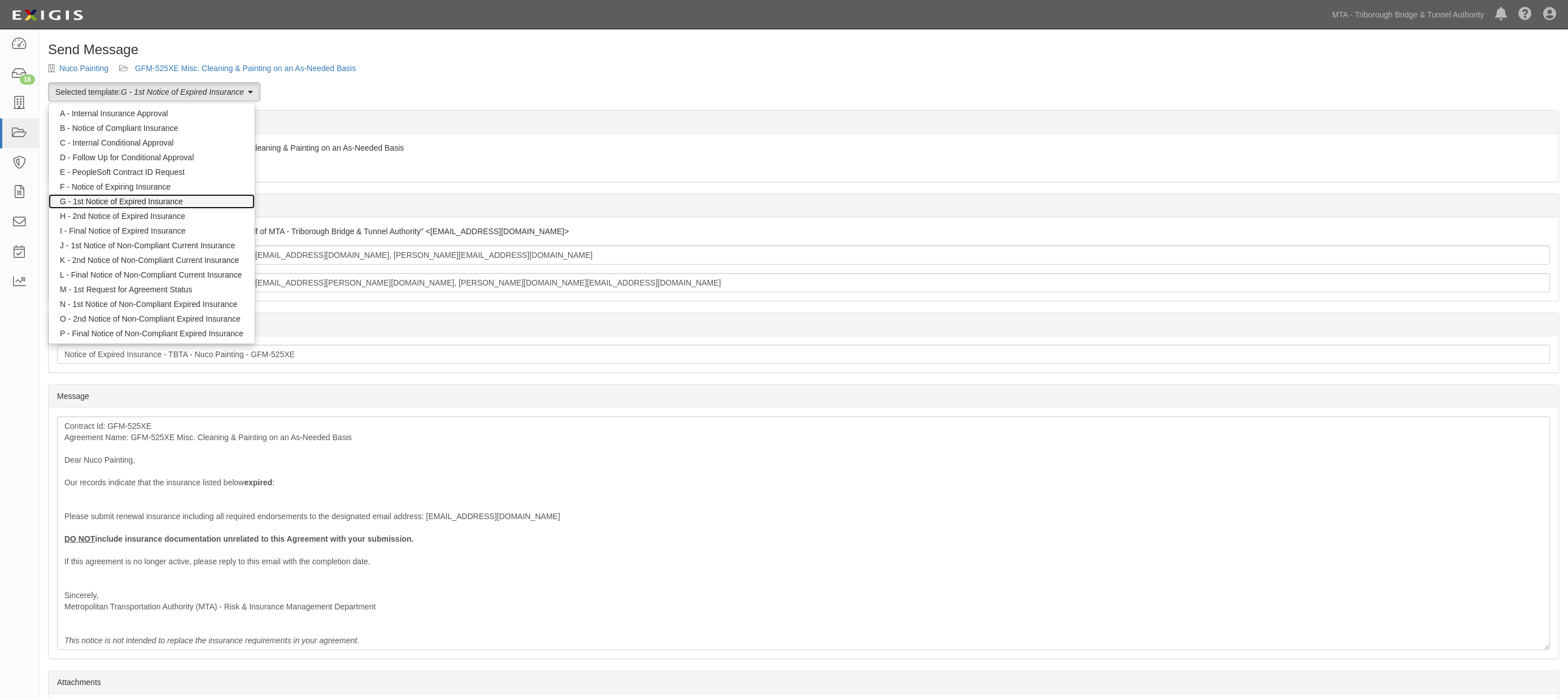
click at [111, 201] on link "G - 1st Notice of Expired Insurance" at bounding box center [152, 202] width 206 height 15
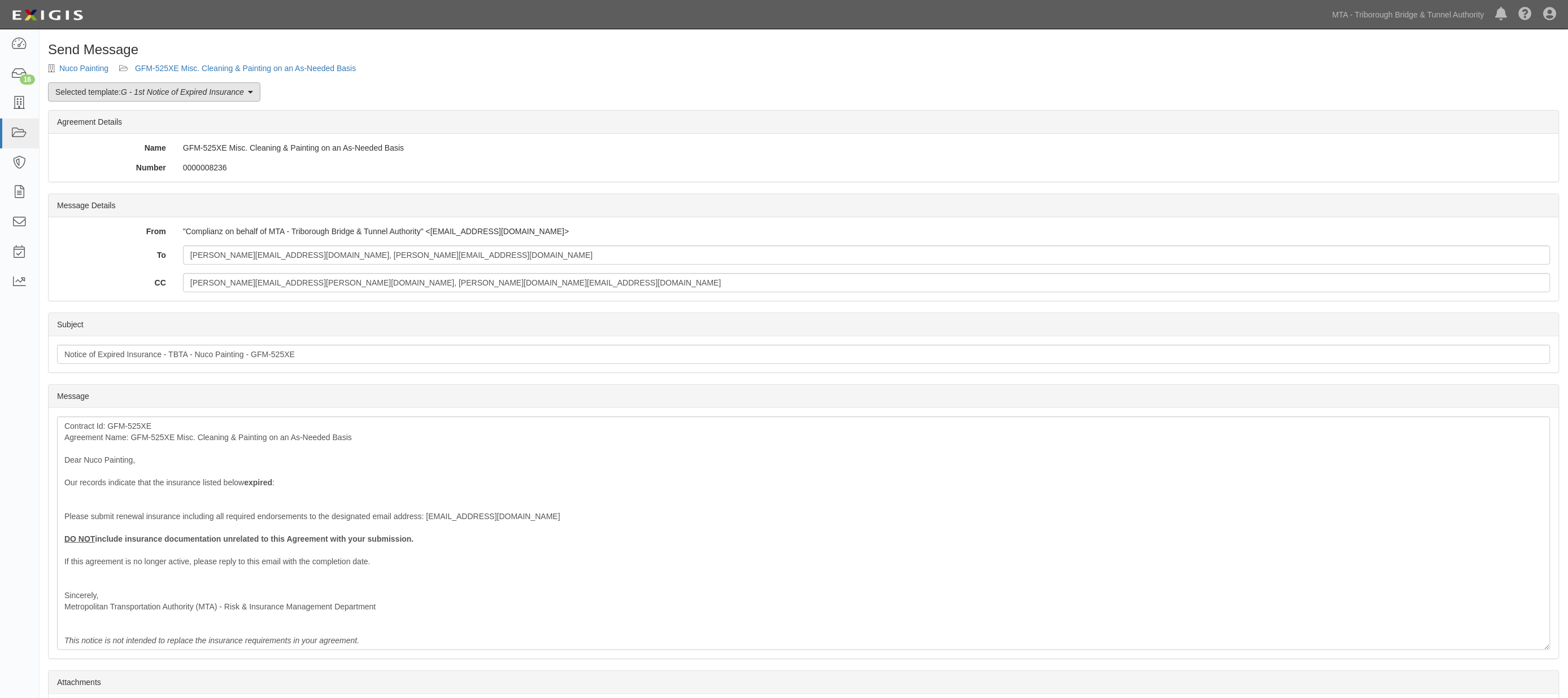
click at [153, 92] on em "G - 1st Notice of Expired Insurance" at bounding box center [182, 91] width 123 height 9
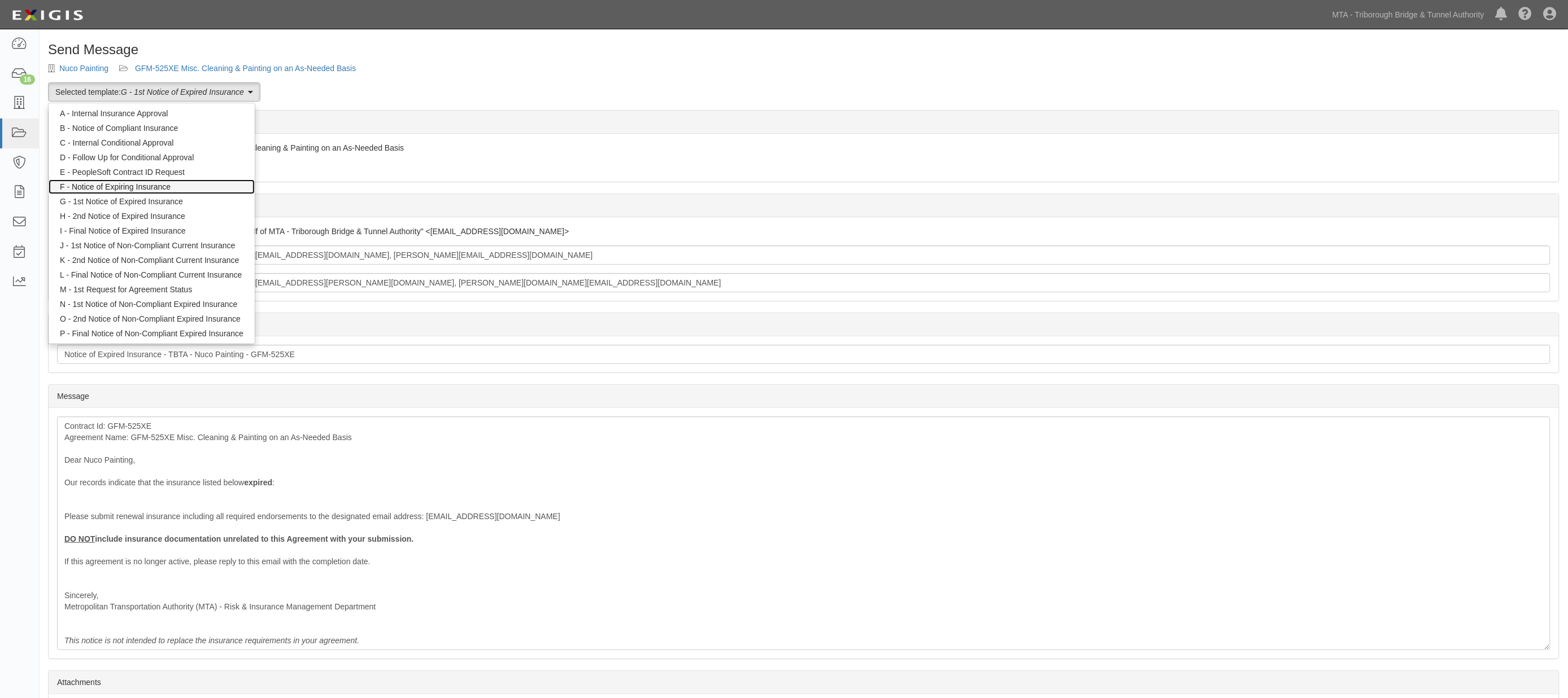
click at [144, 186] on link "F - Notice of Expiring Insurance" at bounding box center [152, 187] width 206 height 15
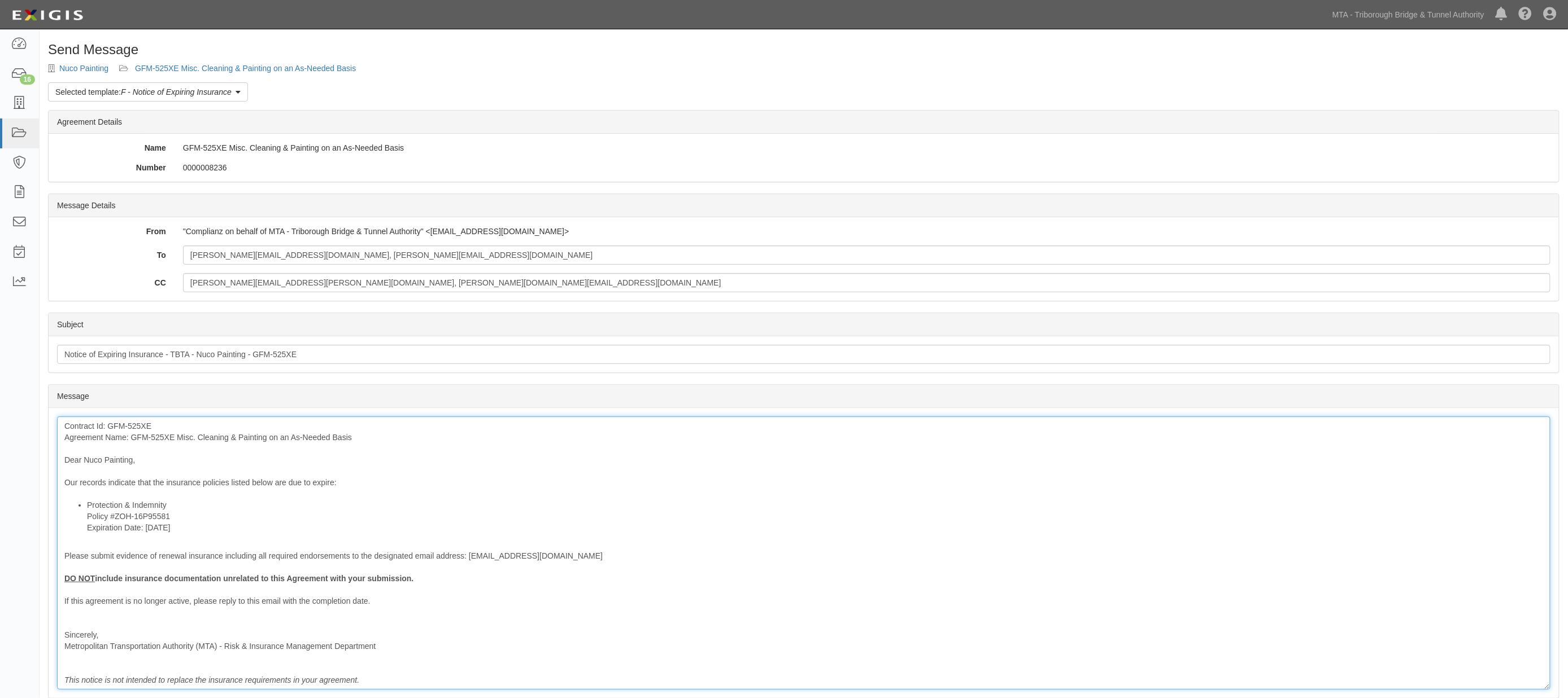
click at [149, 438] on div "Contract Id: GFM-525XE Agreement Name: GFM-525XE Misc. Cleaning & Painting on a…" at bounding box center [803, 553] width 1493 height 273
drag, startPoint x: 173, startPoint y: 437, endPoint x: 131, endPoint y: 433, distance: 42.2
click at [131, 433] on div "Contract Id: GFM-525XE Agreement Name: GFM-525XE Misc. Cleaning & Painting on a…" at bounding box center [803, 553] width 1493 height 273
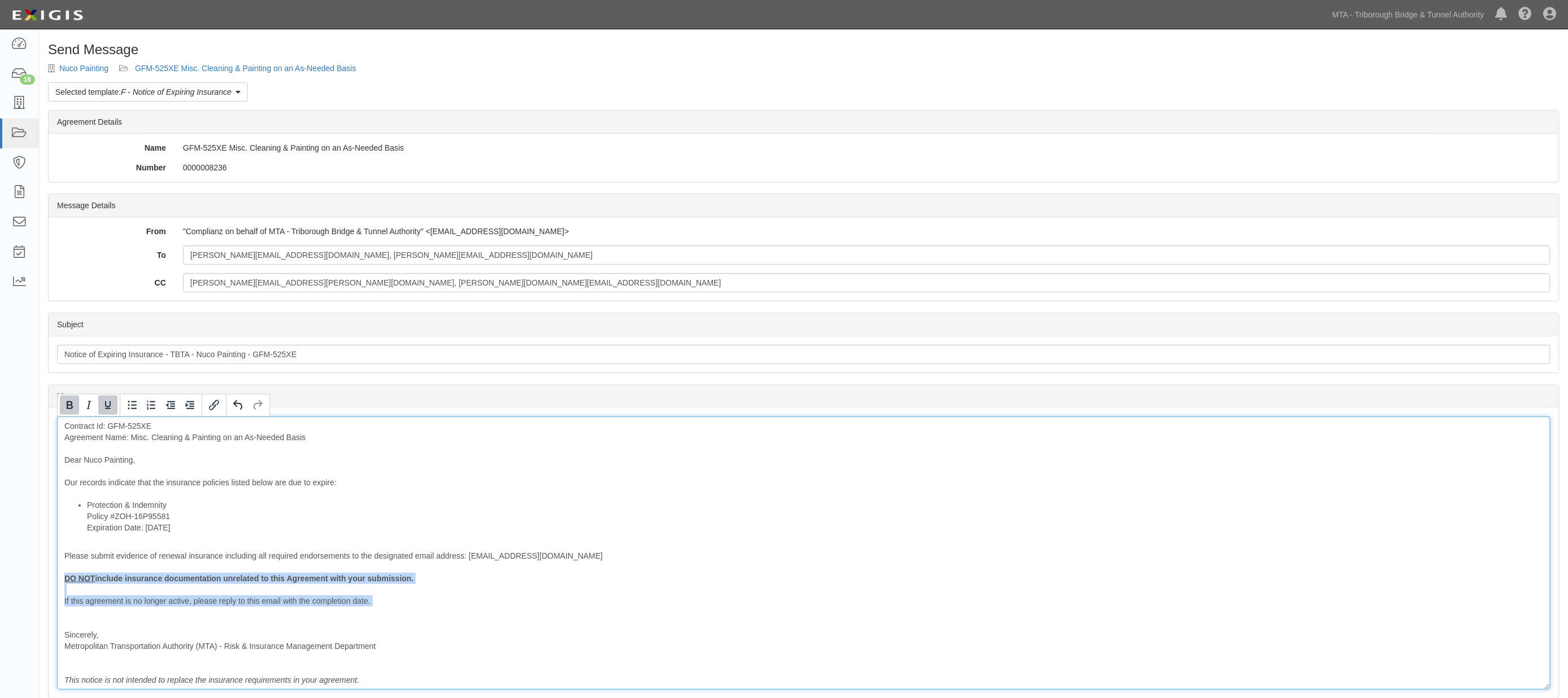
drag, startPoint x: 382, startPoint y: 609, endPoint x: 39, endPoint y: 579, distance: 344.3
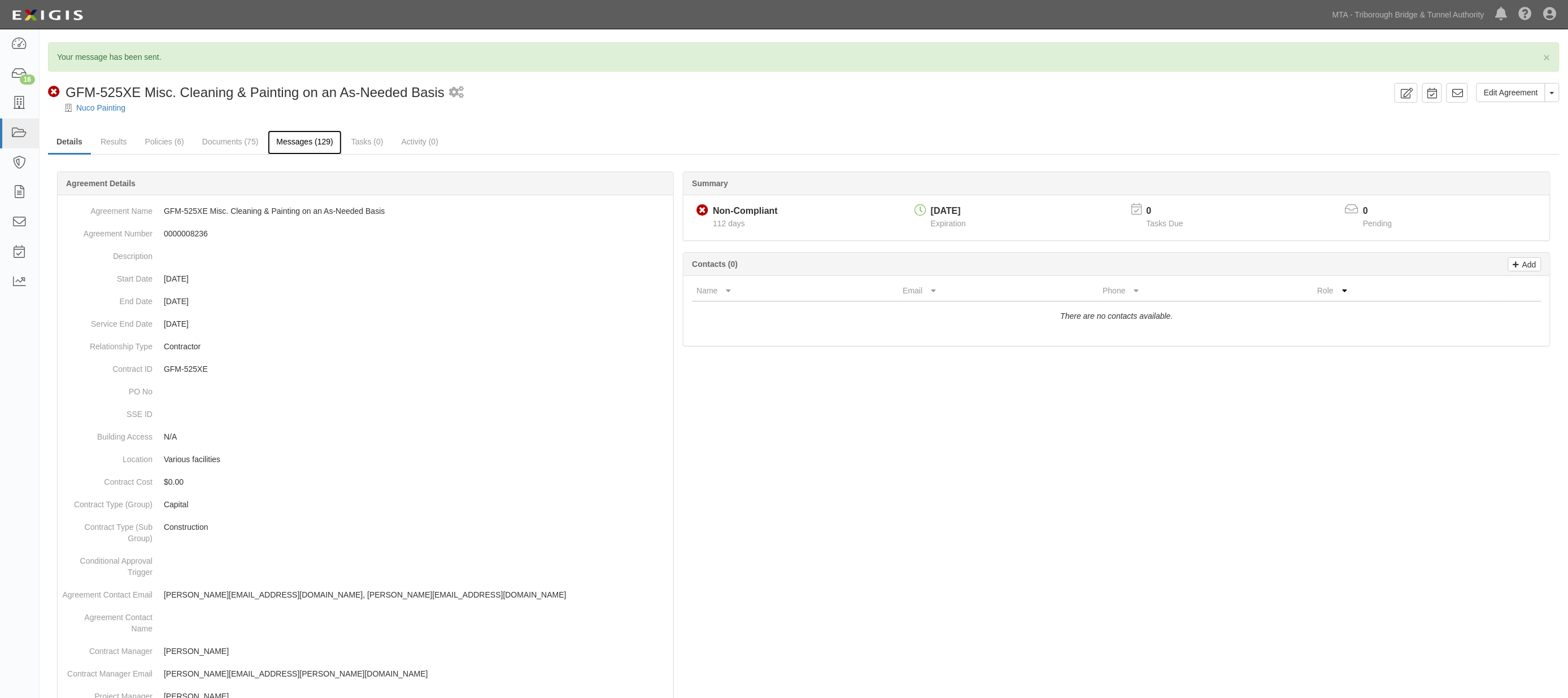
click at [290, 140] on link "Messages (129)" at bounding box center [304, 142] width 74 height 24
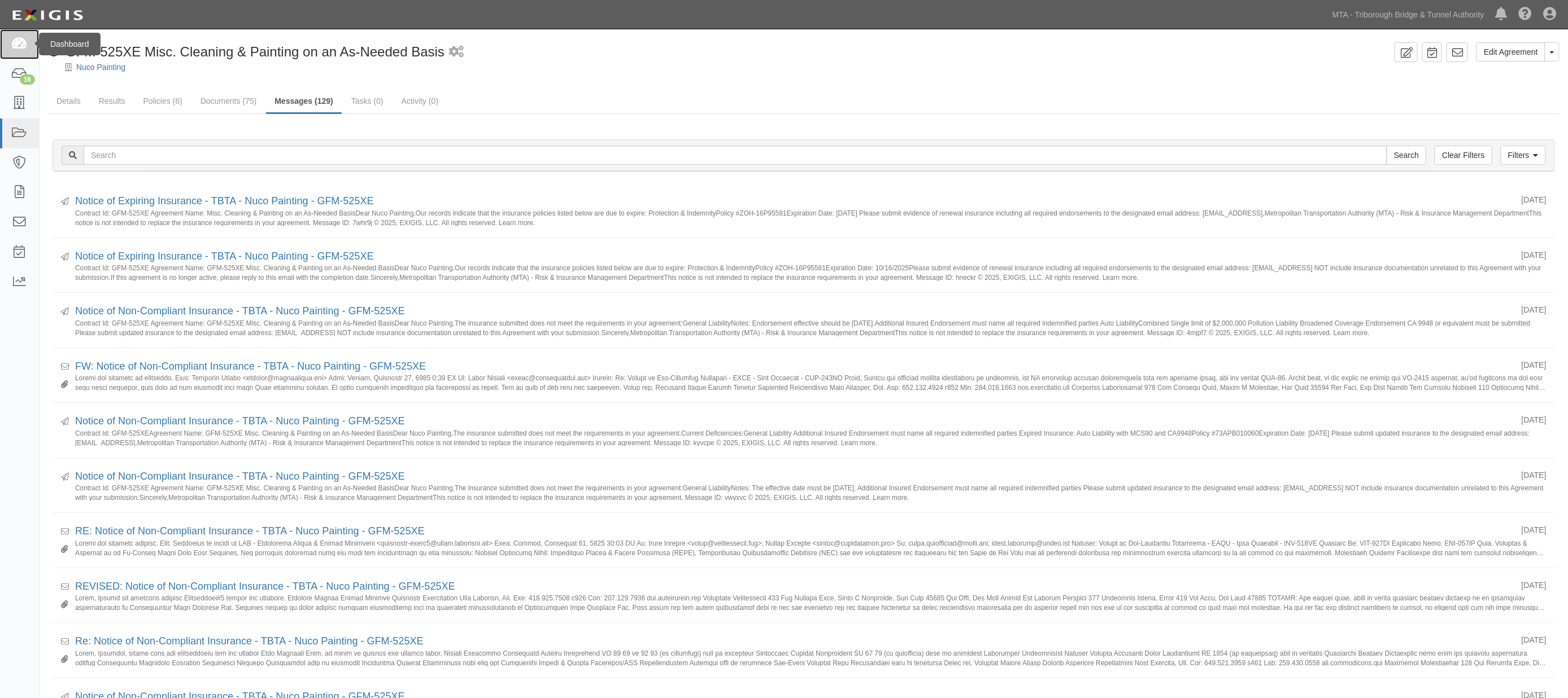
click at [31, 40] on link at bounding box center [19, 44] width 39 height 30
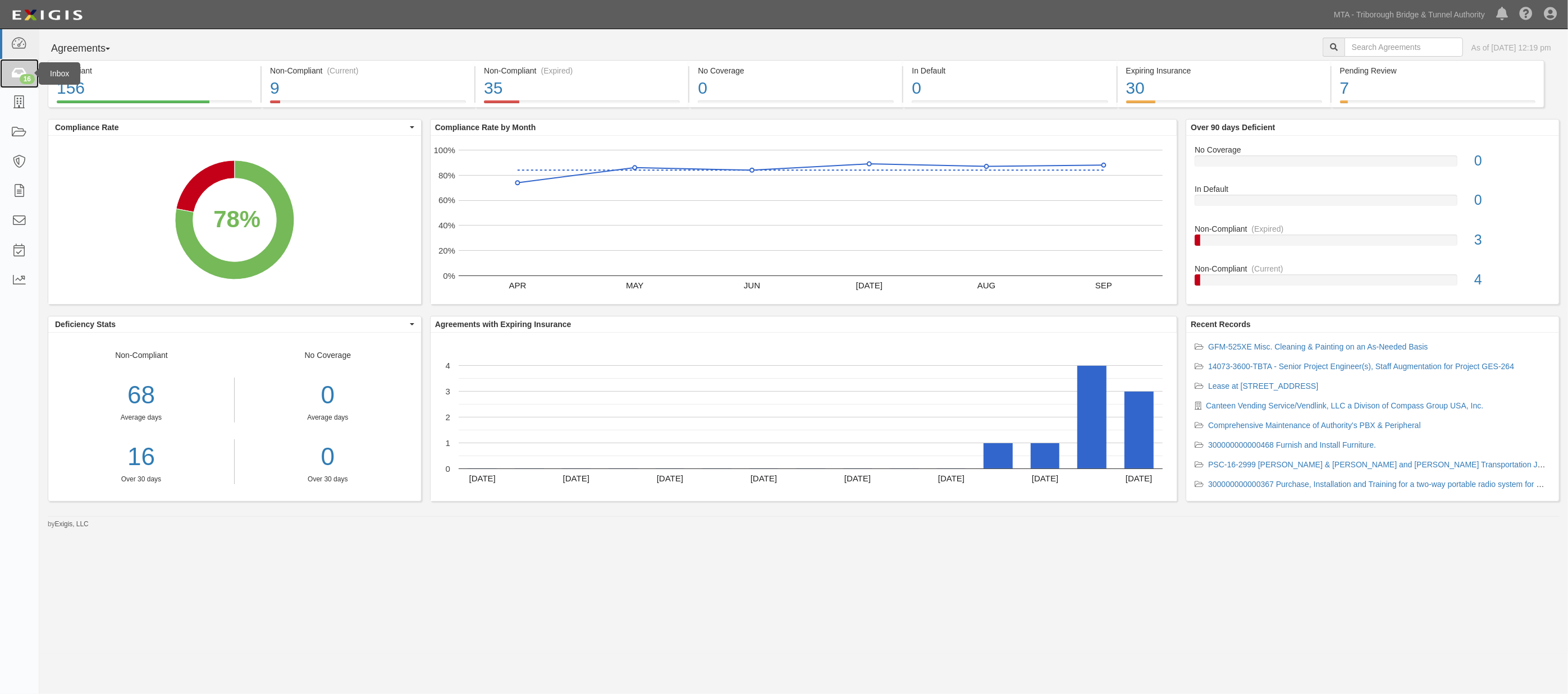
click at [18, 77] on icon at bounding box center [18, 73] width 16 height 12
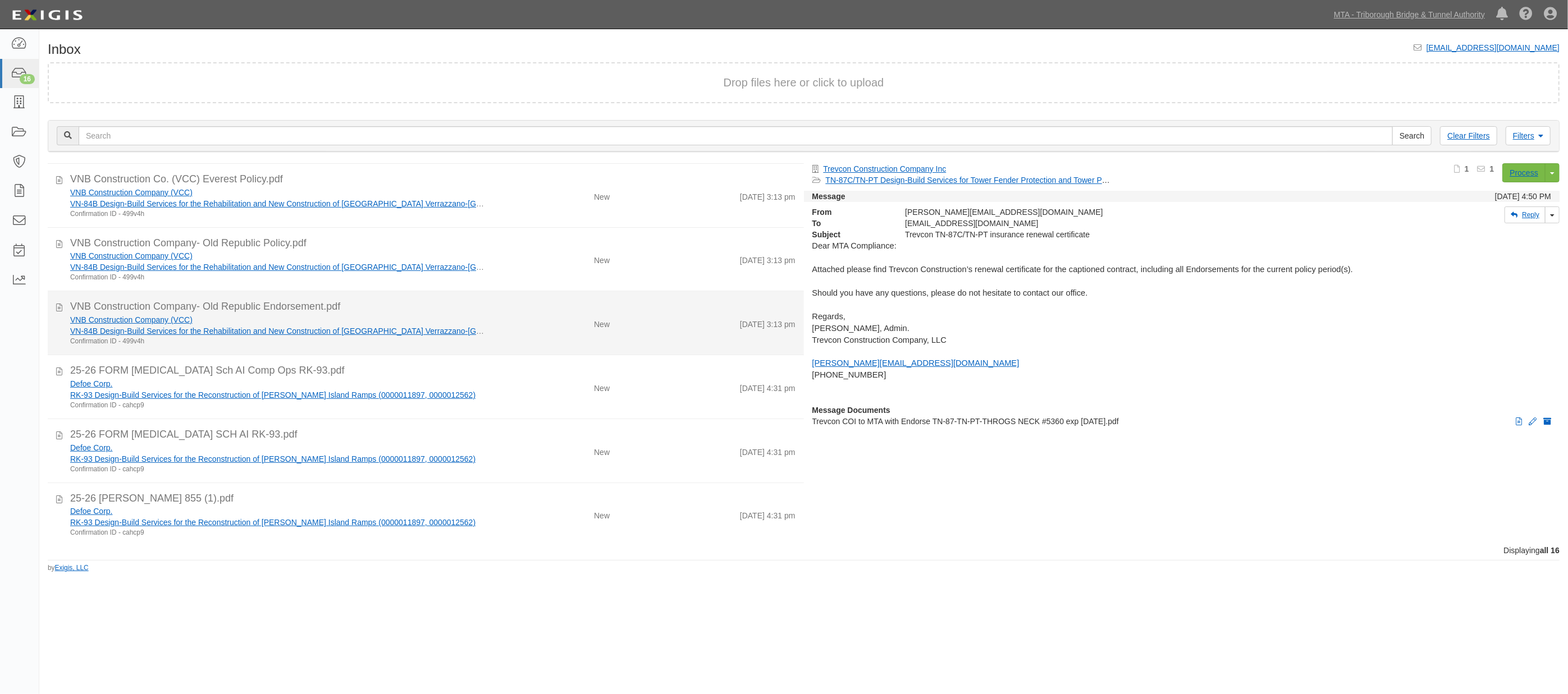
scroll to position [646, 0]
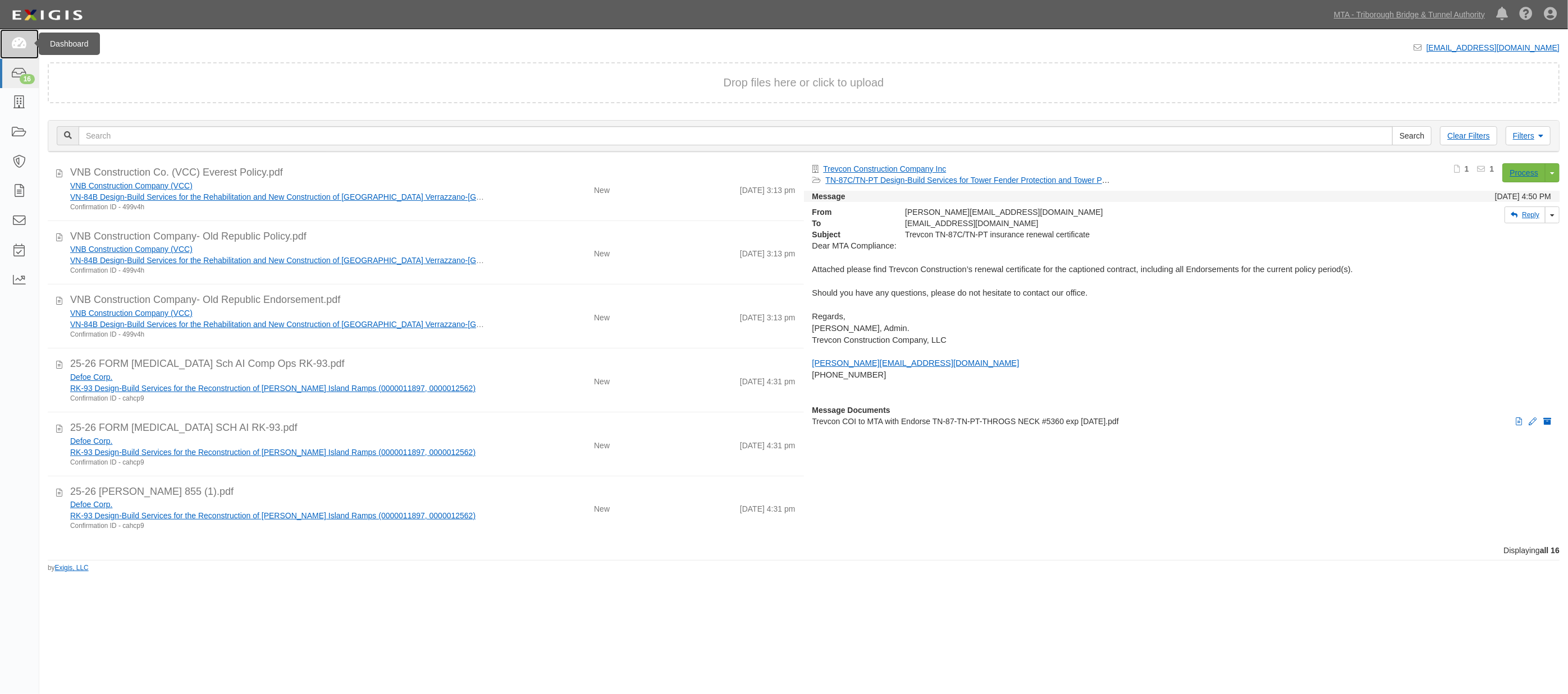
click at [29, 37] on link at bounding box center [19, 44] width 38 height 30
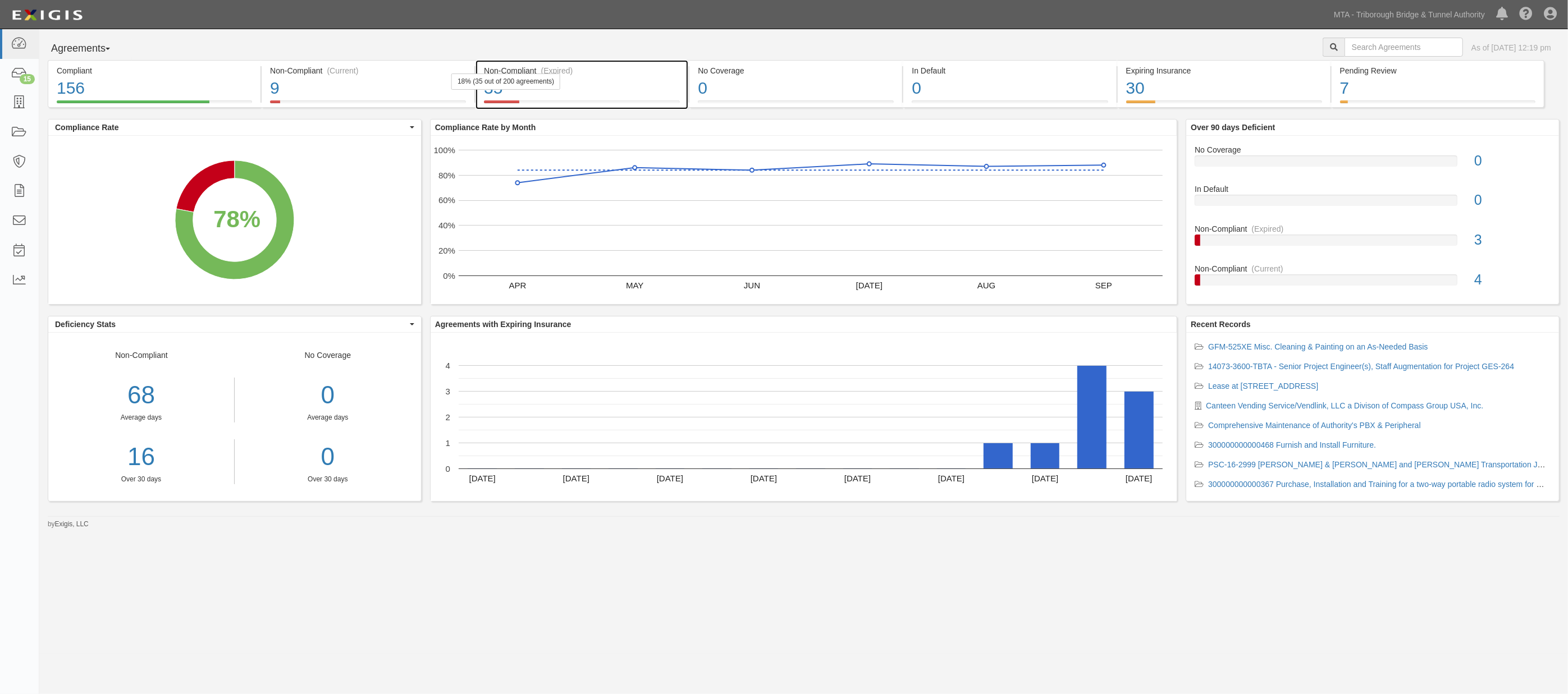
click at [637, 82] on div "35" at bounding box center [582, 88] width 196 height 24
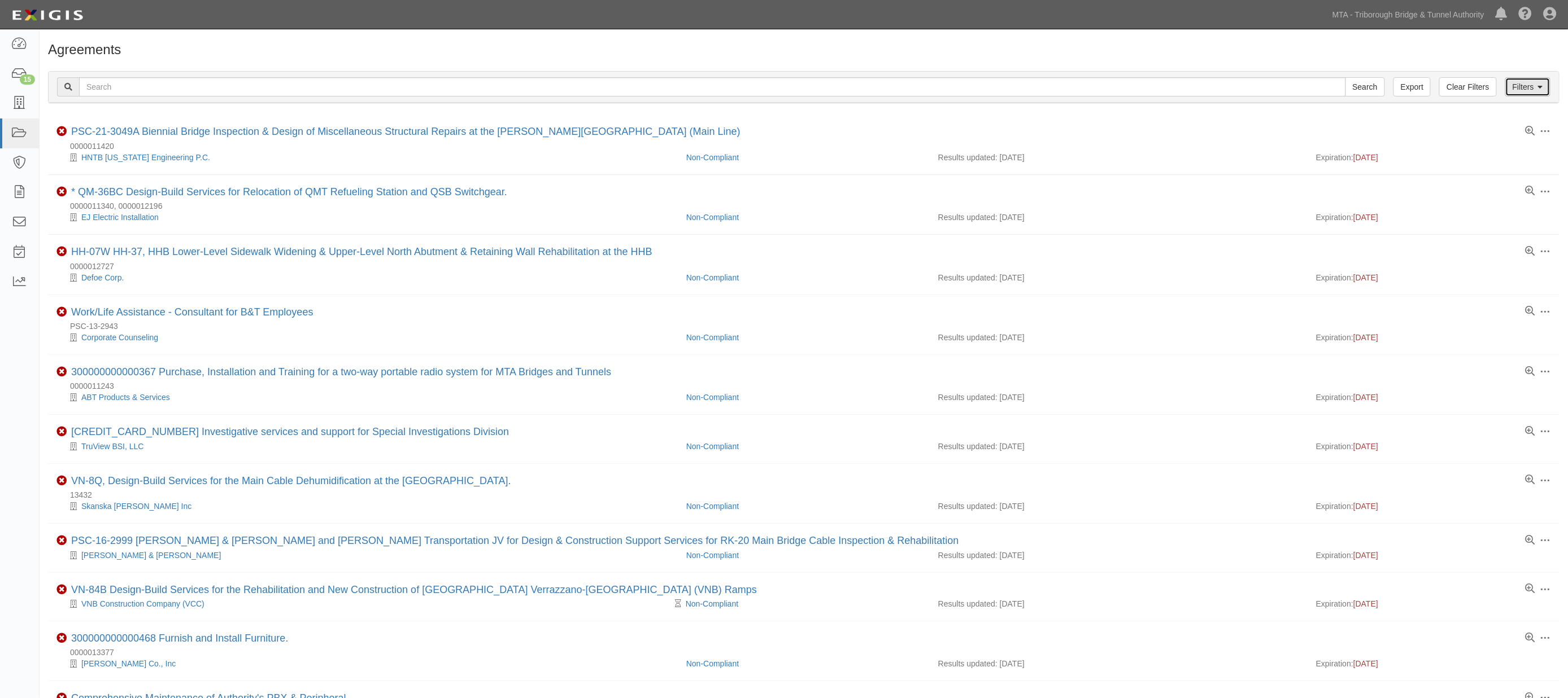
click at [1532, 91] on link "Filters" at bounding box center [1528, 86] width 45 height 19
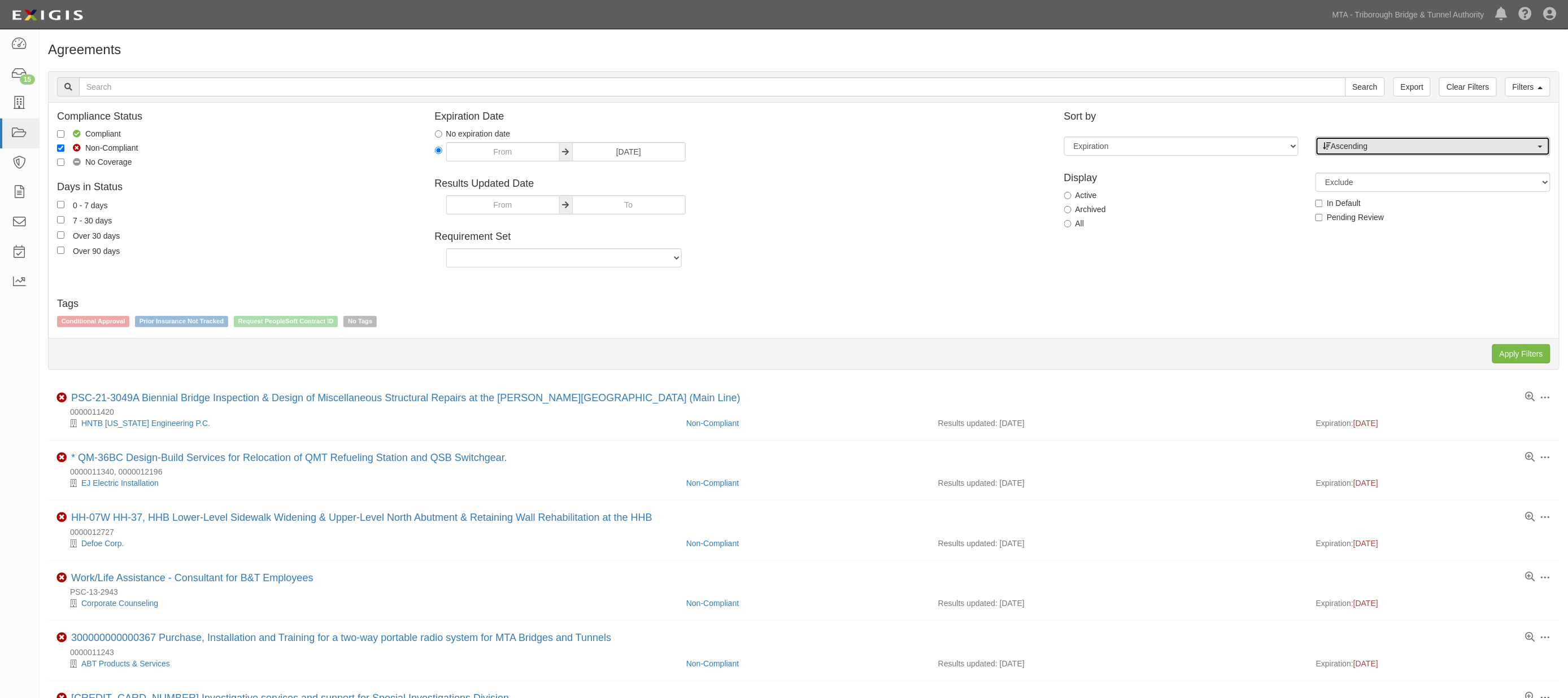
click at [1389, 141] on span "Ascending" at bounding box center [1429, 146] width 213 height 11
click at [1375, 181] on span "Descending" at bounding box center [1358, 182] width 42 height 11
select select "desc"
click at [1517, 359] on input "Apply Filters" at bounding box center [1520, 354] width 58 height 19
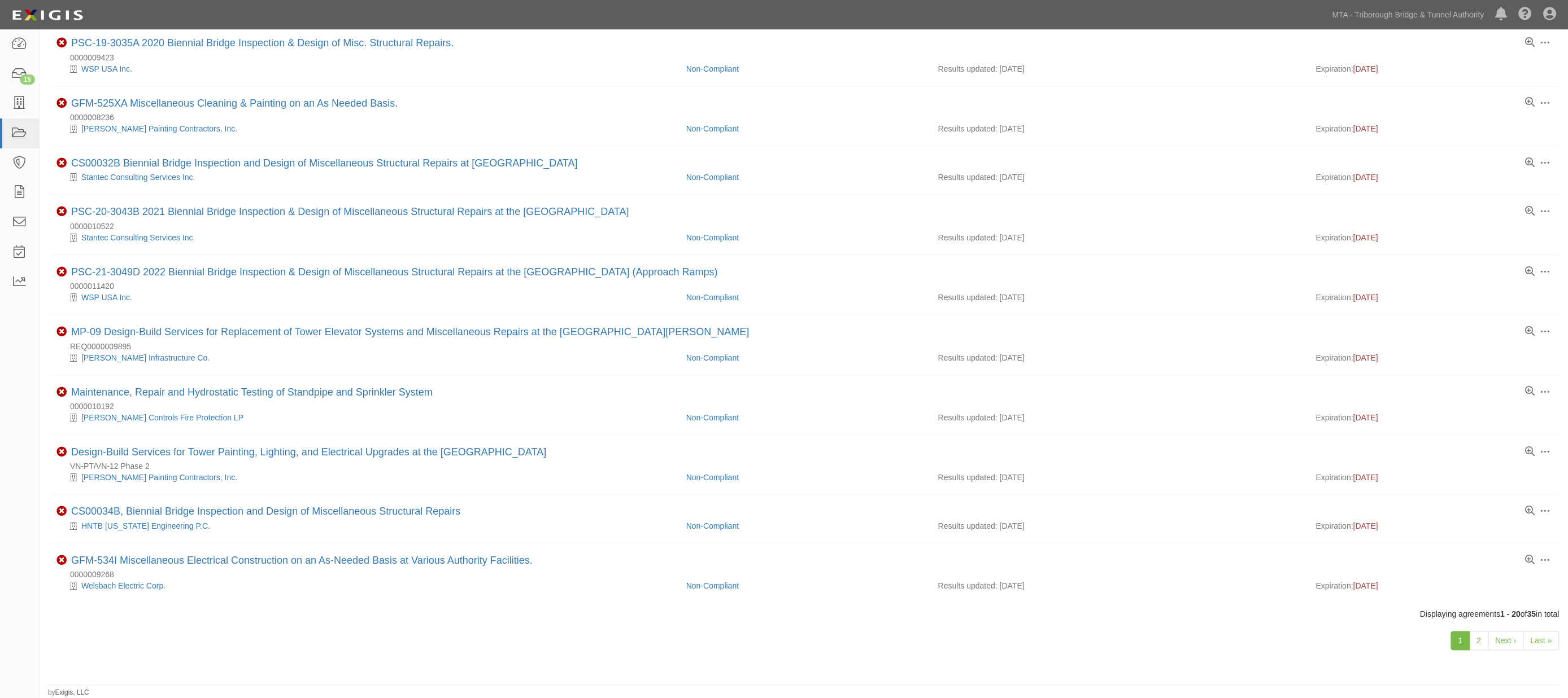
scroll to position [689, 0]
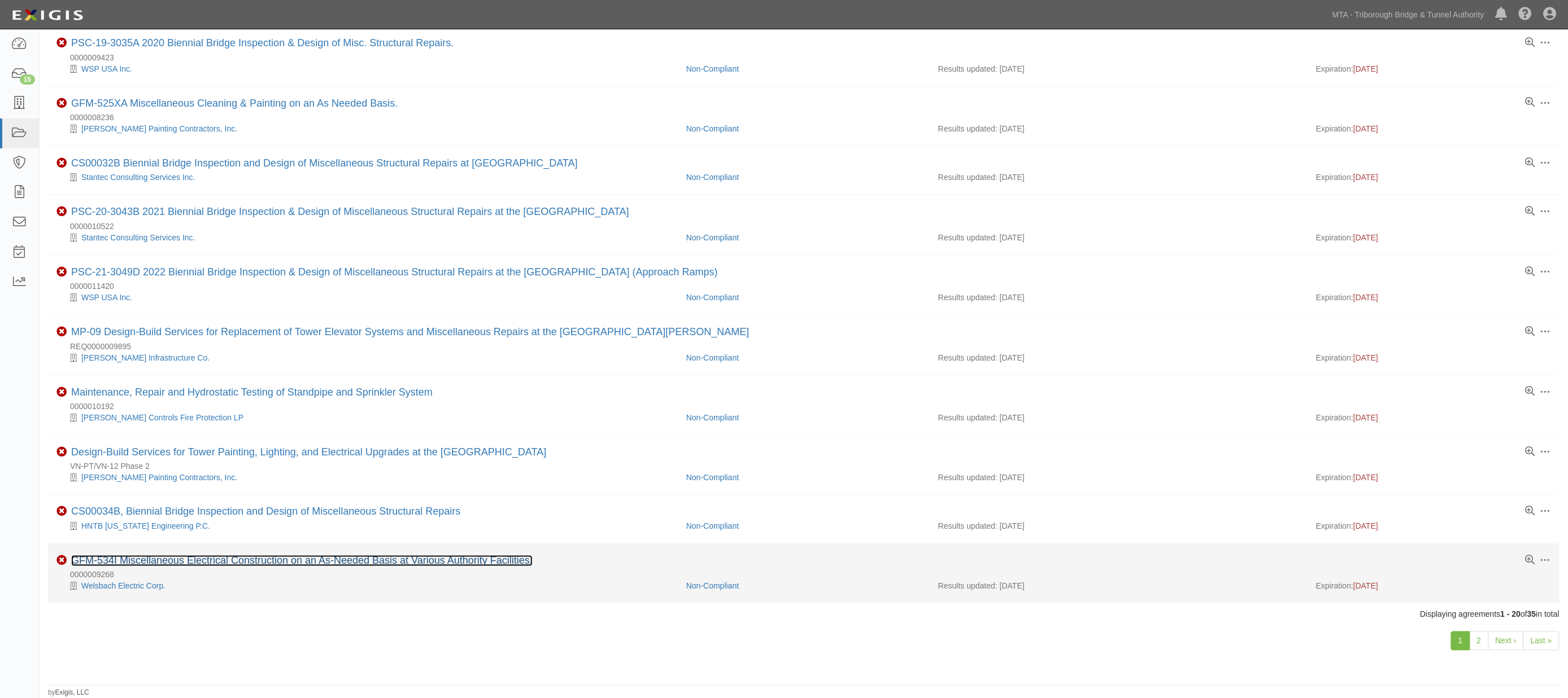
click at [363, 559] on link "GFM-534I Miscellaneous Electrical Construction on an As-Needed Basis at Various…" at bounding box center [302, 561] width 461 height 11
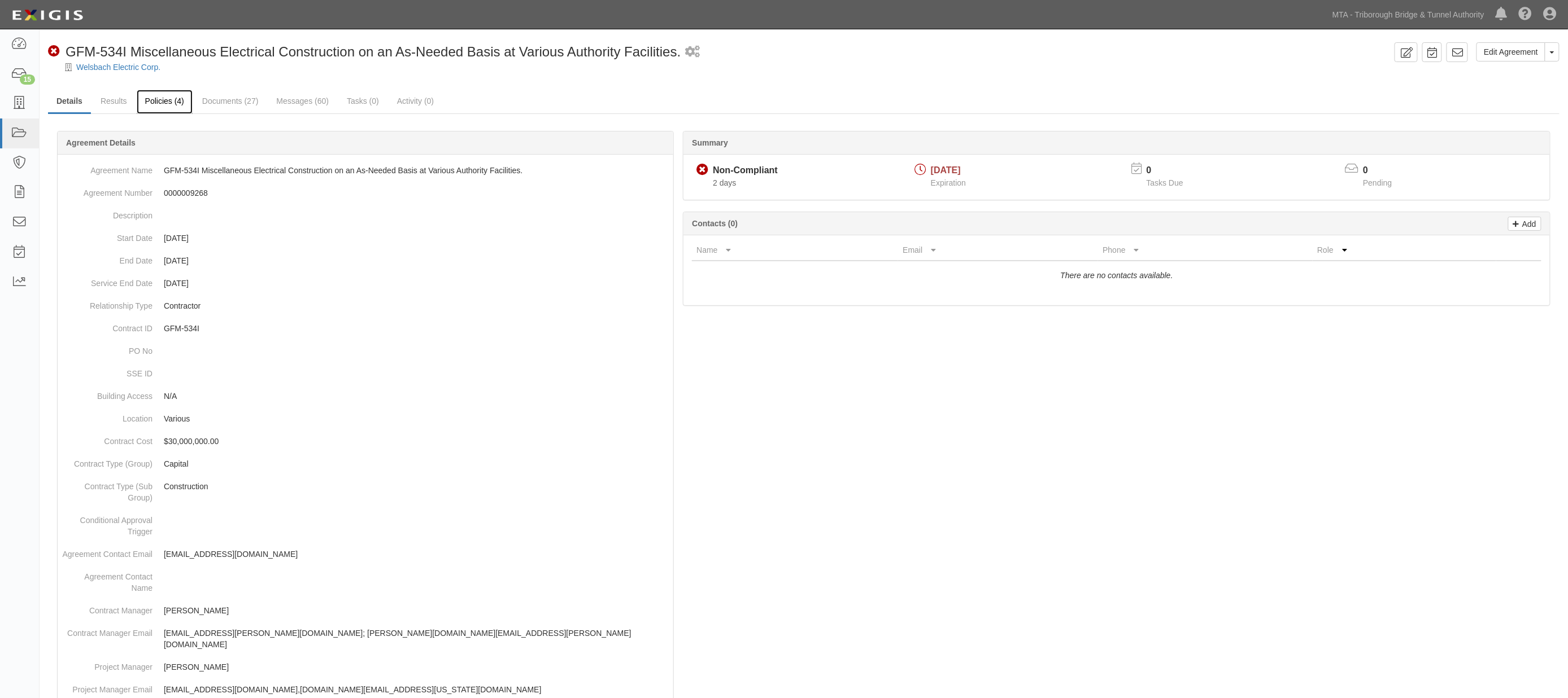
click at [150, 92] on link "Policies (4)" at bounding box center [164, 101] width 56 height 24
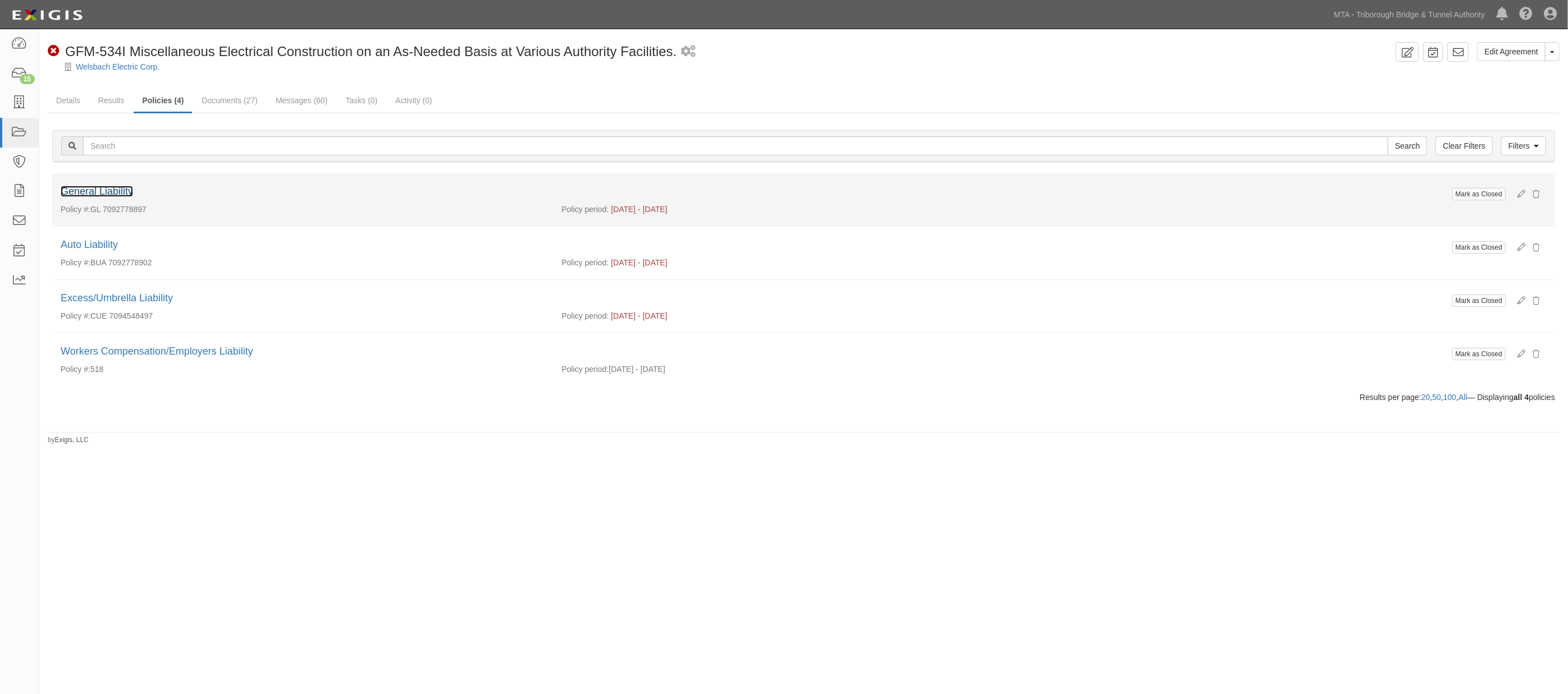
click at [128, 191] on link "General Liability" at bounding box center [97, 191] width 73 height 11
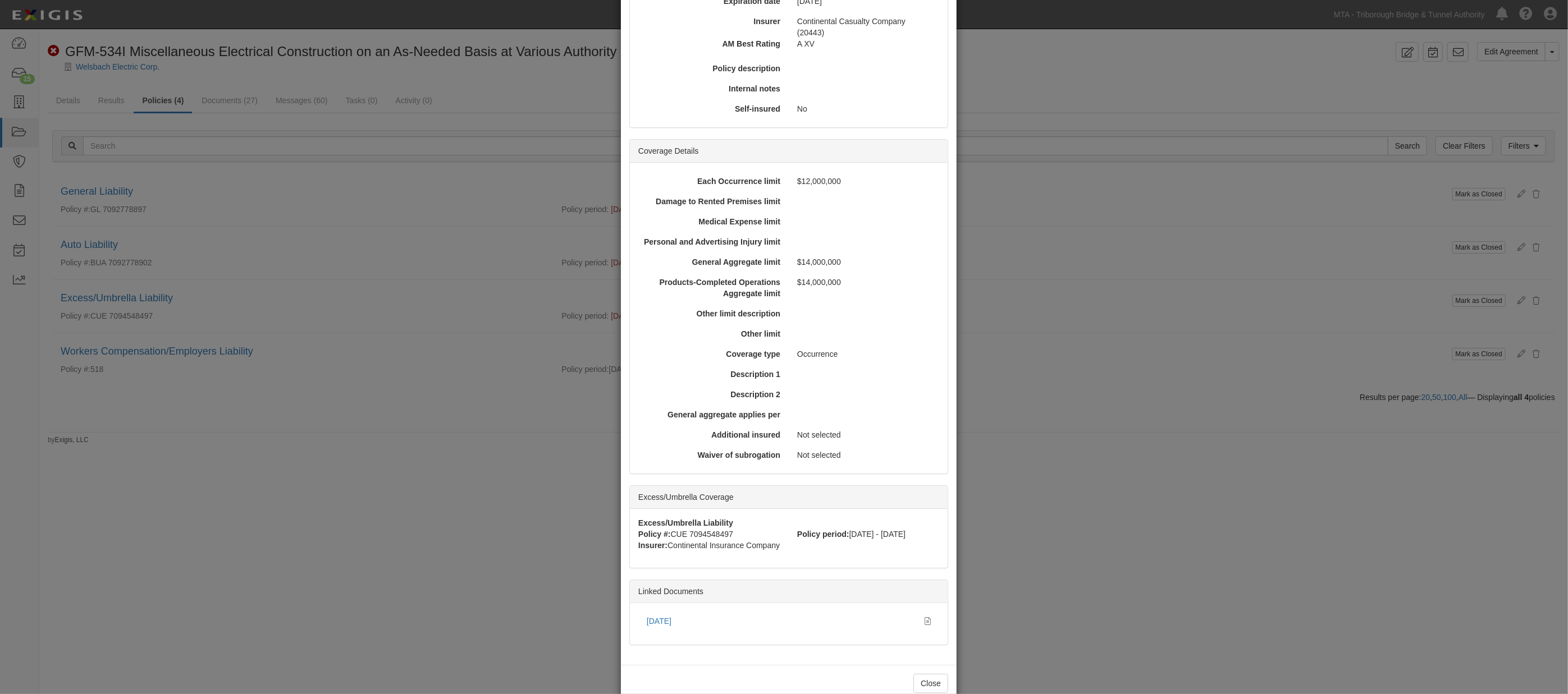
scroll to position [214, 0]
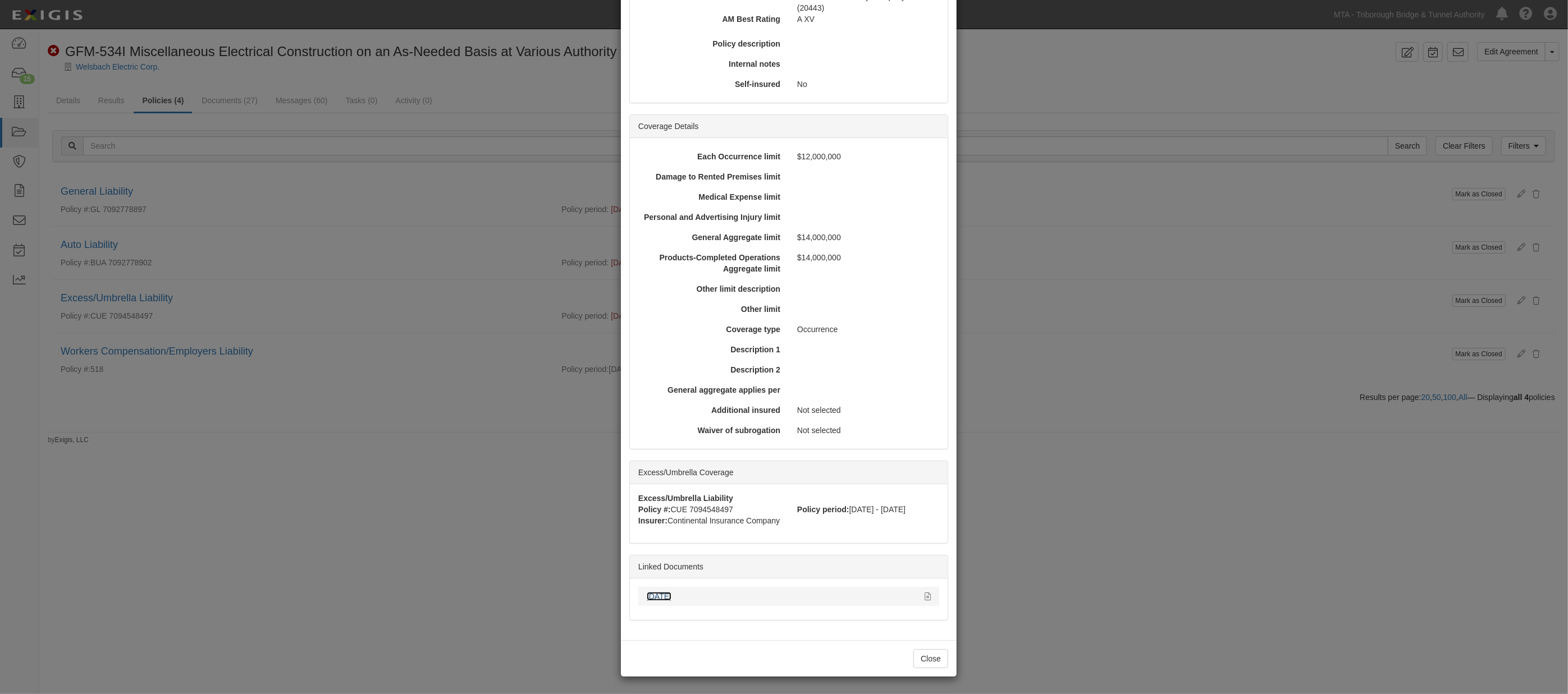
click at [670, 597] on link "[DATE]" at bounding box center [659, 597] width 25 height 9
click at [1116, 514] on div "× View Policy Mark as Closed Edit Policy Toggle Dropdown Delete Policy Policy S…" at bounding box center [784, 347] width 1568 height 694
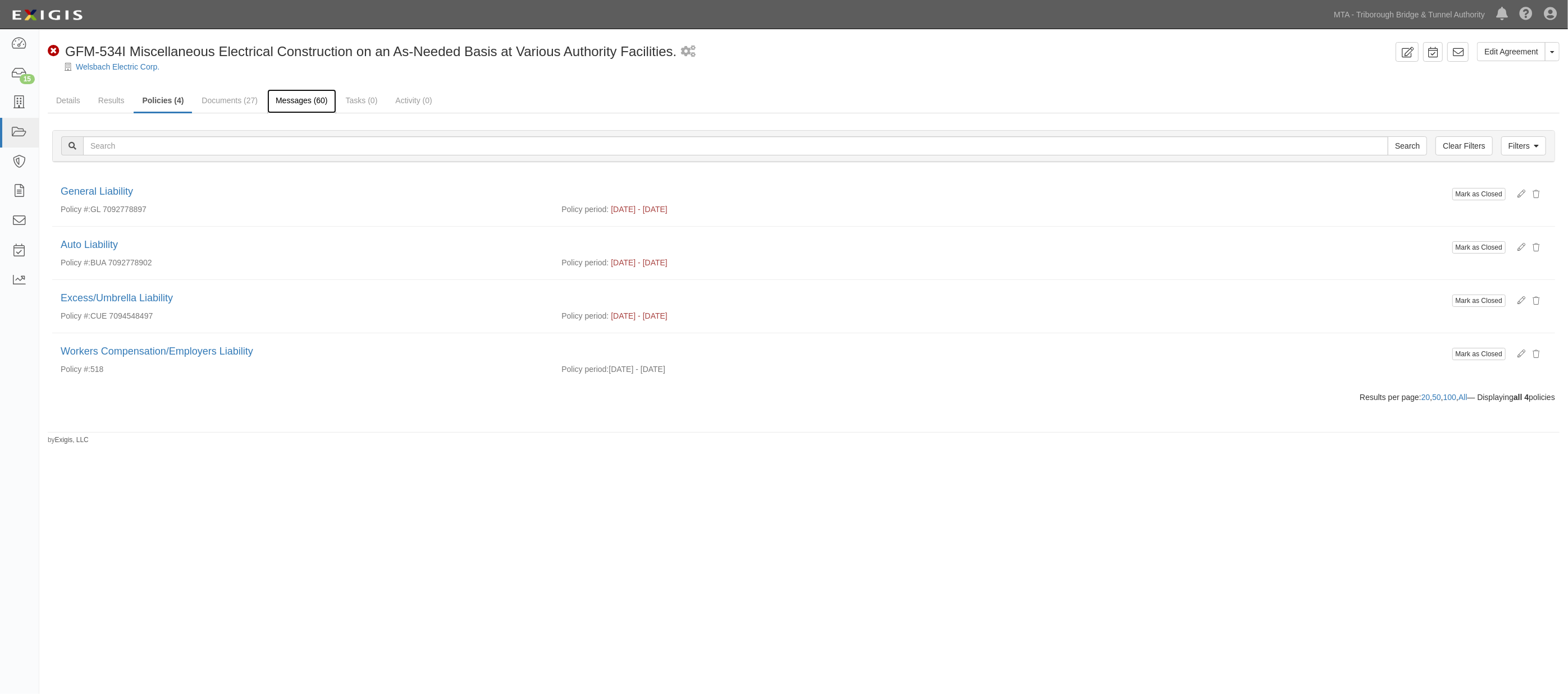
click at [296, 106] on link "Messages (60)" at bounding box center [302, 101] width 69 height 24
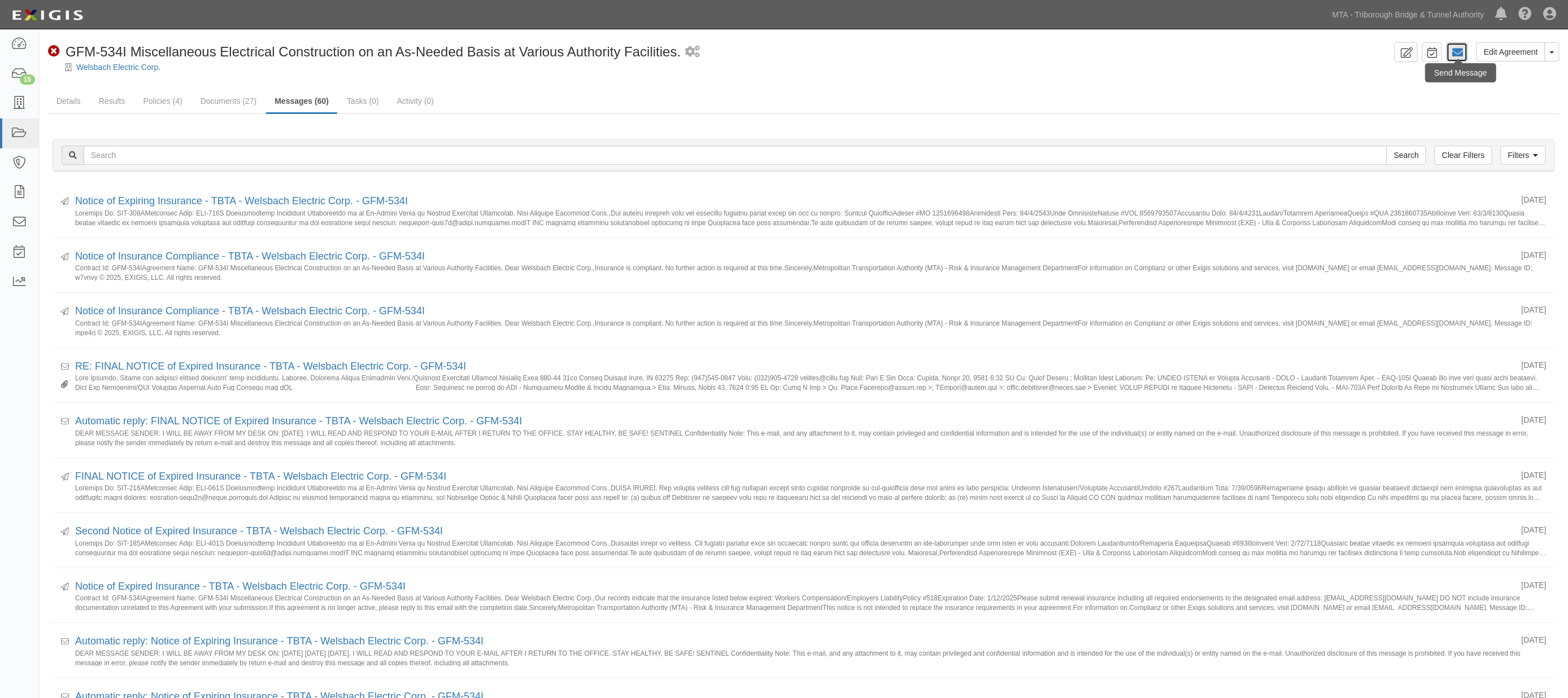
click at [1464, 46] on link at bounding box center [1457, 53] width 22 height 20
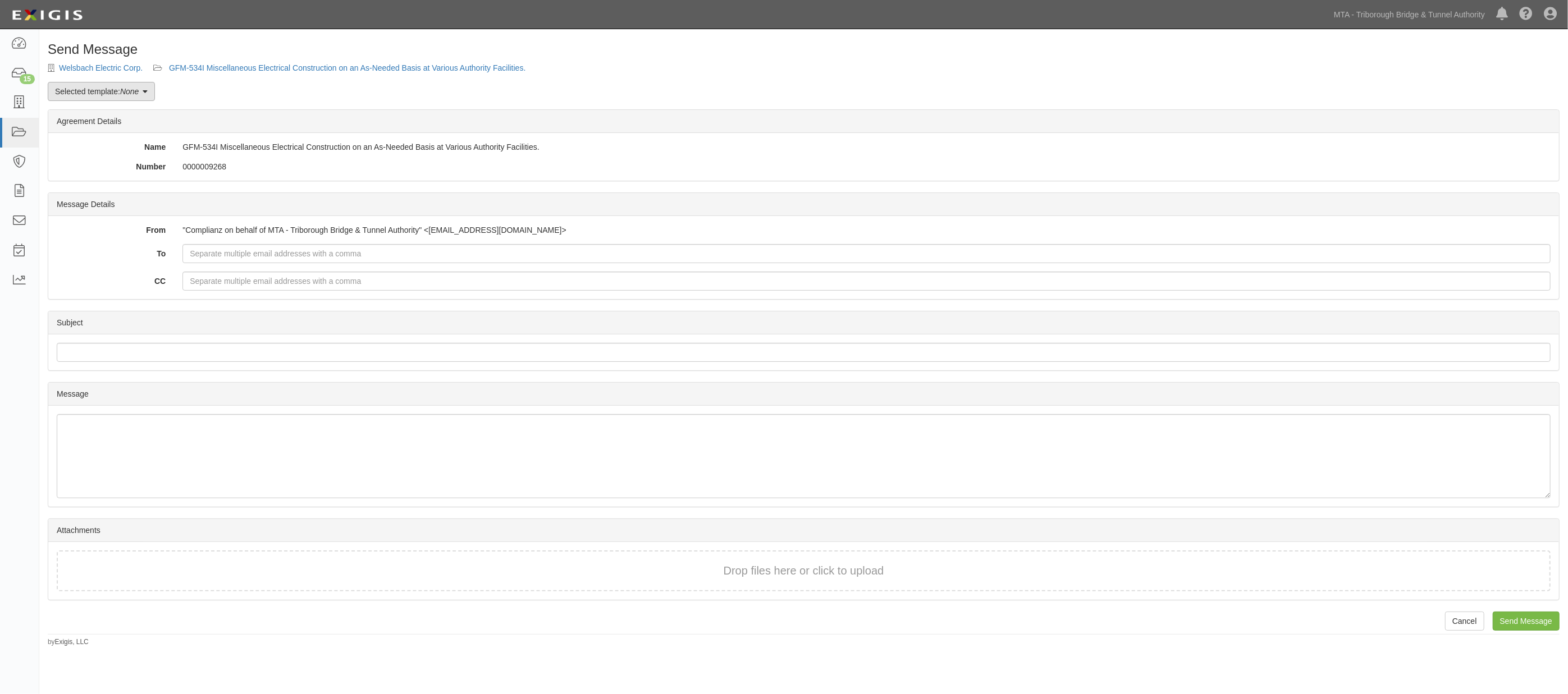
click at [127, 92] on em "None" at bounding box center [129, 91] width 18 height 9
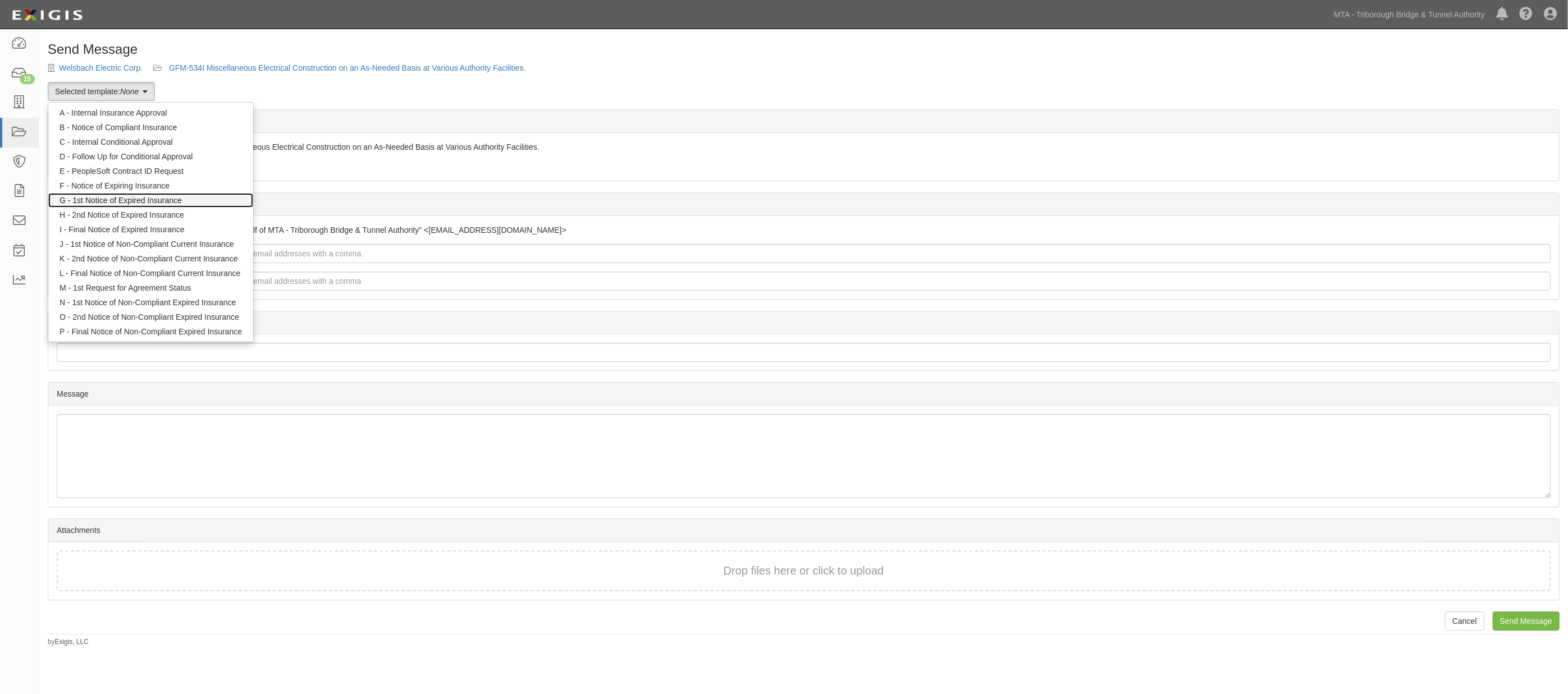
click at [108, 204] on link "G - 1st Notice of Expired Insurance" at bounding box center [151, 201] width 205 height 15
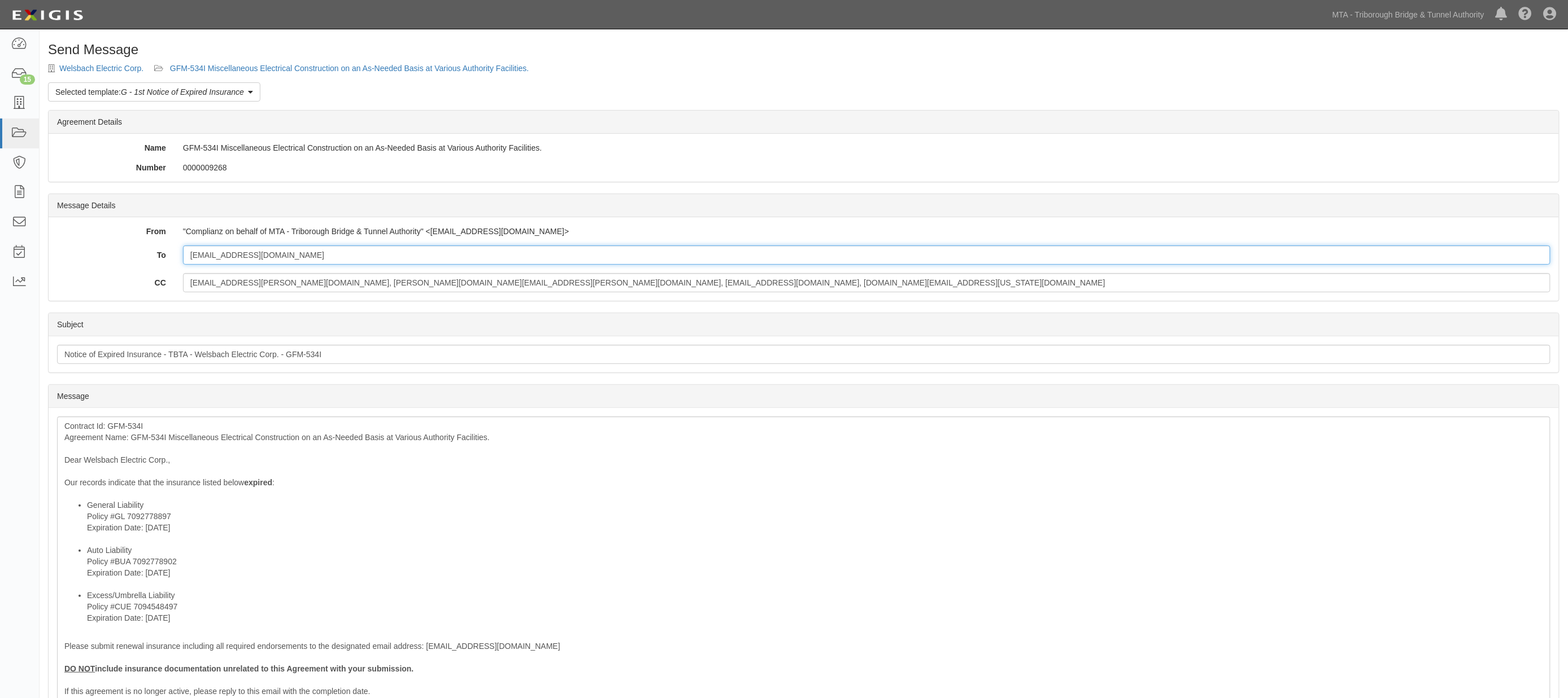
click at [267, 254] on input "[EMAIL_ADDRESS][DOMAIN_NAME]" at bounding box center [866, 255] width 1368 height 19
paste input "[EMAIL_ADDRESS][PERSON_NAME][DOMAIN_NAME]"
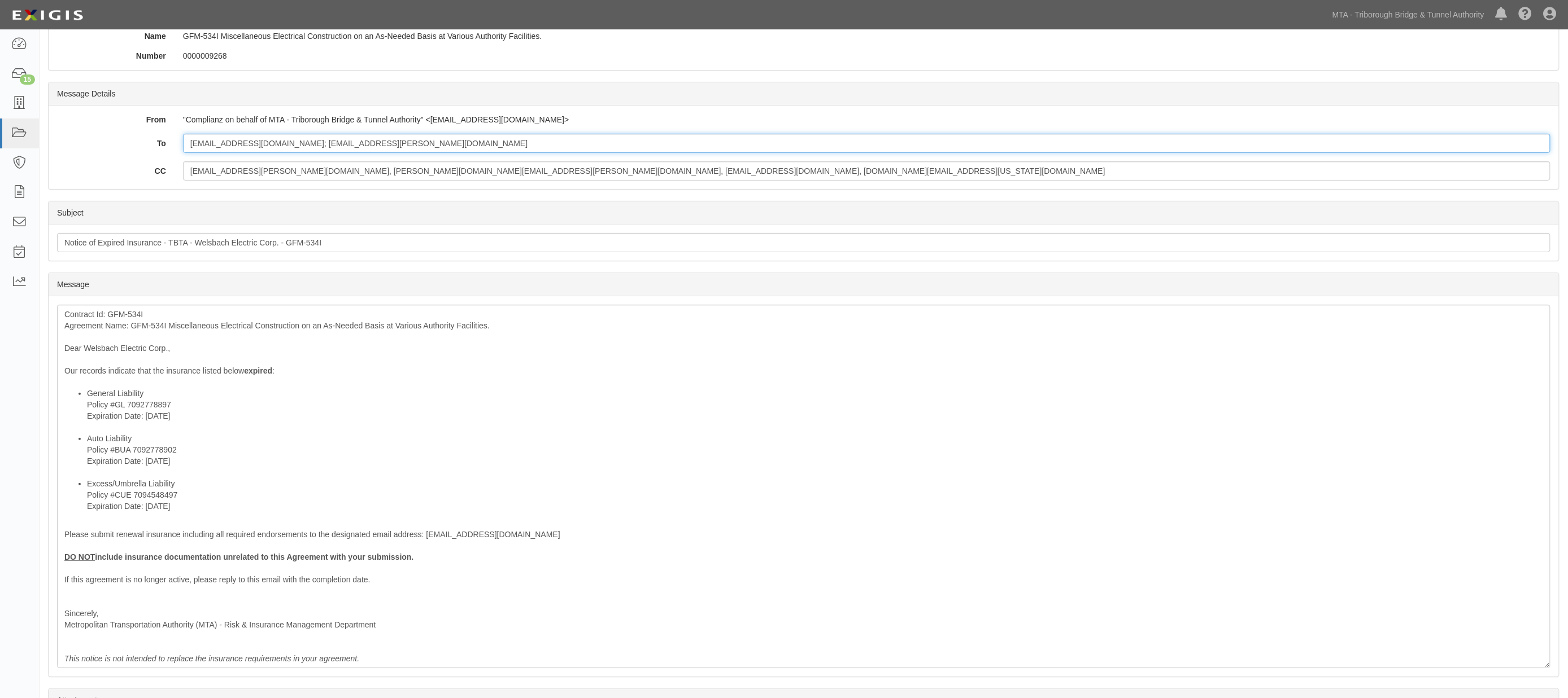
scroll to position [126, 0]
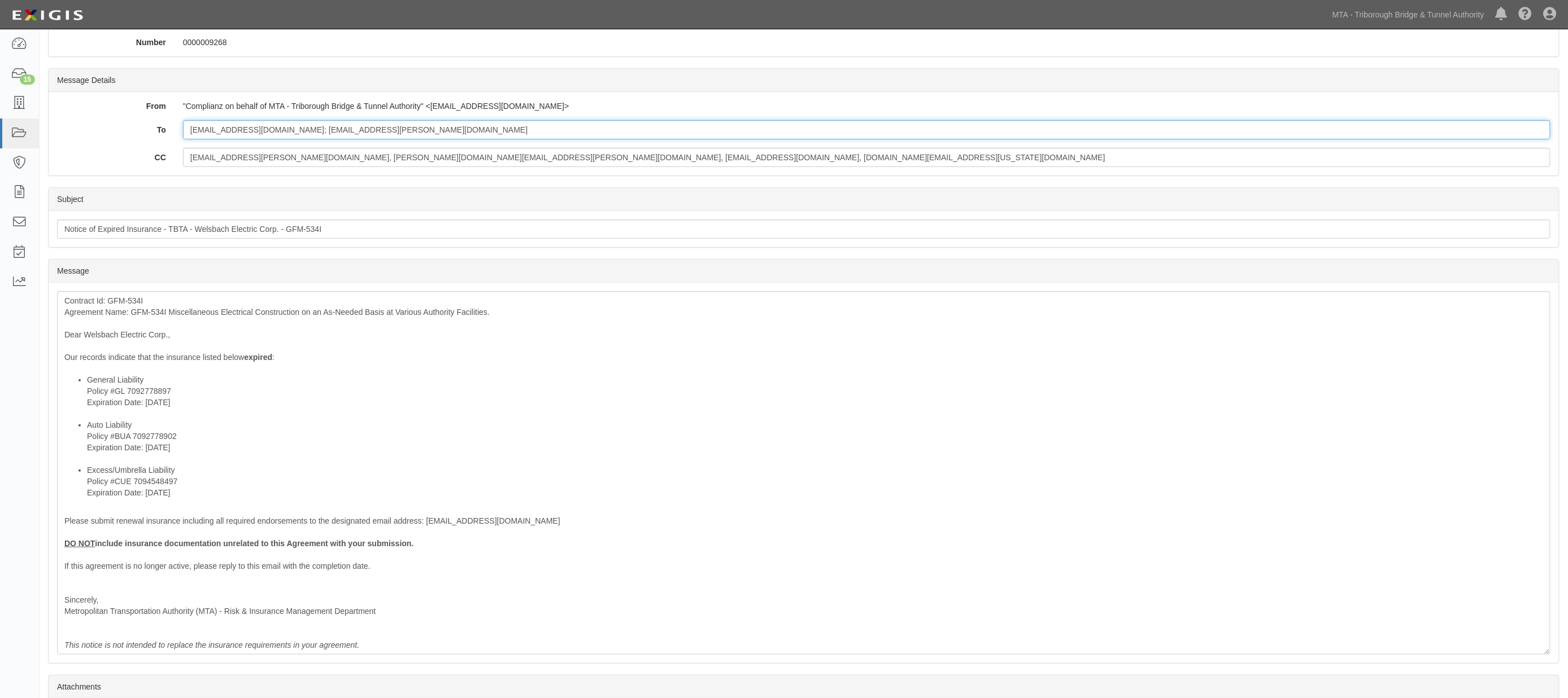
type input "[EMAIL_ADDRESS][DOMAIN_NAME]; [EMAIL_ADDRESS][PERSON_NAME][DOMAIN_NAME]"
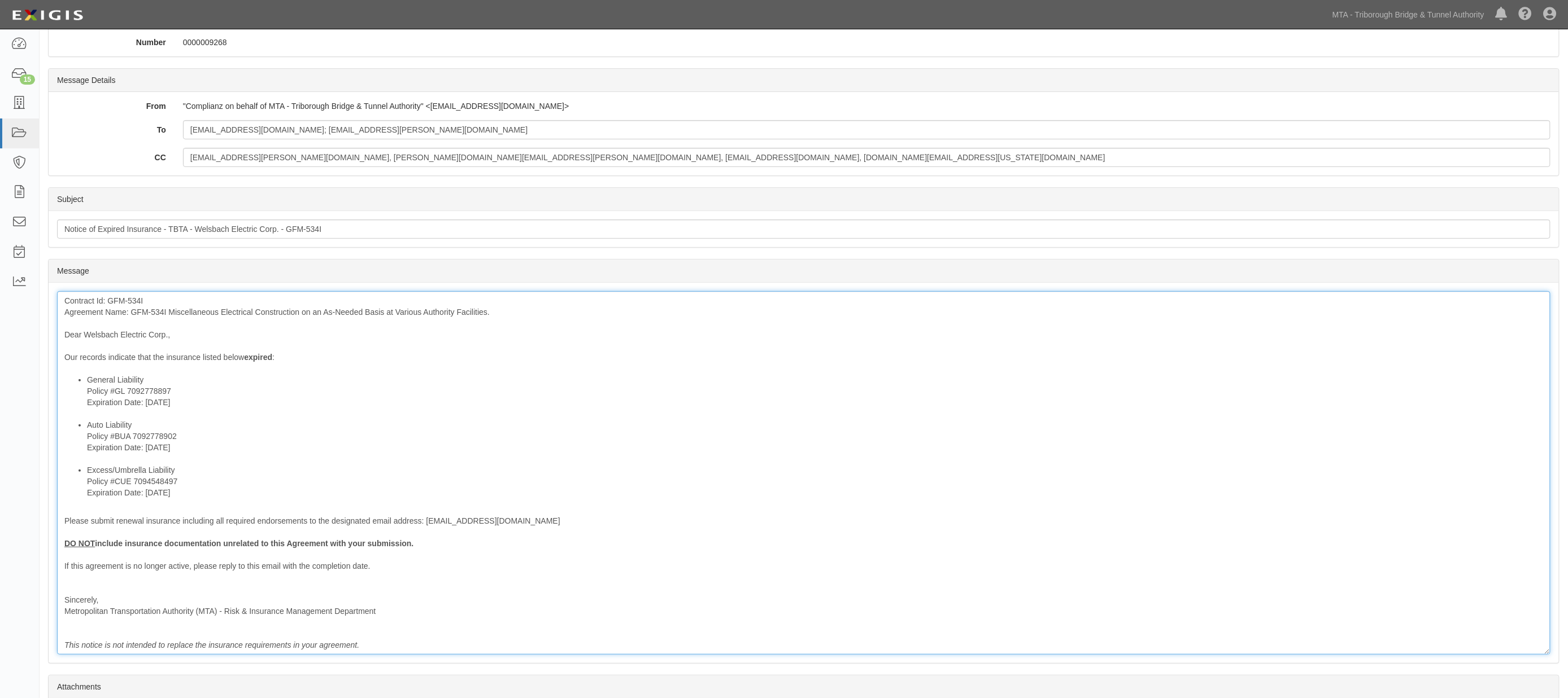
click at [152, 313] on div "Contract Id: GFM-534I Agreement Name: GFM-534I Miscellaneous Electrical Constru…" at bounding box center [803, 473] width 1493 height 364
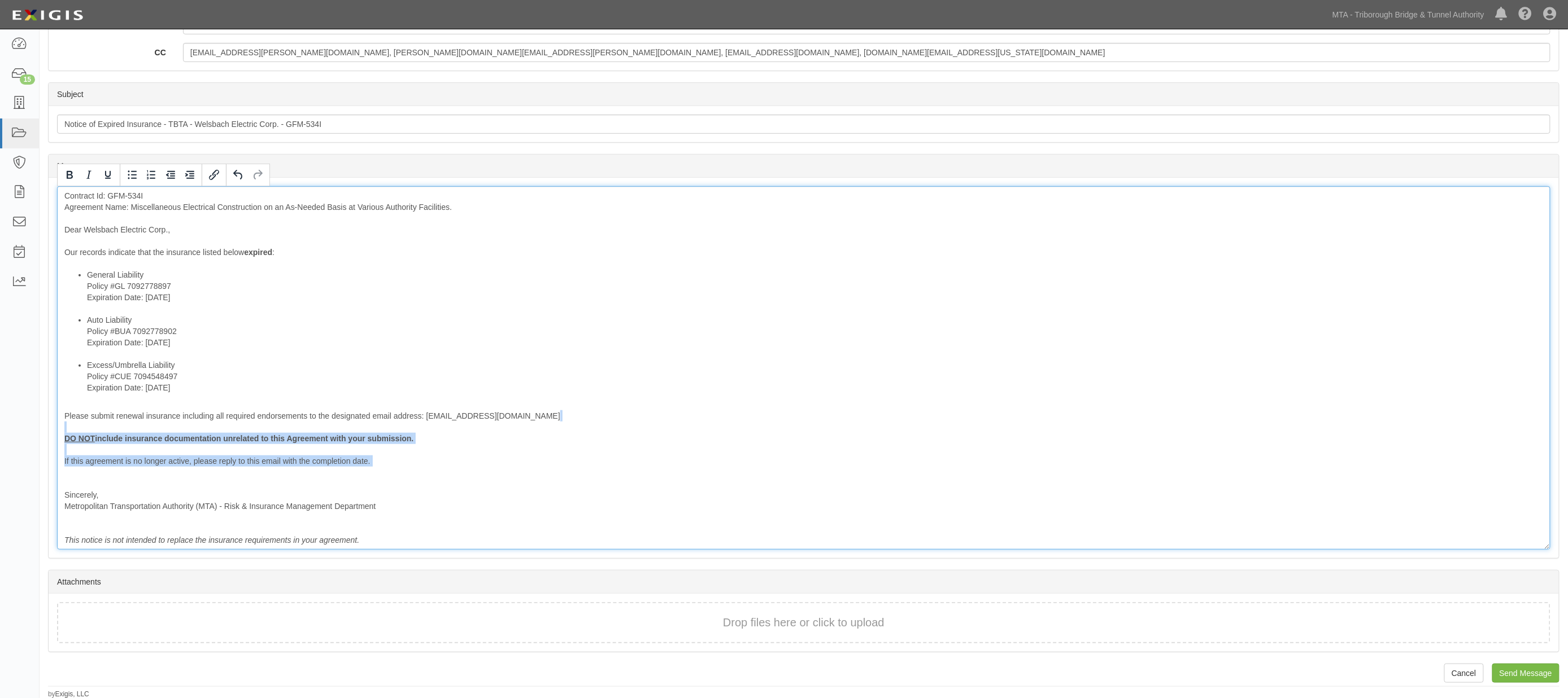
drag, startPoint x: 387, startPoint y: 469, endPoint x: 36, endPoint y: 427, distance: 353.5
click at [37, 428] on body "Toggle navigation Dashboard 15 Inbox Parties Agreements Coverages Documents Mes…" at bounding box center [784, 234] width 1568 height 929
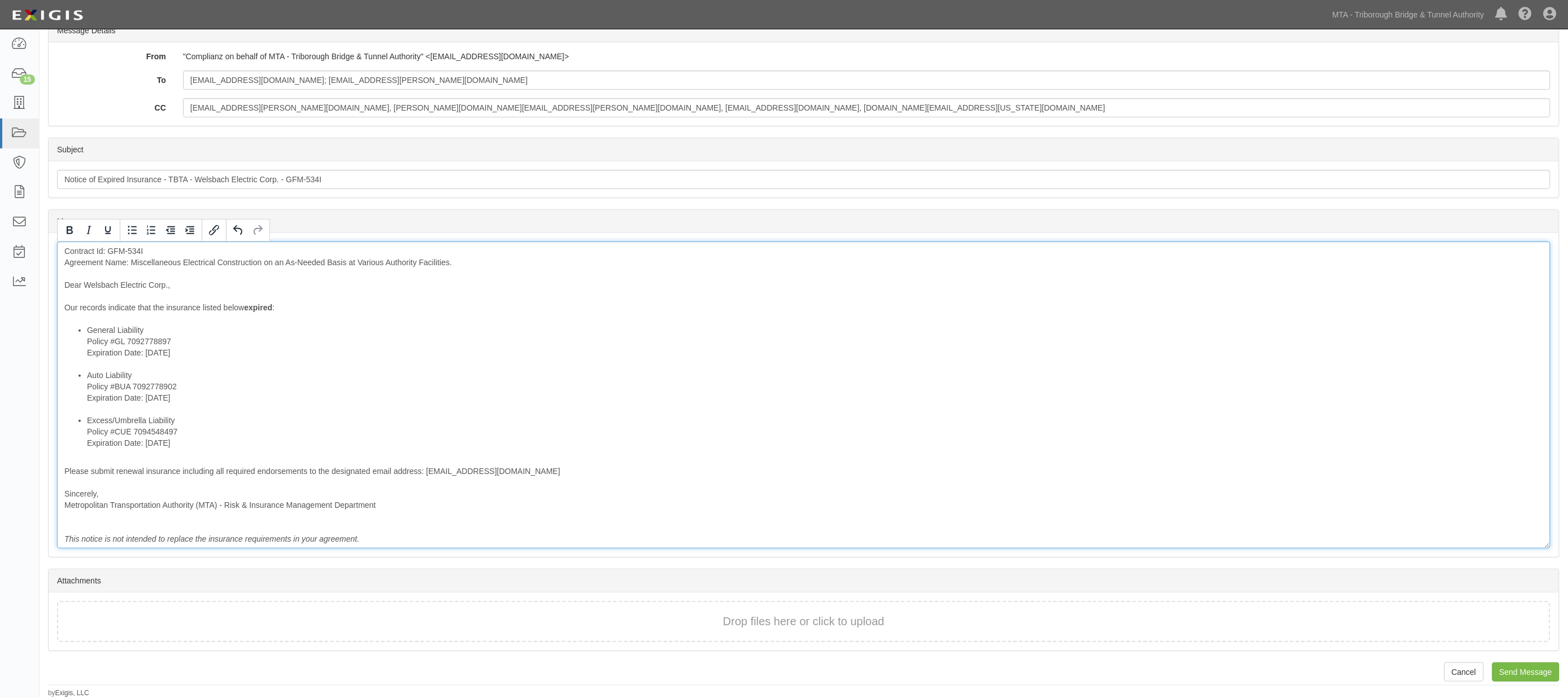
scroll to position [173, 0]
click at [1533, 664] on input "Send Message" at bounding box center [1525, 673] width 67 height 19
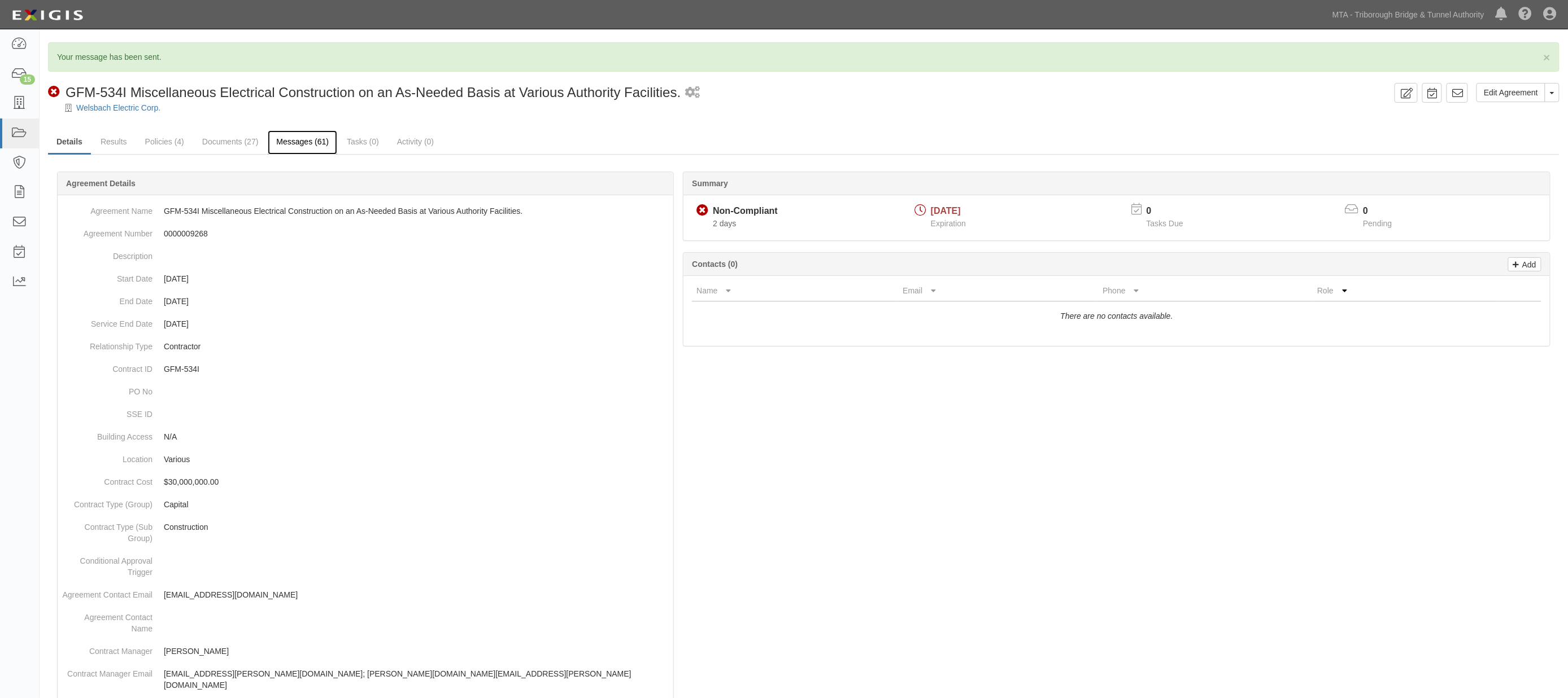
click at [309, 148] on link "Messages (61)" at bounding box center [302, 142] width 70 height 24
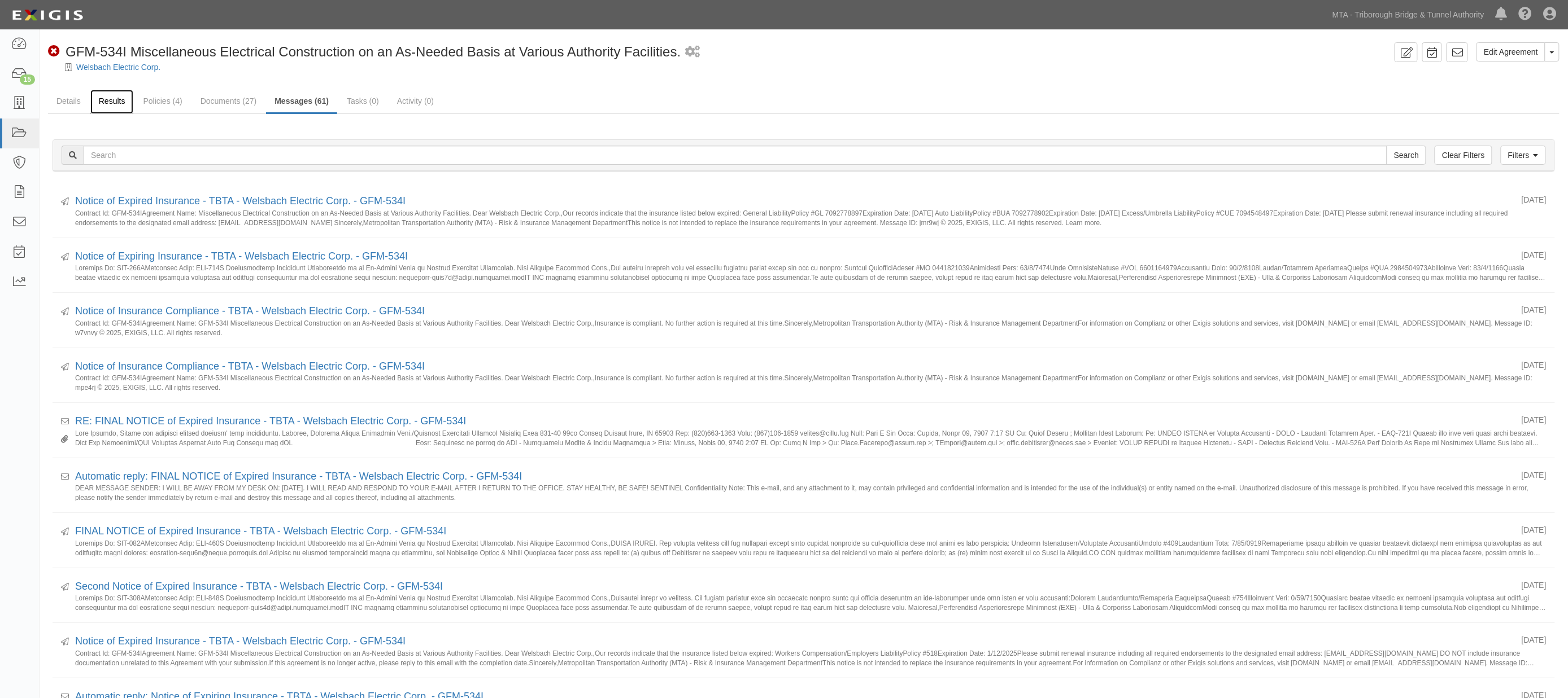
click at [106, 95] on link "Results" at bounding box center [112, 101] width 44 height 24
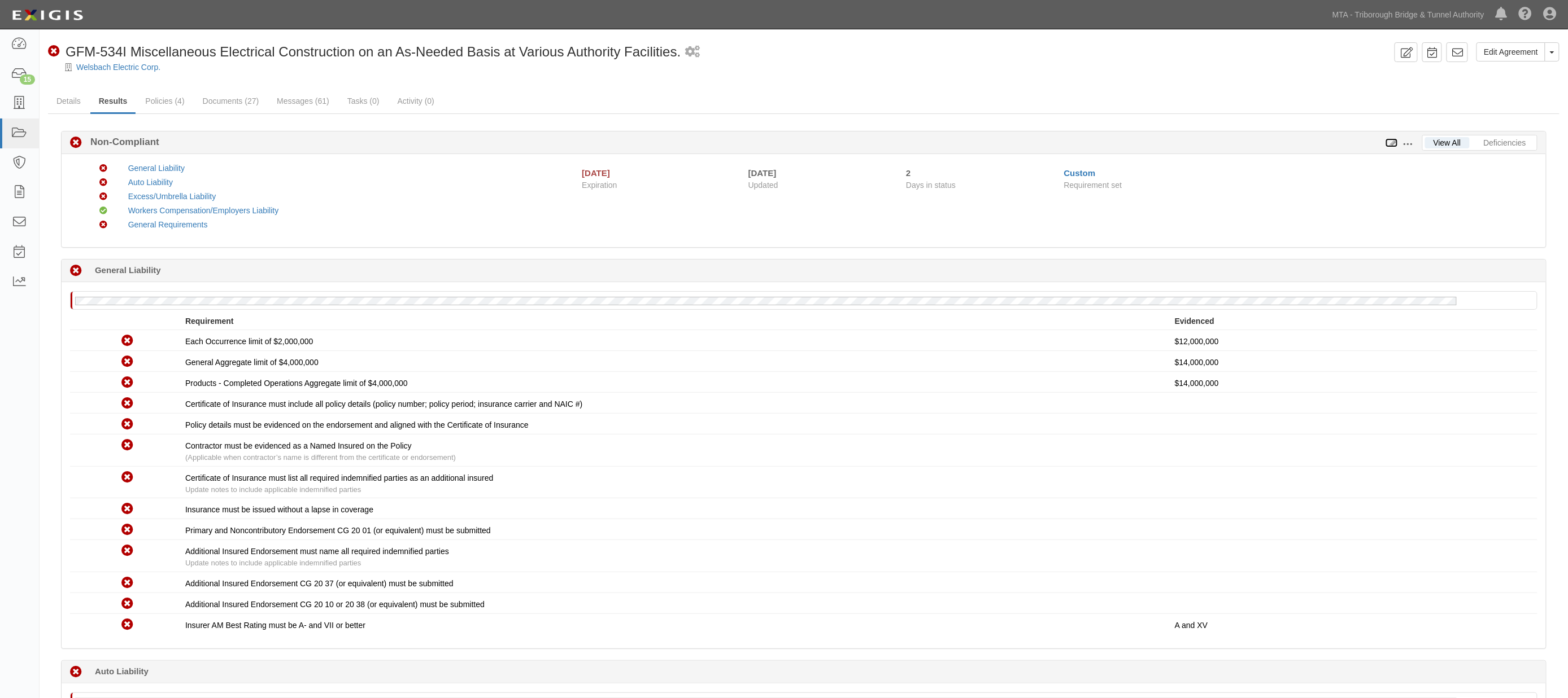
click at [1392, 142] on icon at bounding box center [1391, 142] width 13 height 8
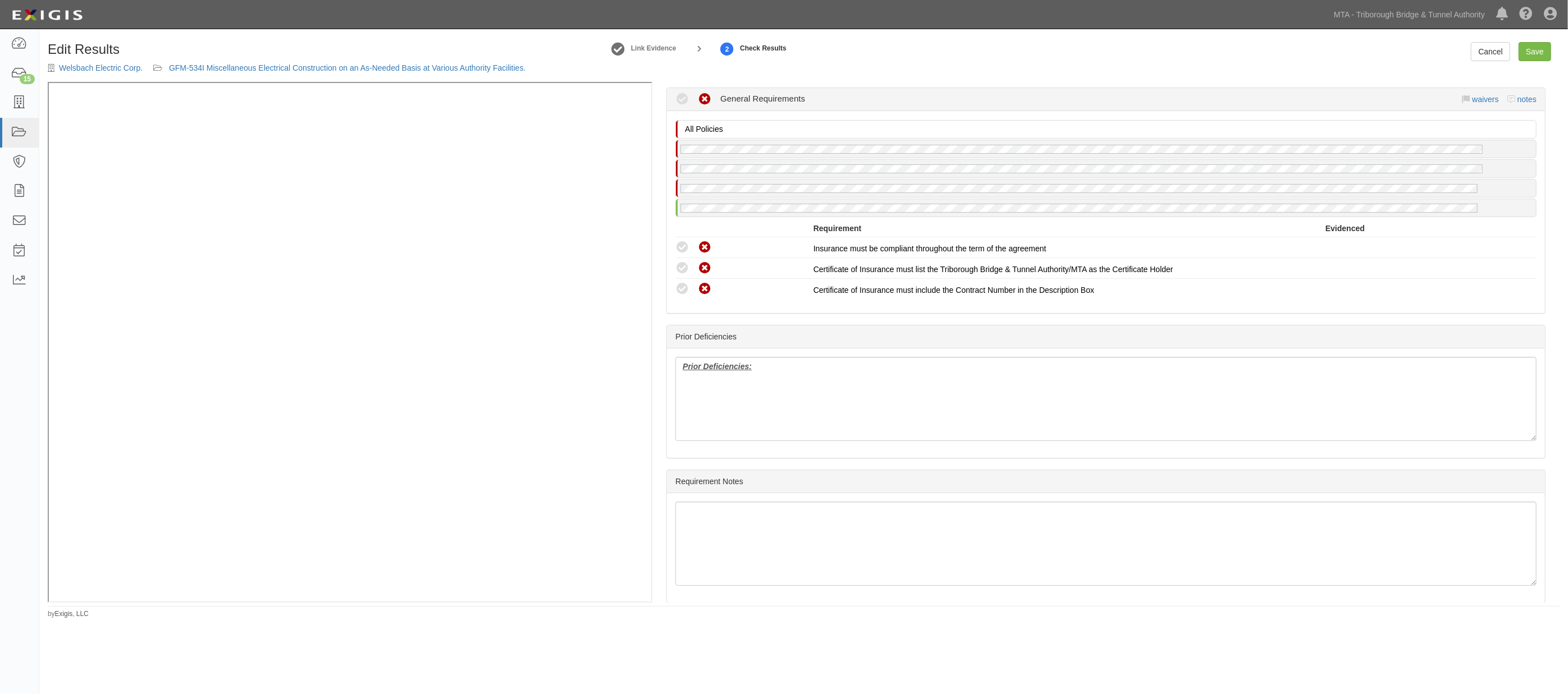
scroll to position [1433, 0]
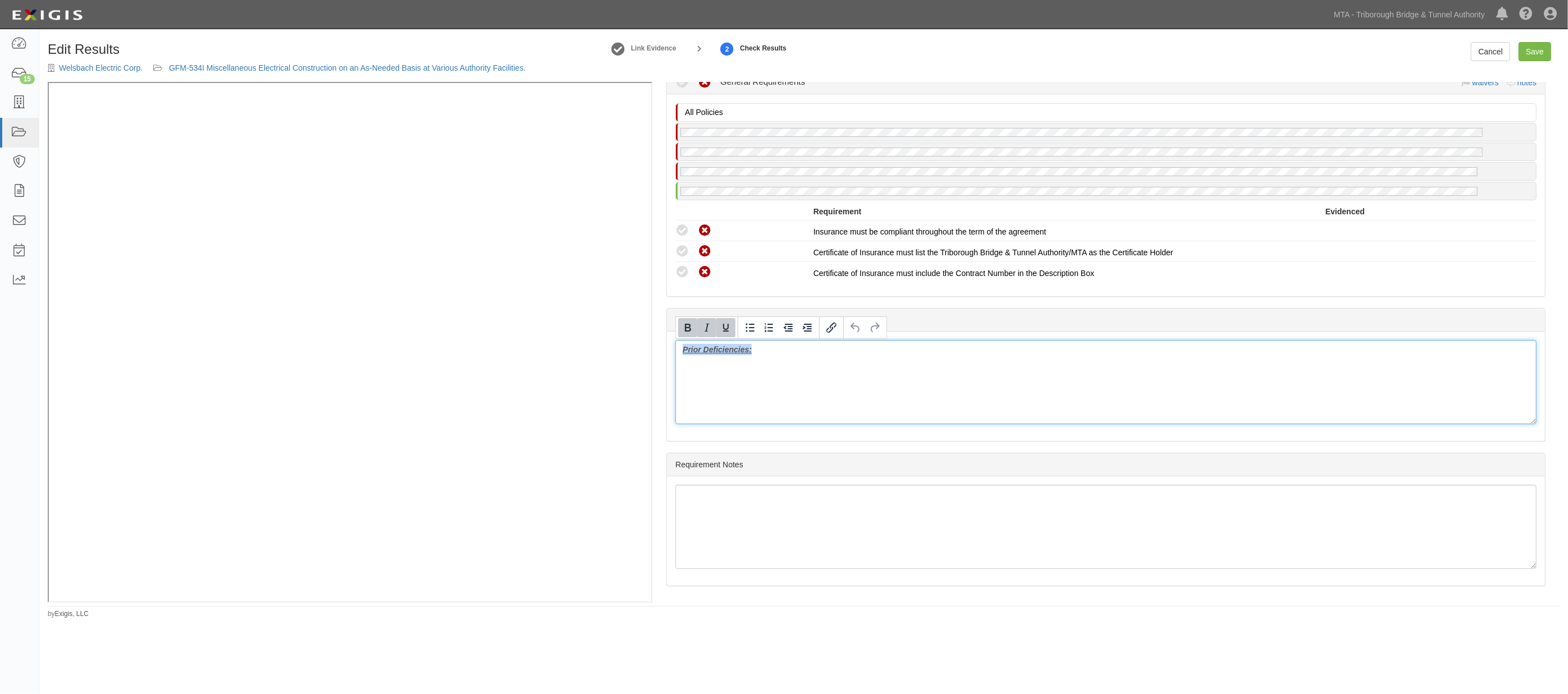
click at [493, 214] on div "Manage Policies (WC/EL) Certificate; [DATE]; 19612- WEC Ins WC exp [DATE].pdf (…" at bounding box center [804, 342] width 1512 height 521
click at [1544, 52] on link "Save" at bounding box center [1535, 52] width 33 height 19
radio input "true"
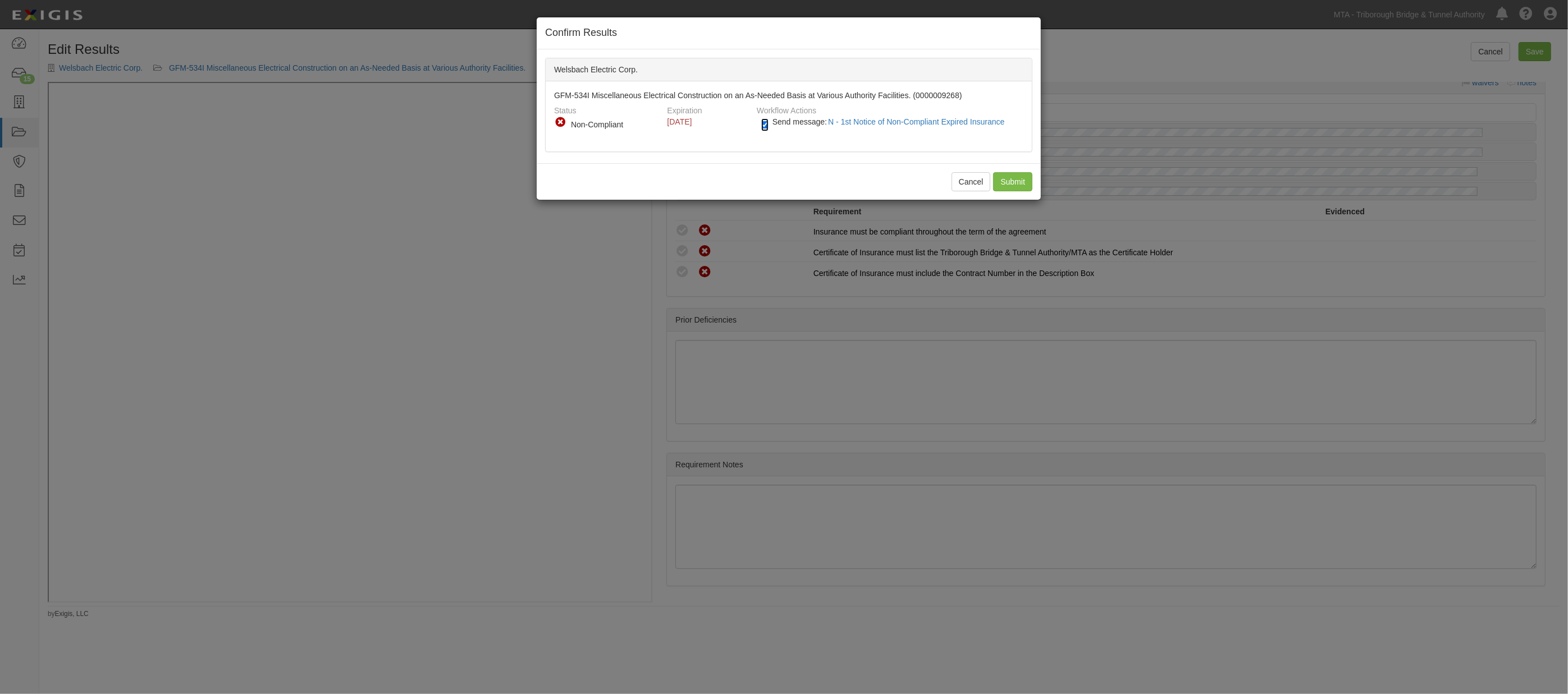
click at [768, 125] on input "Send message: N - 1st Notice of Non-Compliant Expired Insurance" at bounding box center [764, 124] width 8 height 12
checkbox input "false"
click at [1016, 178] on input "Submit" at bounding box center [1012, 182] width 39 height 19
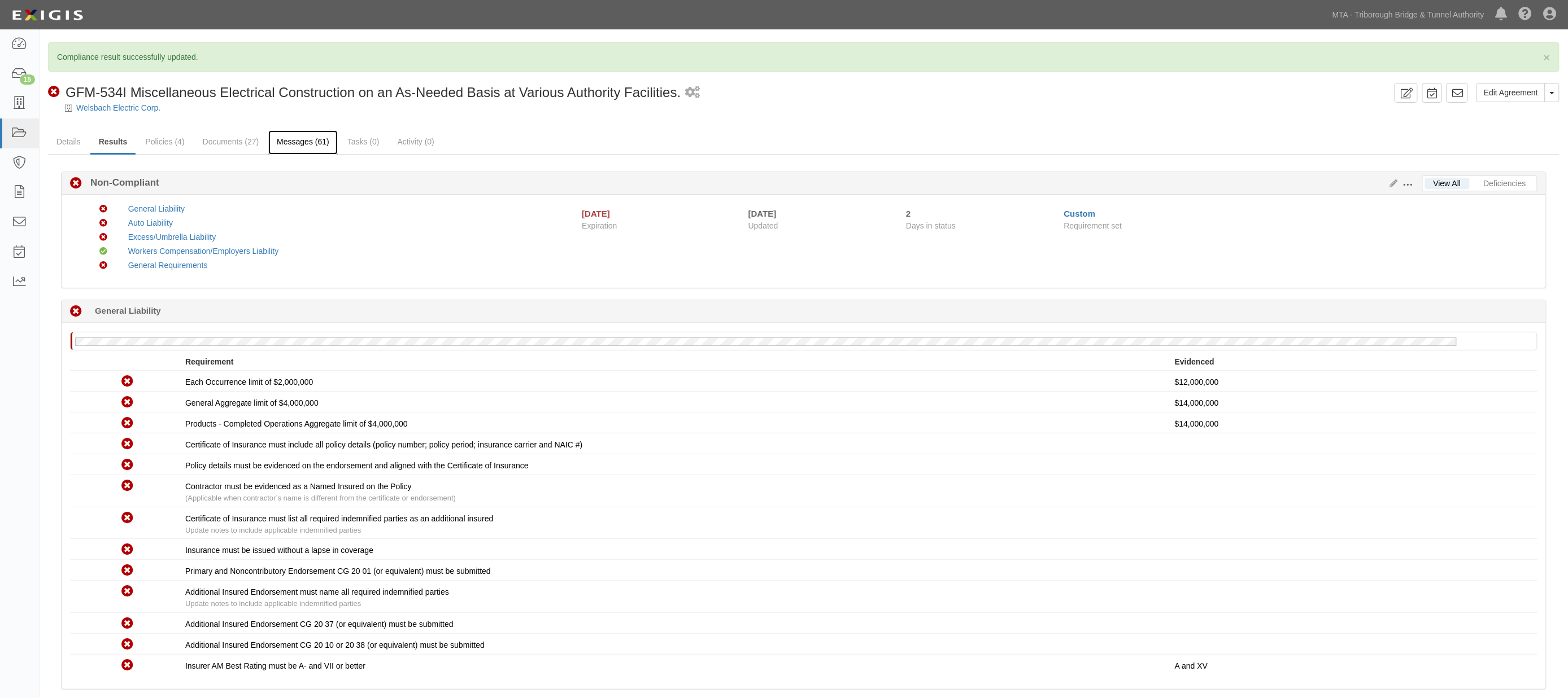
click at [299, 147] on link "Messages (61)" at bounding box center [303, 142] width 70 height 24
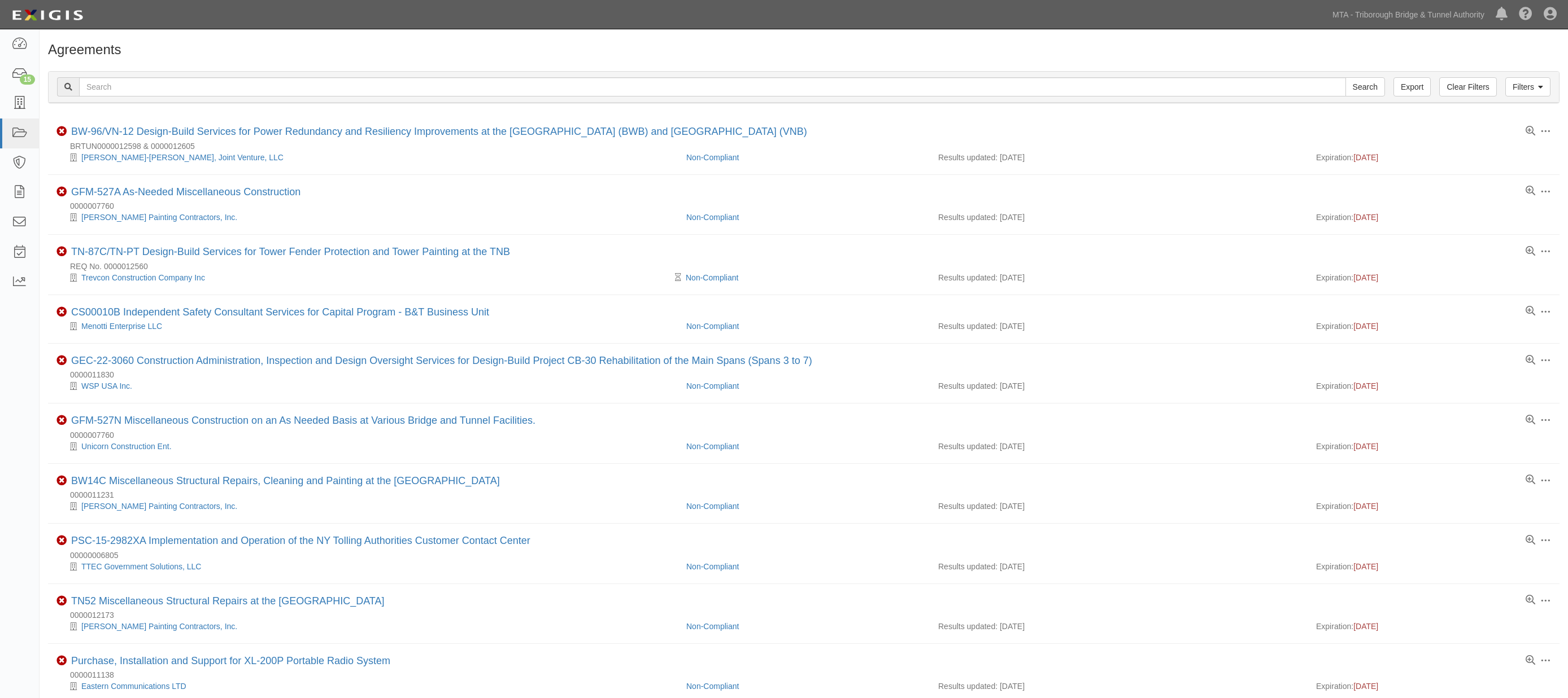
scroll to position [689, 0]
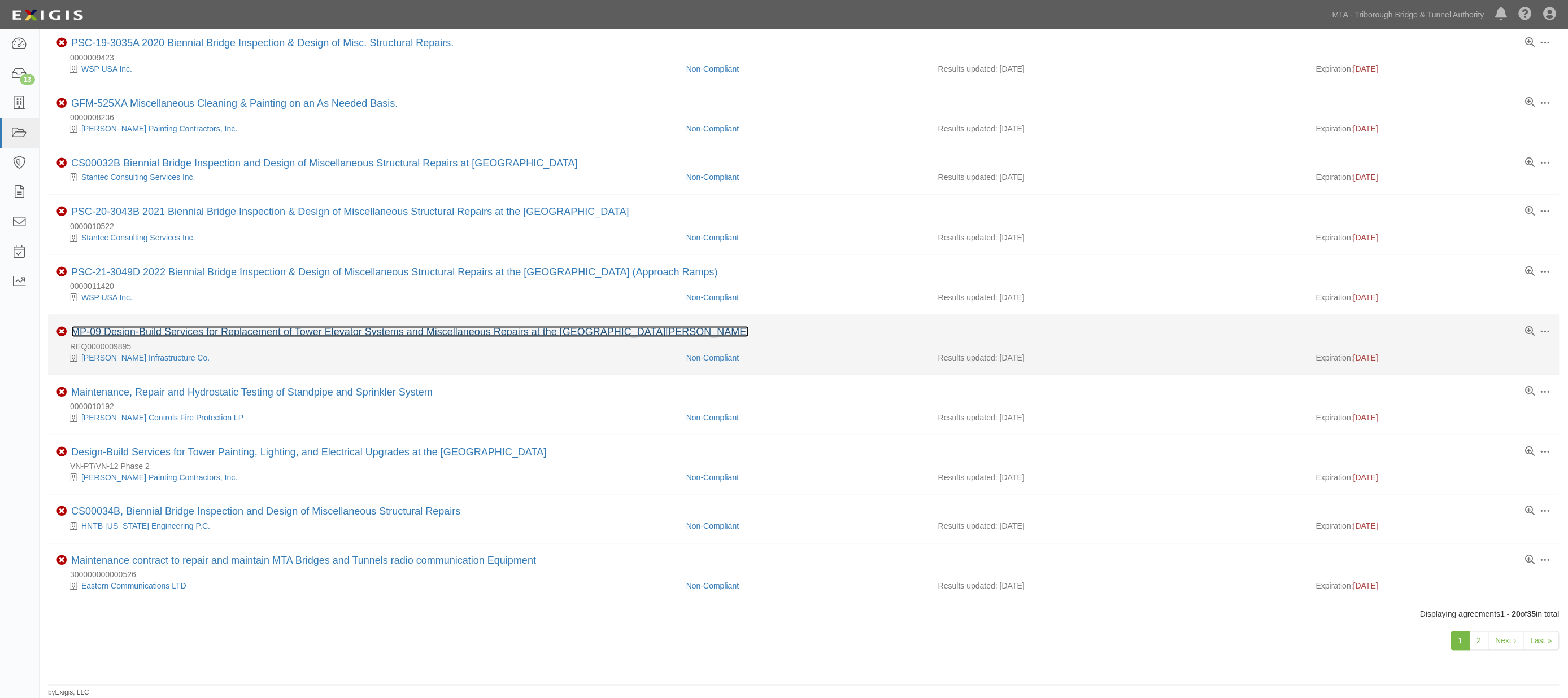
click at [283, 326] on link "MP-09 Design-Build Services for Replacement of Tower Elevator Systems and Misce…" at bounding box center [410, 331] width 678 height 11
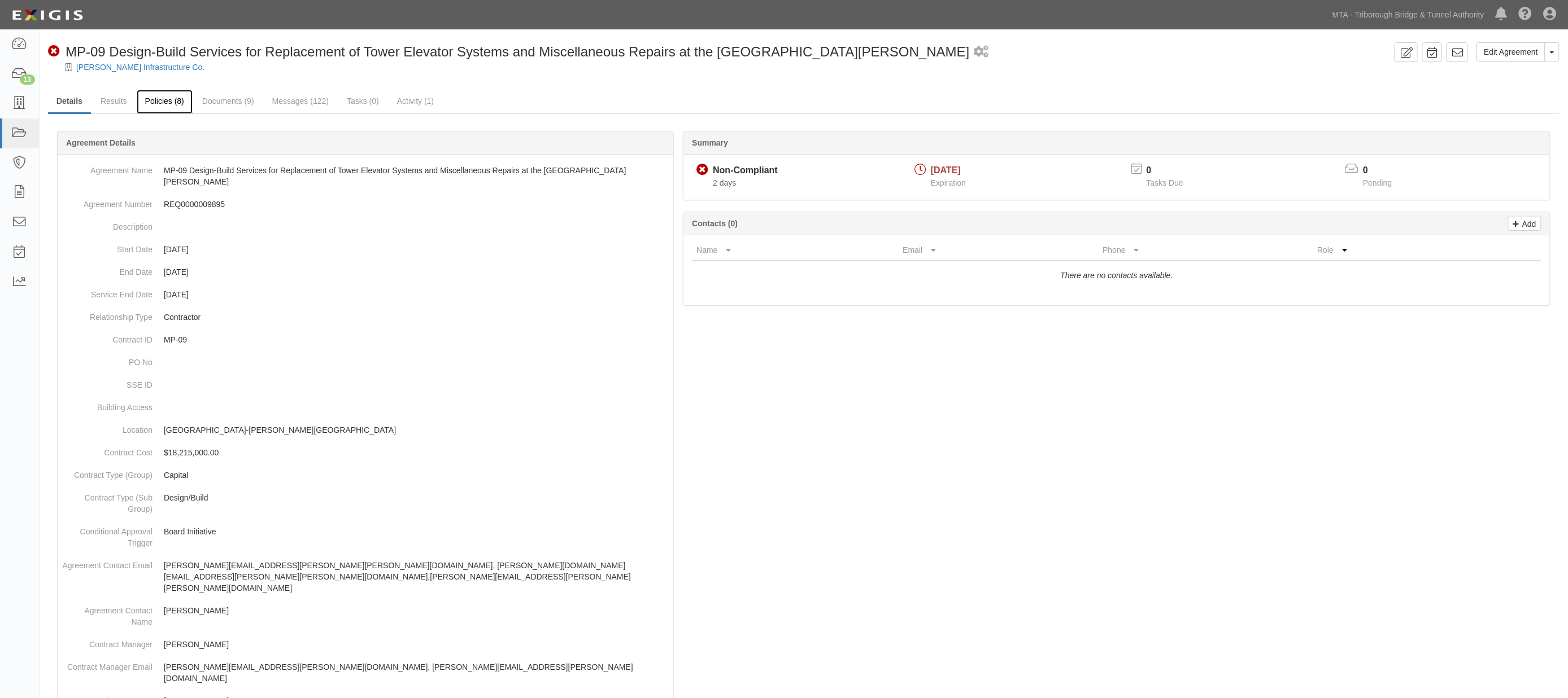
click at [175, 103] on link "Policies (8)" at bounding box center [164, 101] width 56 height 24
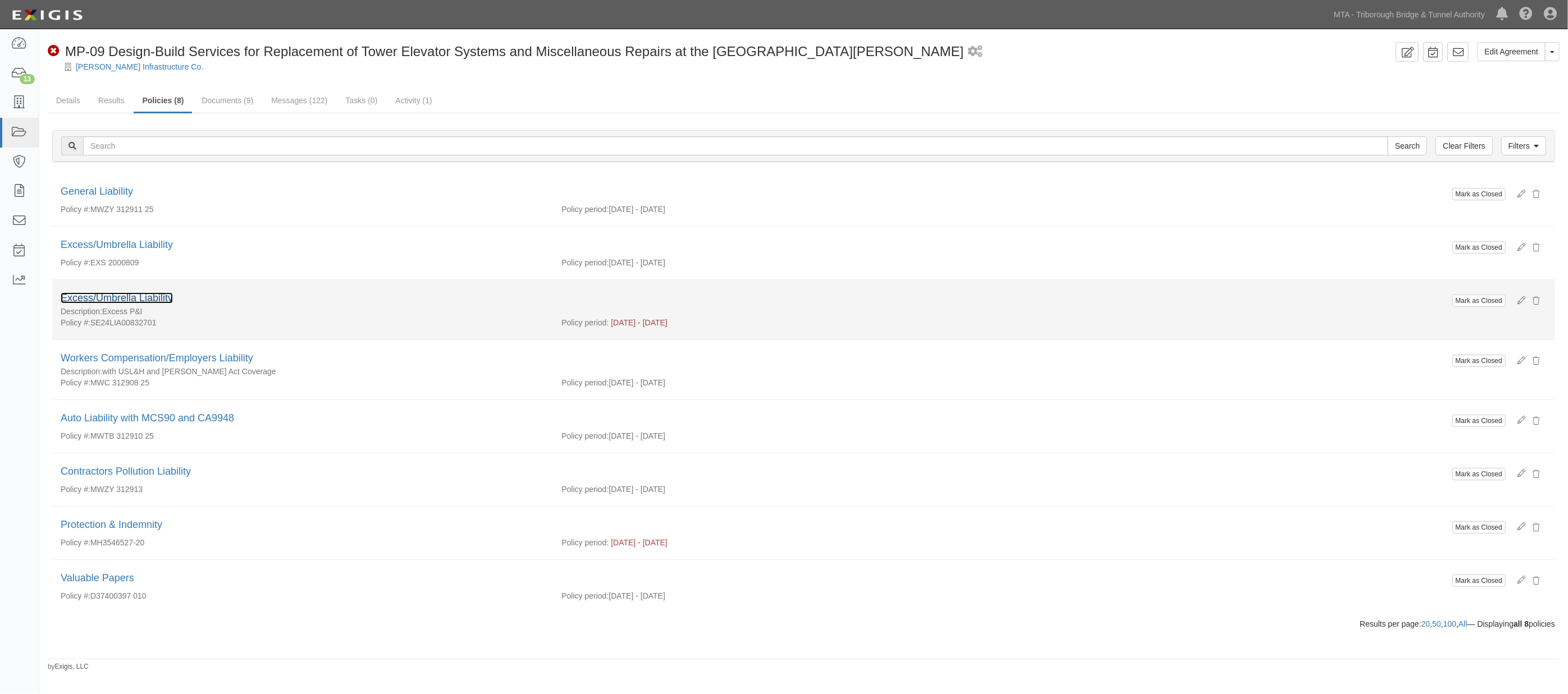
click at [143, 299] on link "Excess/Umbrella Liability" at bounding box center [117, 297] width 113 height 11
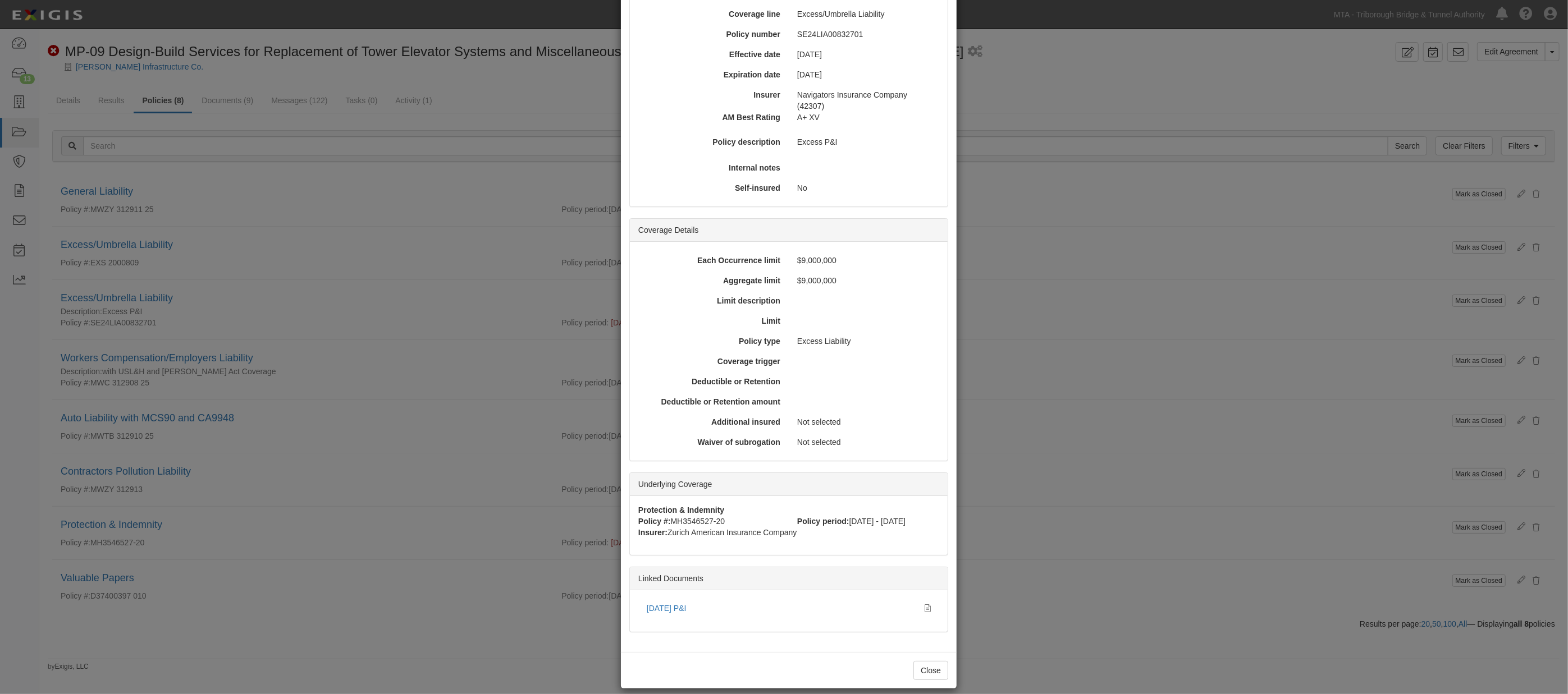
scroll to position [127, 0]
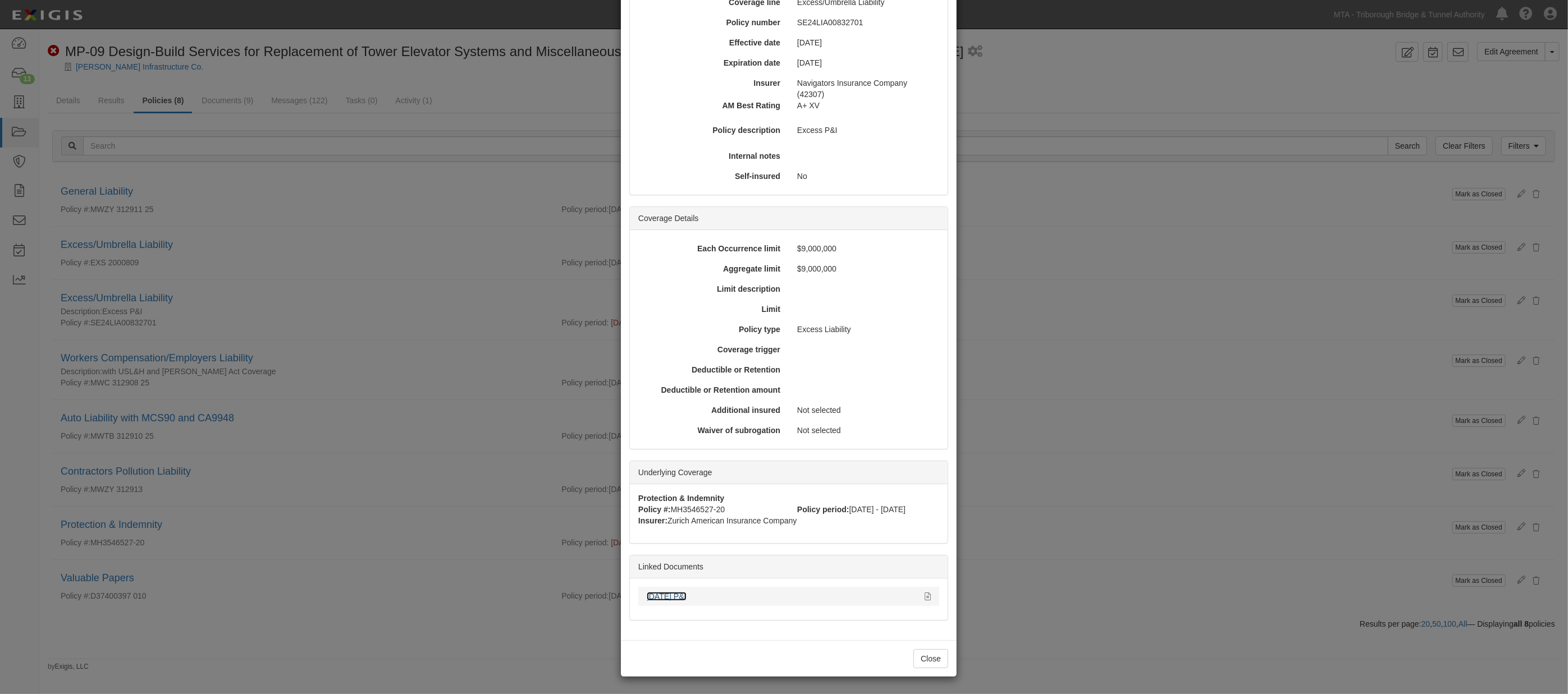
click at [677, 595] on link "[DATE] P&I" at bounding box center [667, 597] width 40 height 9
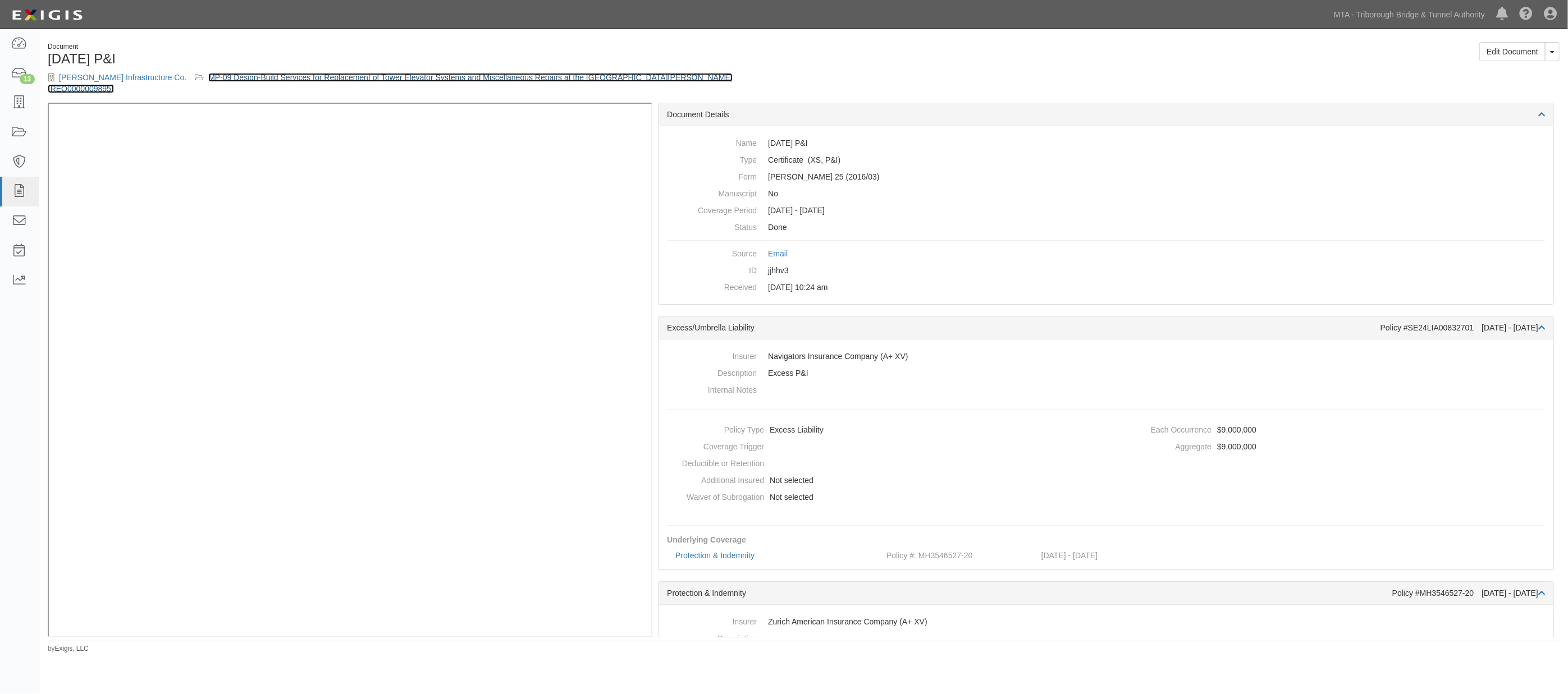
click at [591, 76] on link "MP-09 Design-Build Services for Replacement of Tower Elevator Systems and Misce…" at bounding box center [390, 83] width 685 height 20
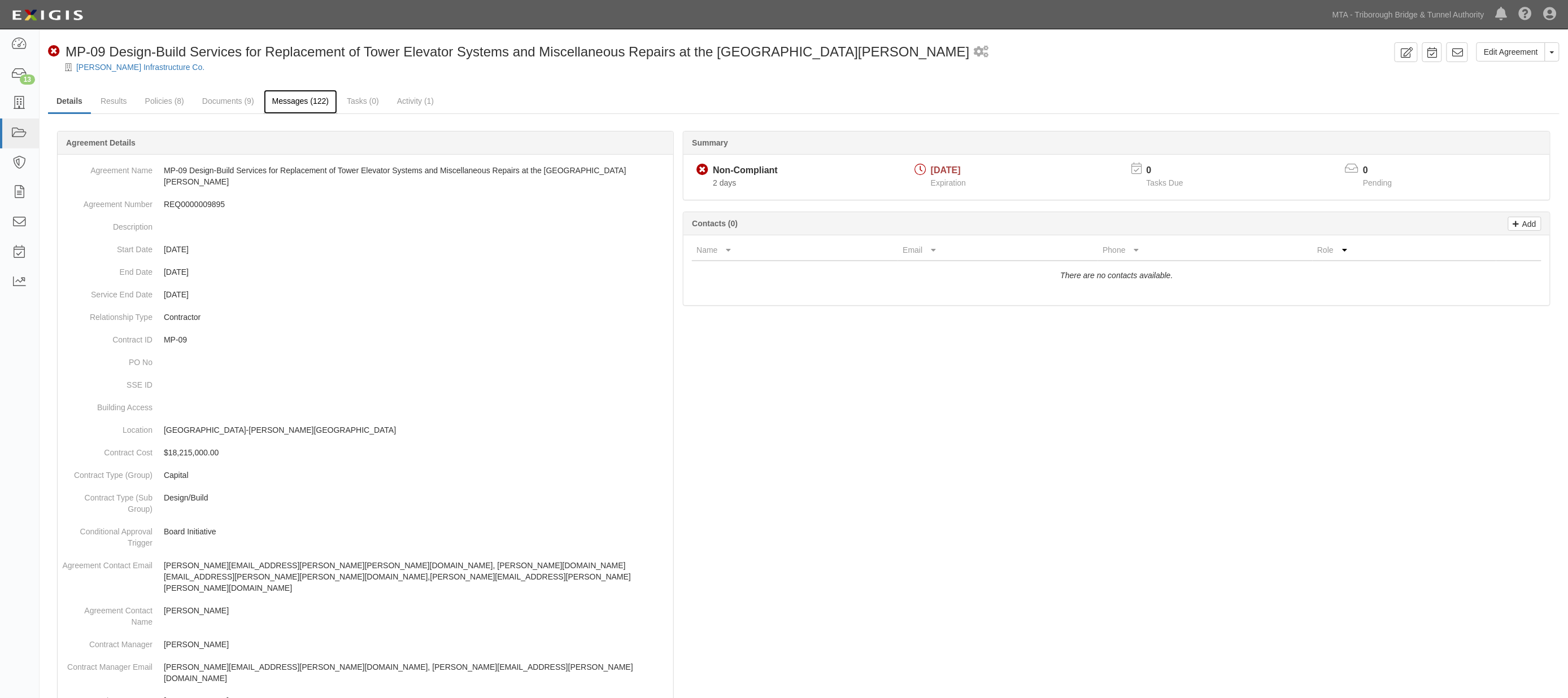
click at [303, 97] on link "Messages (122)" at bounding box center [301, 101] width 74 height 24
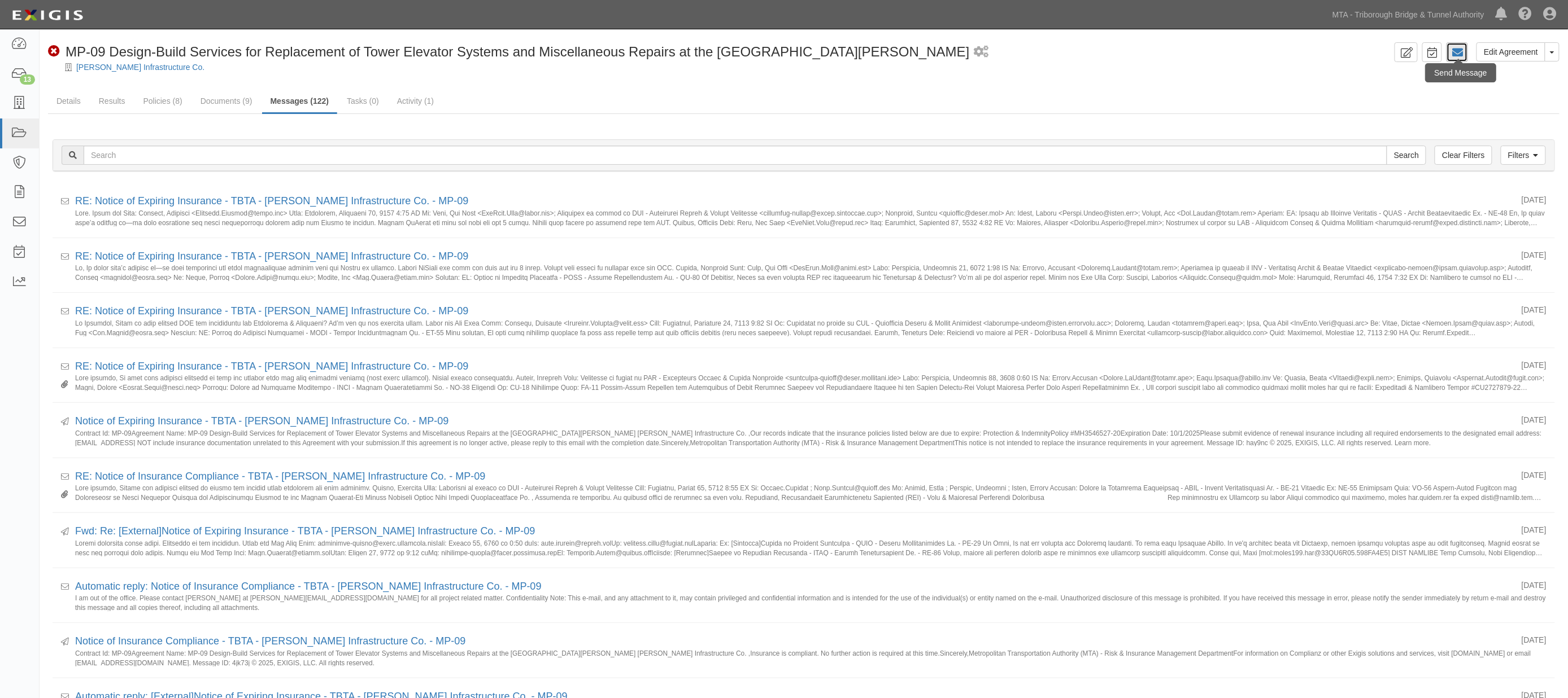
click at [1459, 51] on icon at bounding box center [1456, 52] width 11 height 11
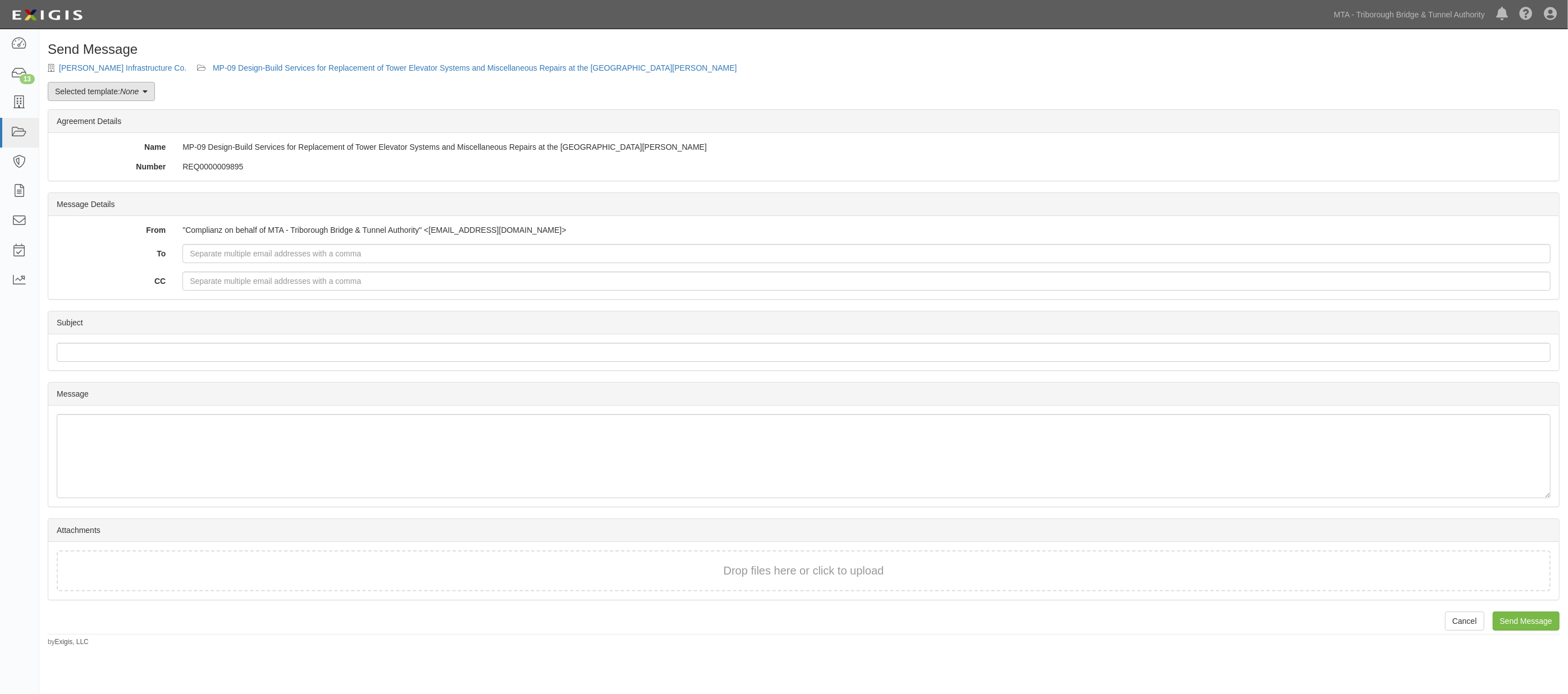
click at [143, 90] on link "Selected template: None" at bounding box center [101, 91] width 108 height 19
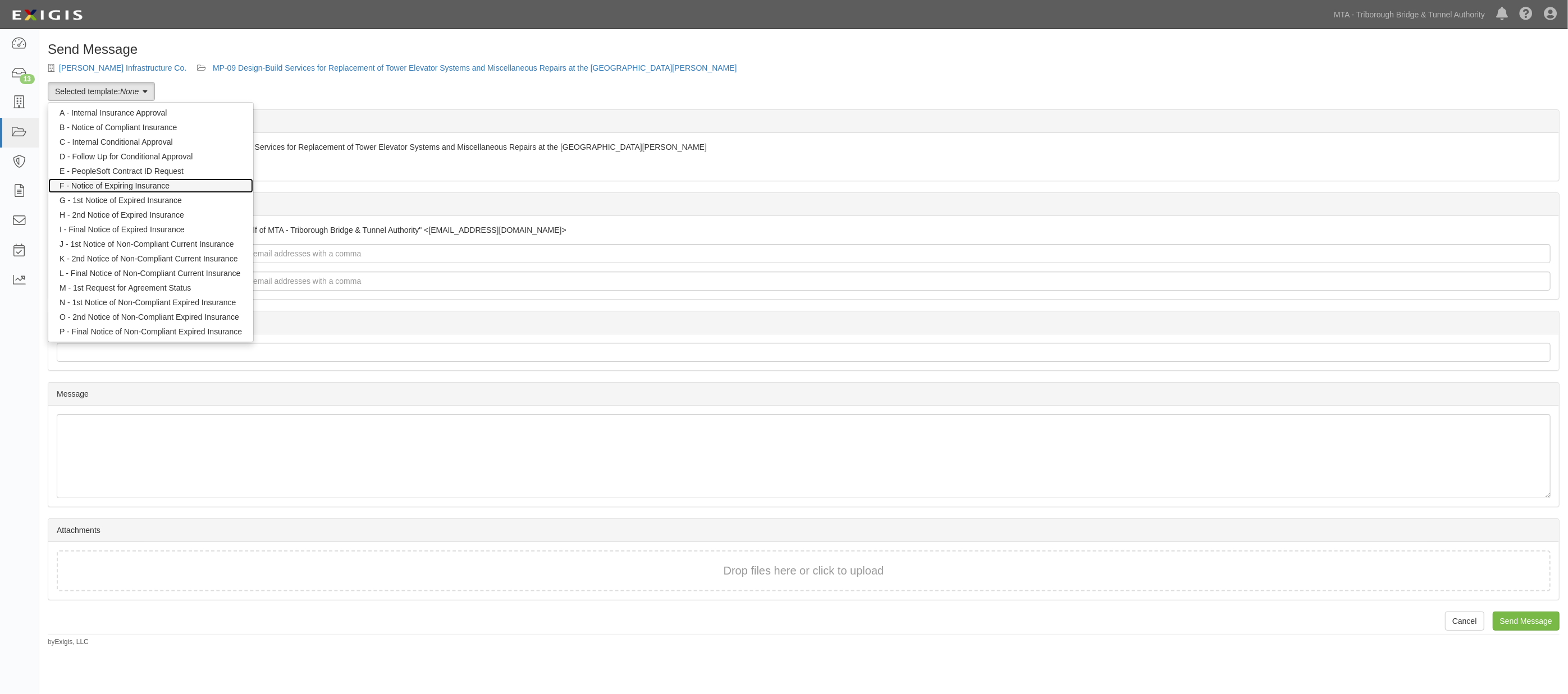
click at [132, 183] on link "F - Notice of Expiring Insurance" at bounding box center [151, 186] width 205 height 15
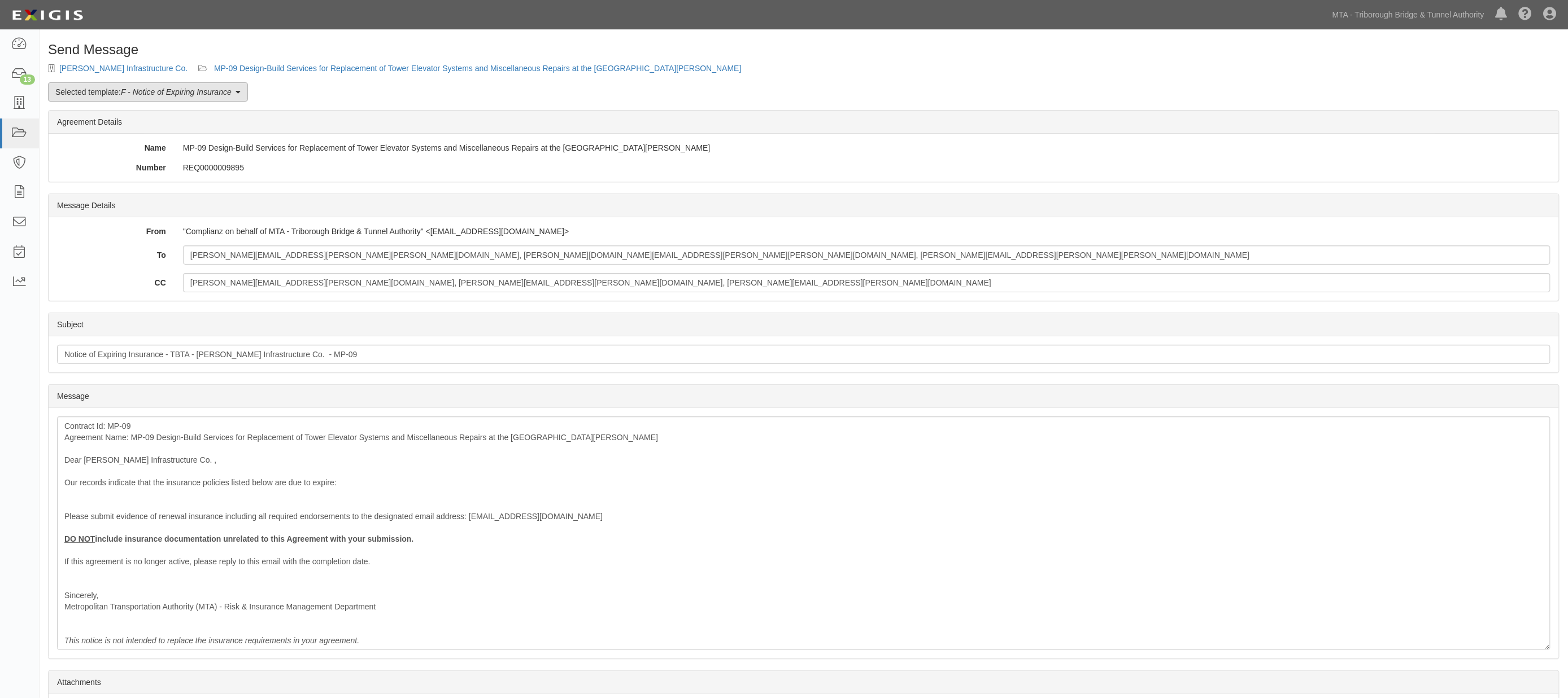
click at [139, 93] on em "F - Notice of Expiring Insurance" at bounding box center [176, 91] width 111 height 9
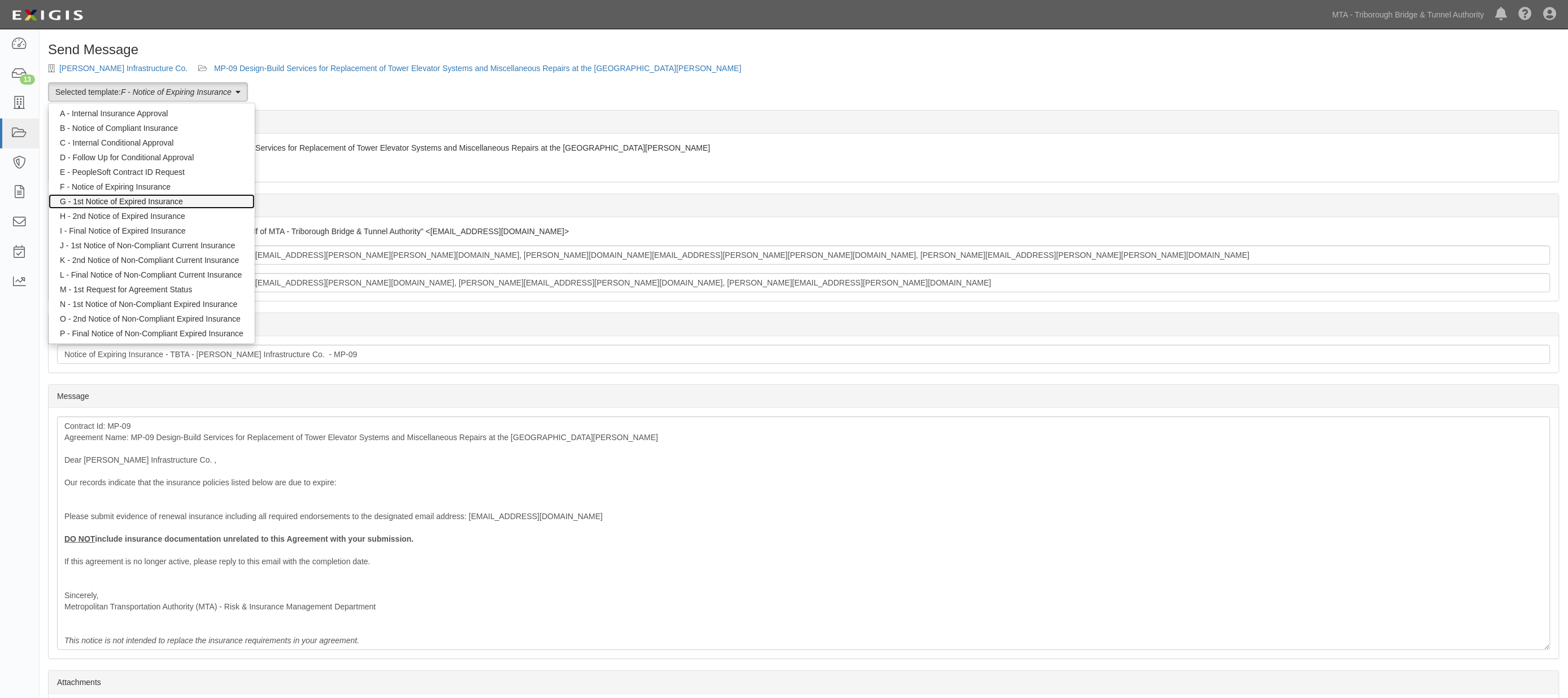
click at [106, 199] on link "G - 1st Notice of Expired Insurance" at bounding box center [152, 202] width 206 height 15
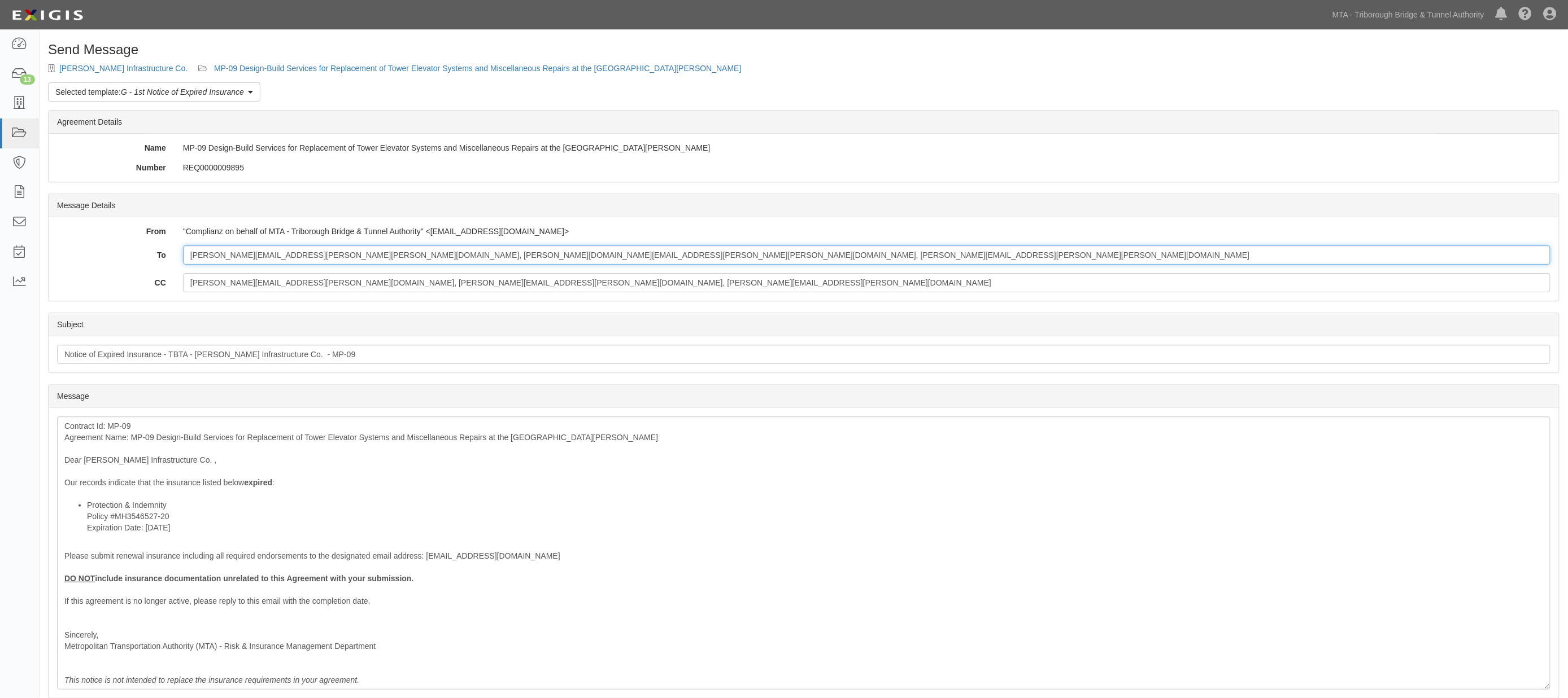
click at [499, 256] on input "Evan.Stoakes@kiewit.com, nicholas.friel@kiewit.com, Ahsan.Aziz@kiewit.com" at bounding box center [866, 255] width 1368 height 19
paste input "Samantha.Drummond@wtwco.com"
type input "Evan.Stoakes@kiewit.com, nicholas.friel@kiewit.com, Ahsan.Aziz@kiewit.com; Sama…"
drag, startPoint x: 520, startPoint y: 284, endPoint x: -139, endPoint y: 287, distance: 659.0
click at [0, 287] on html "Toggle navigation Dashboard 13 Inbox Parties Agreements Coverages Documents Mes…" at bounding box center [784, 420] width 1568 height 840
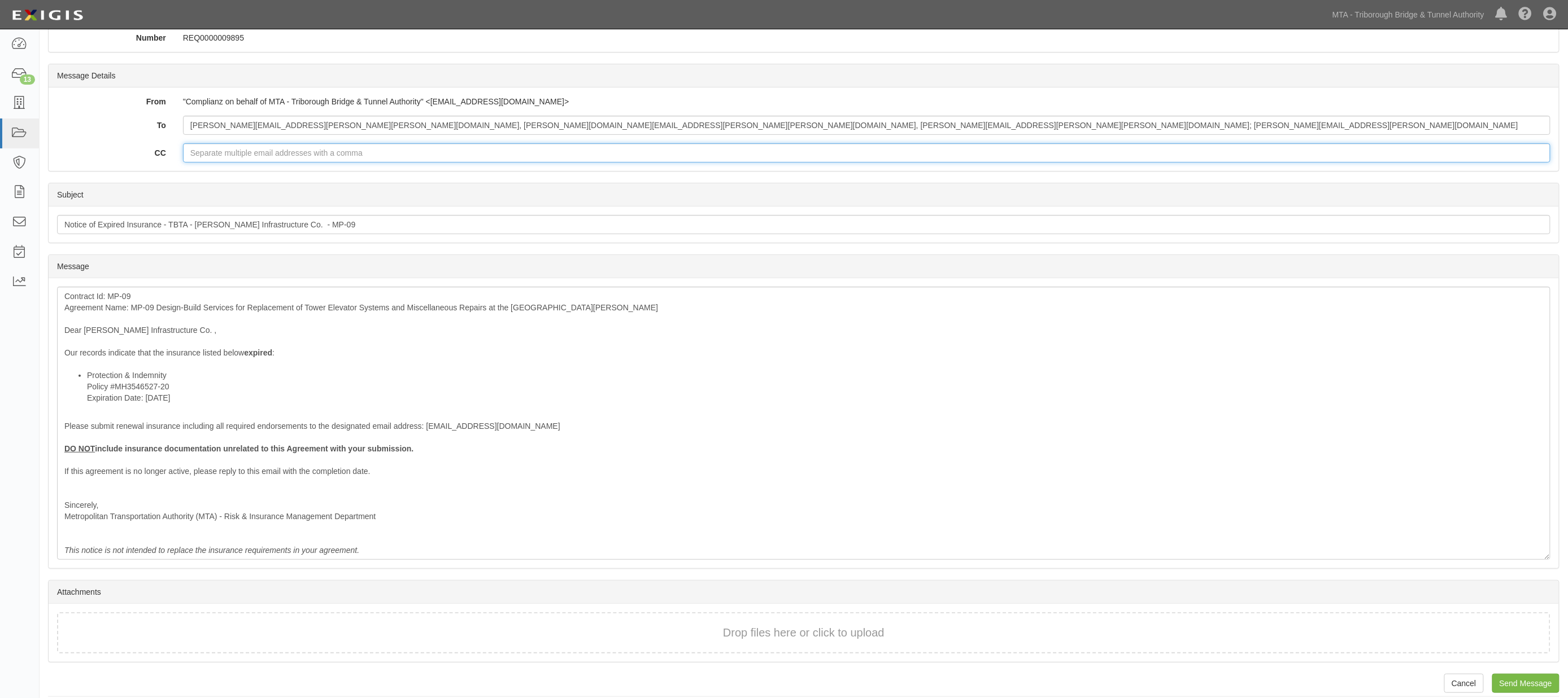
scroll to position [140, 0]
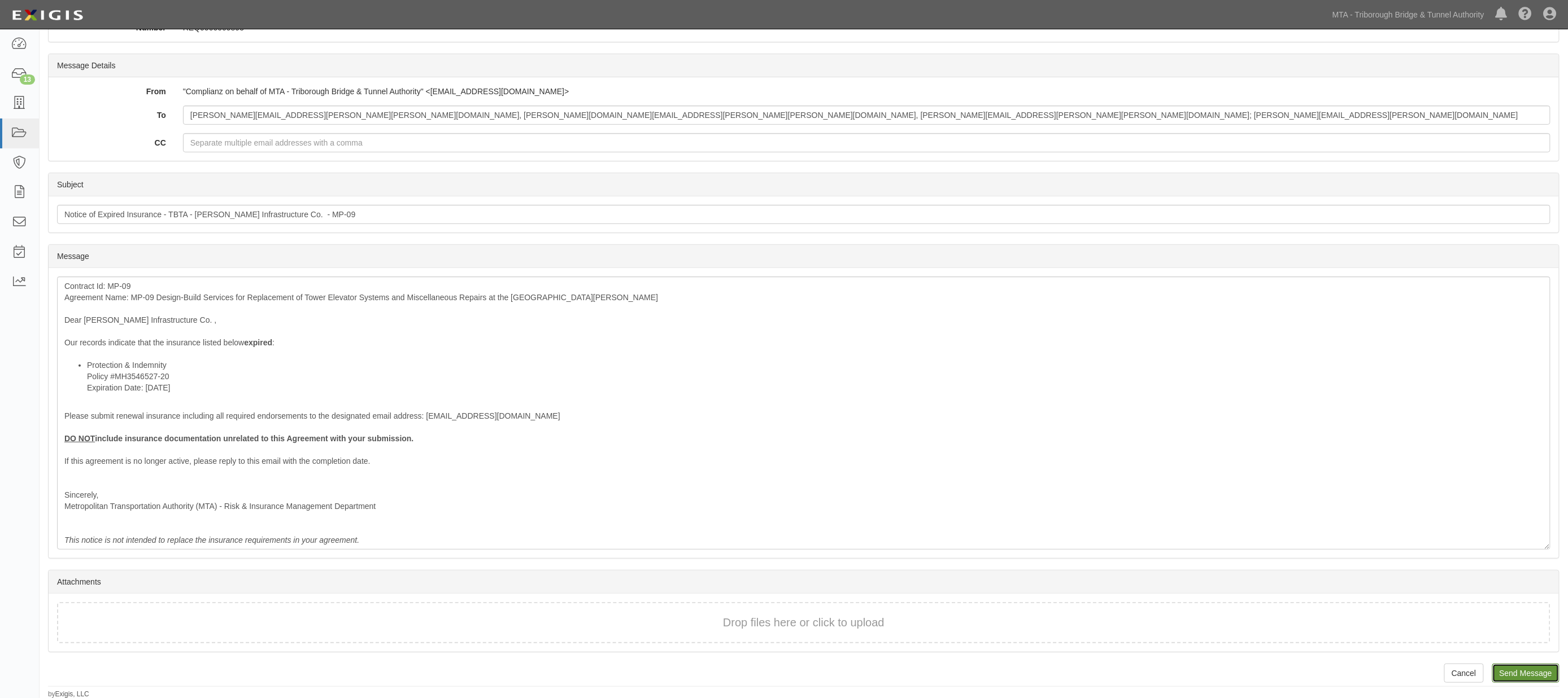
click at [1519, 667] on input "Send Message" at bounding box center [1525, 673] width 67 height 19
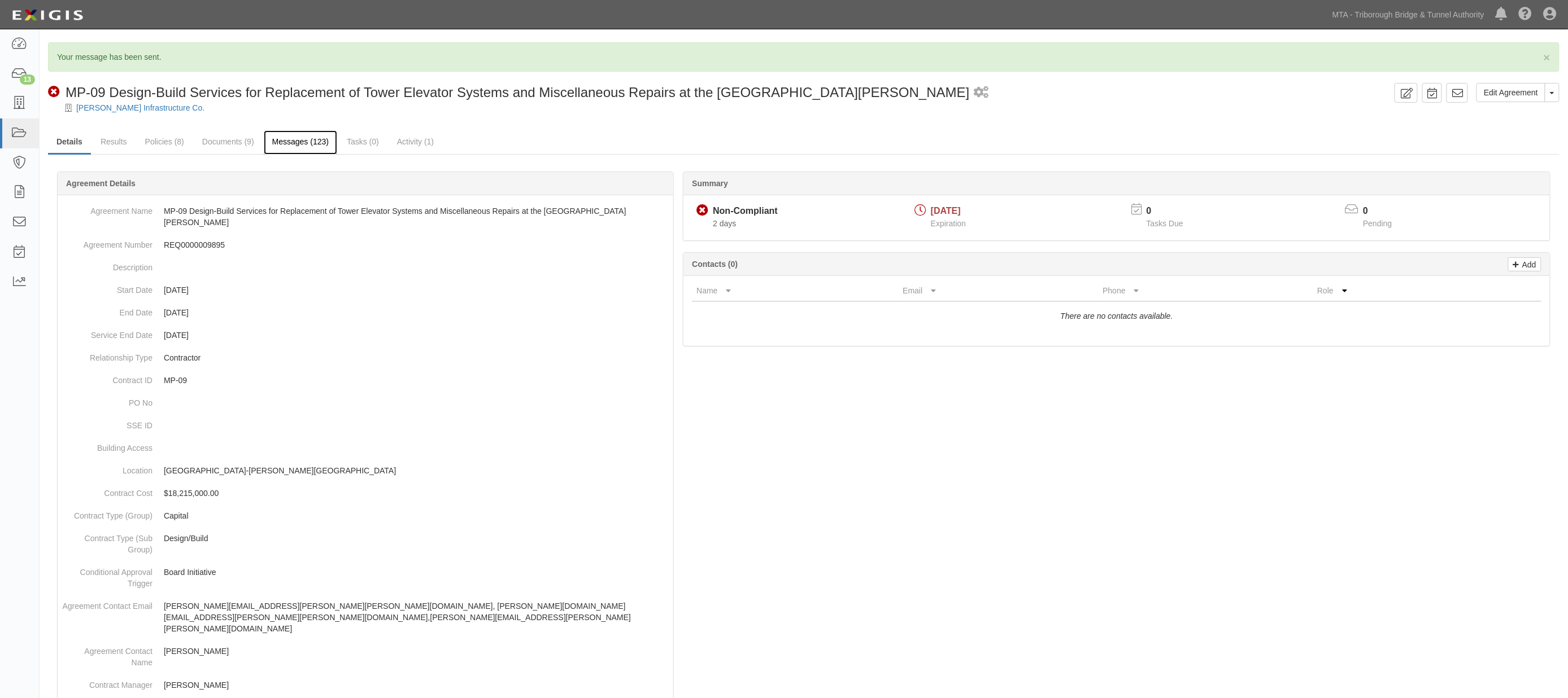
click at [318, 147] on link "Messages (123)" at bounding box center [301, 142] width 74 height 24
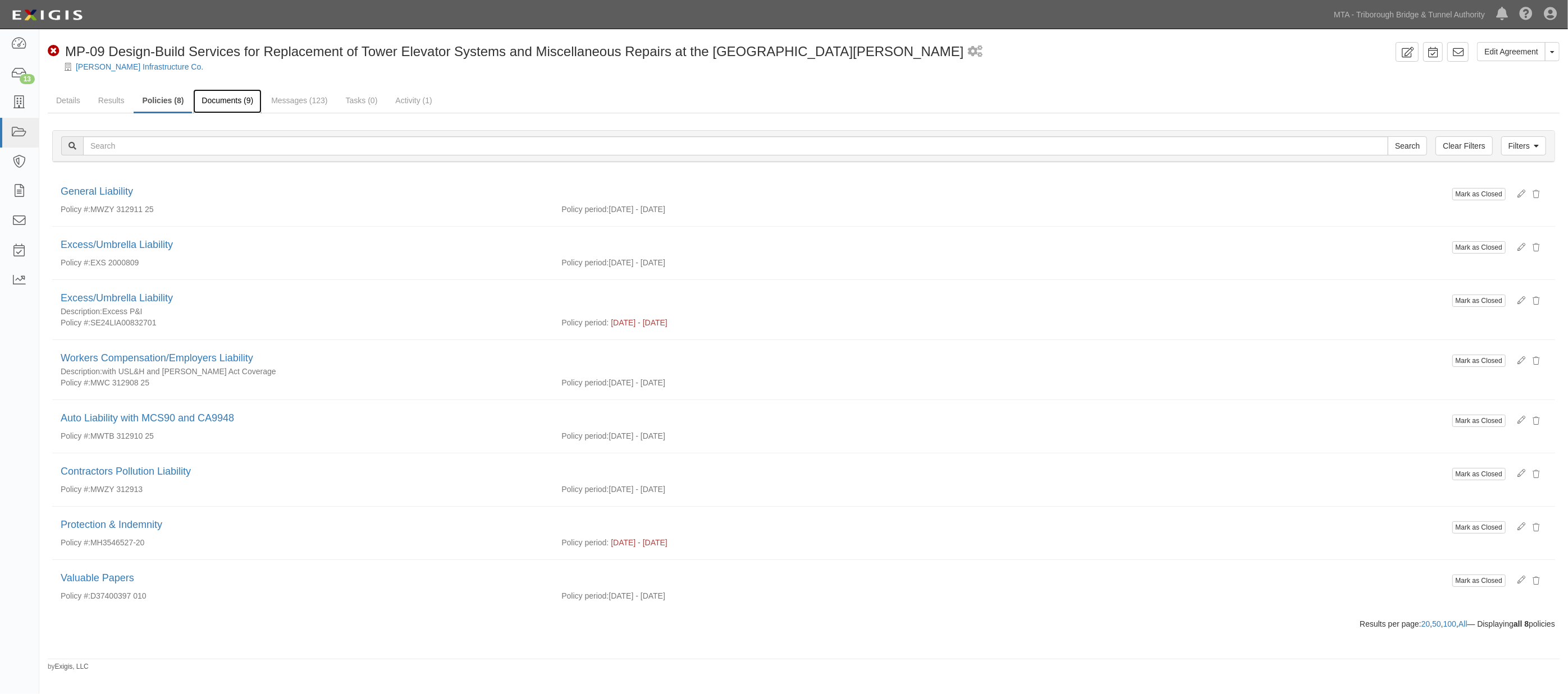
click at [208, 100] on link "Documents (9)" at bounding box center [228, 101] width 68 height 24
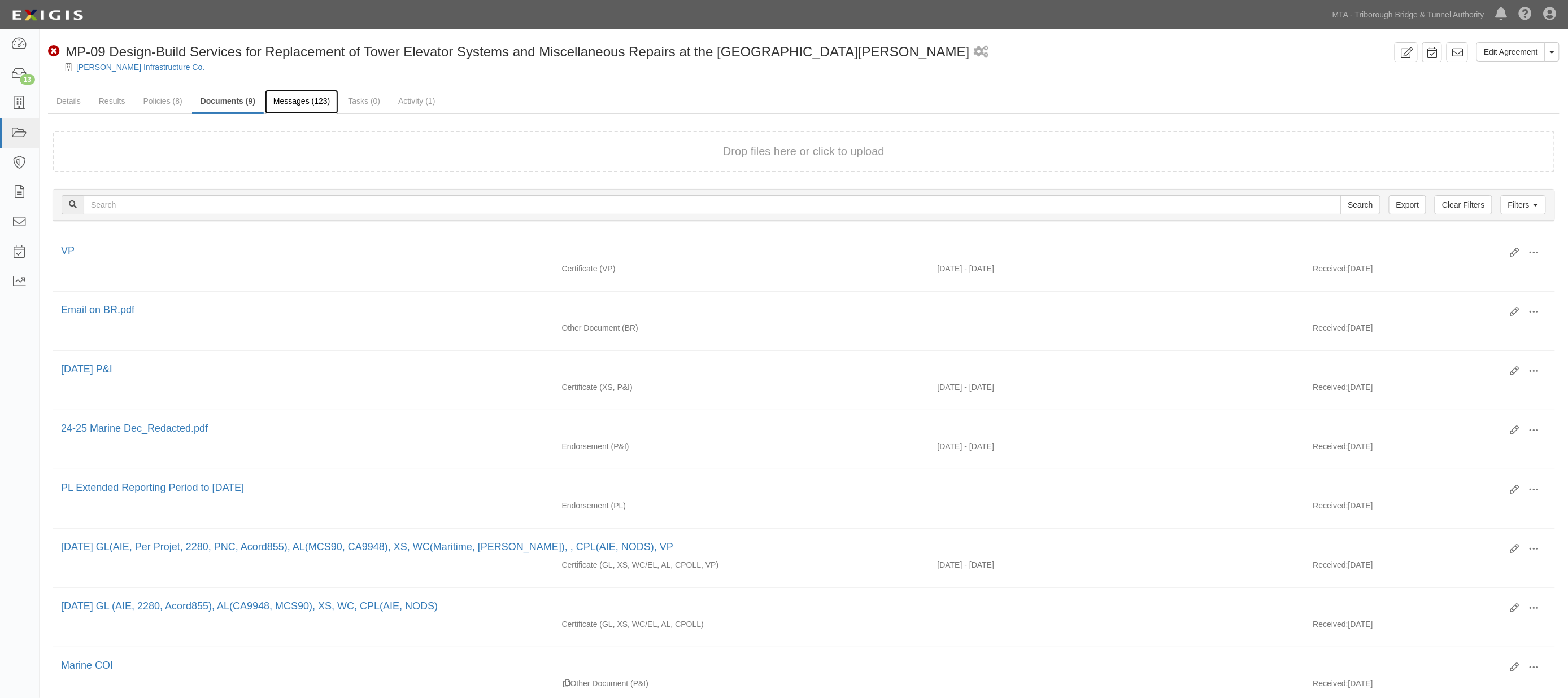
click at [323, 98] on link "Messages (123)" at bounding box center [302, 101] width 74 height 24
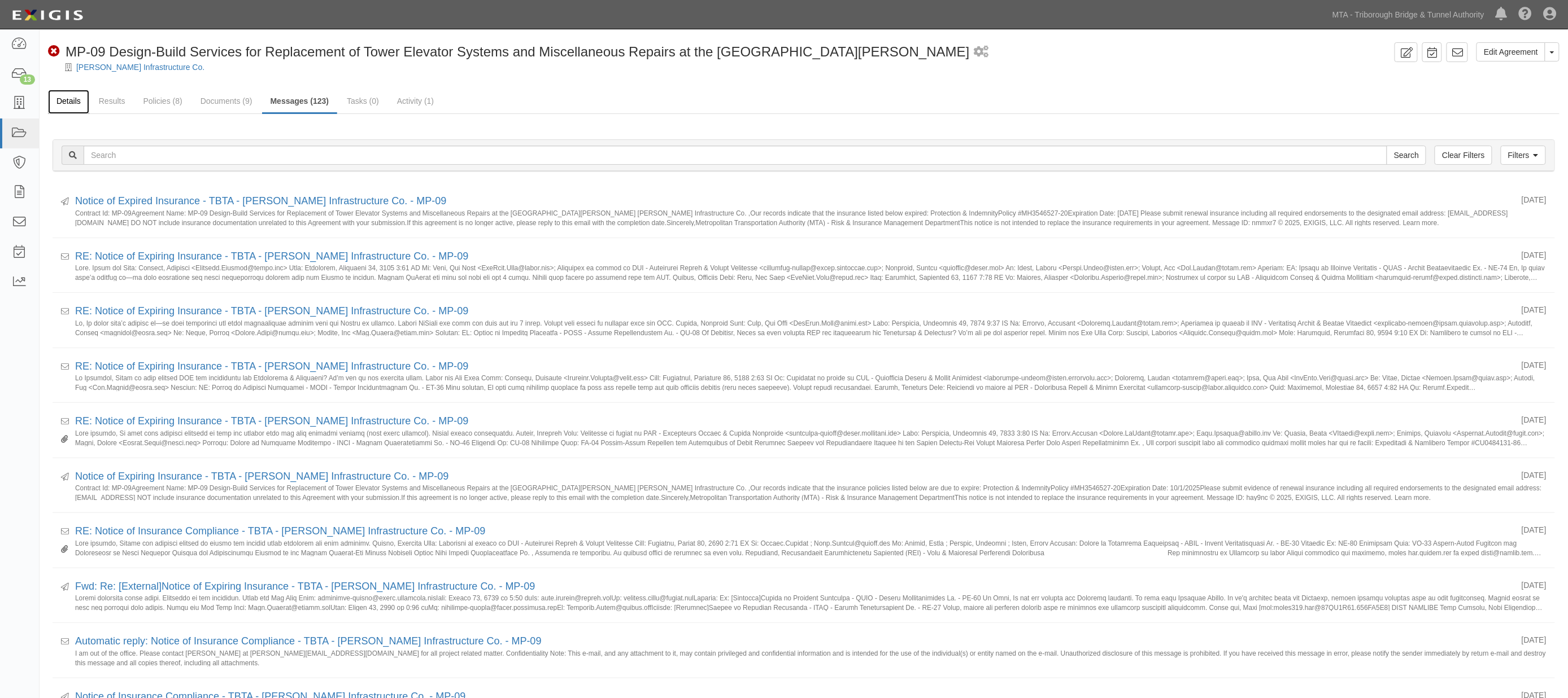
click at [61, 98] on link "Details" at bounding box center [68, 101] width 41 height 24
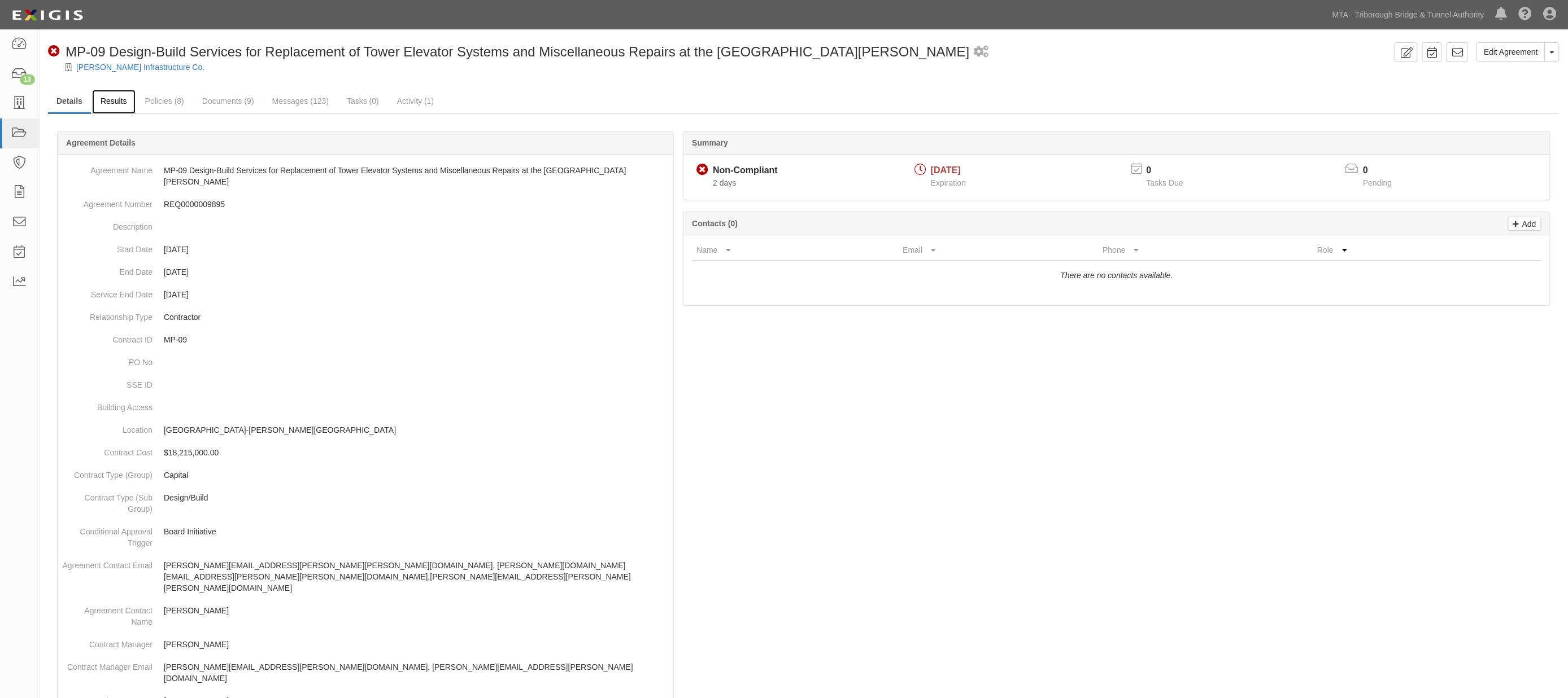
click at [112, 103] on link "Results" at bounding box center [114, 101] width 44 height 24
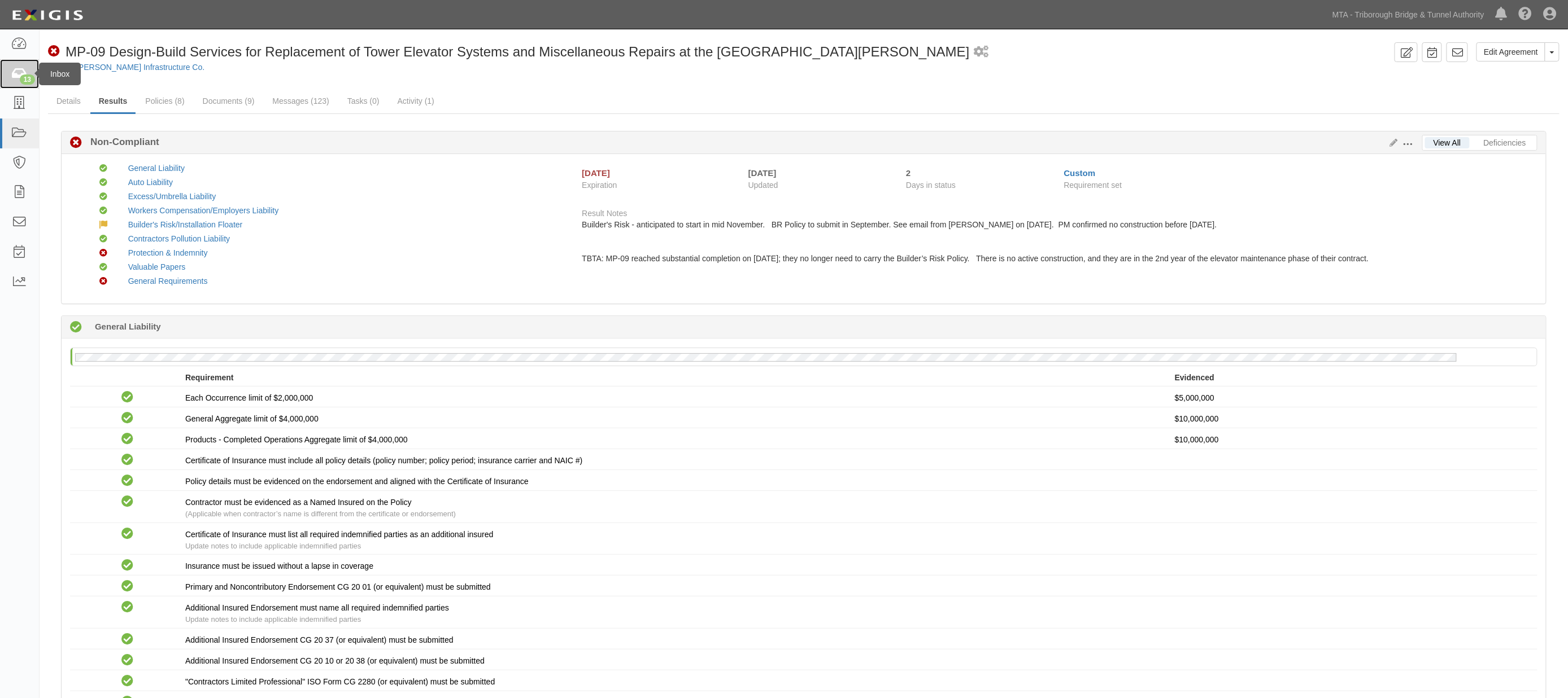
click at [22, 72] on icon at bounding box center [18, 74] width 16 height 13
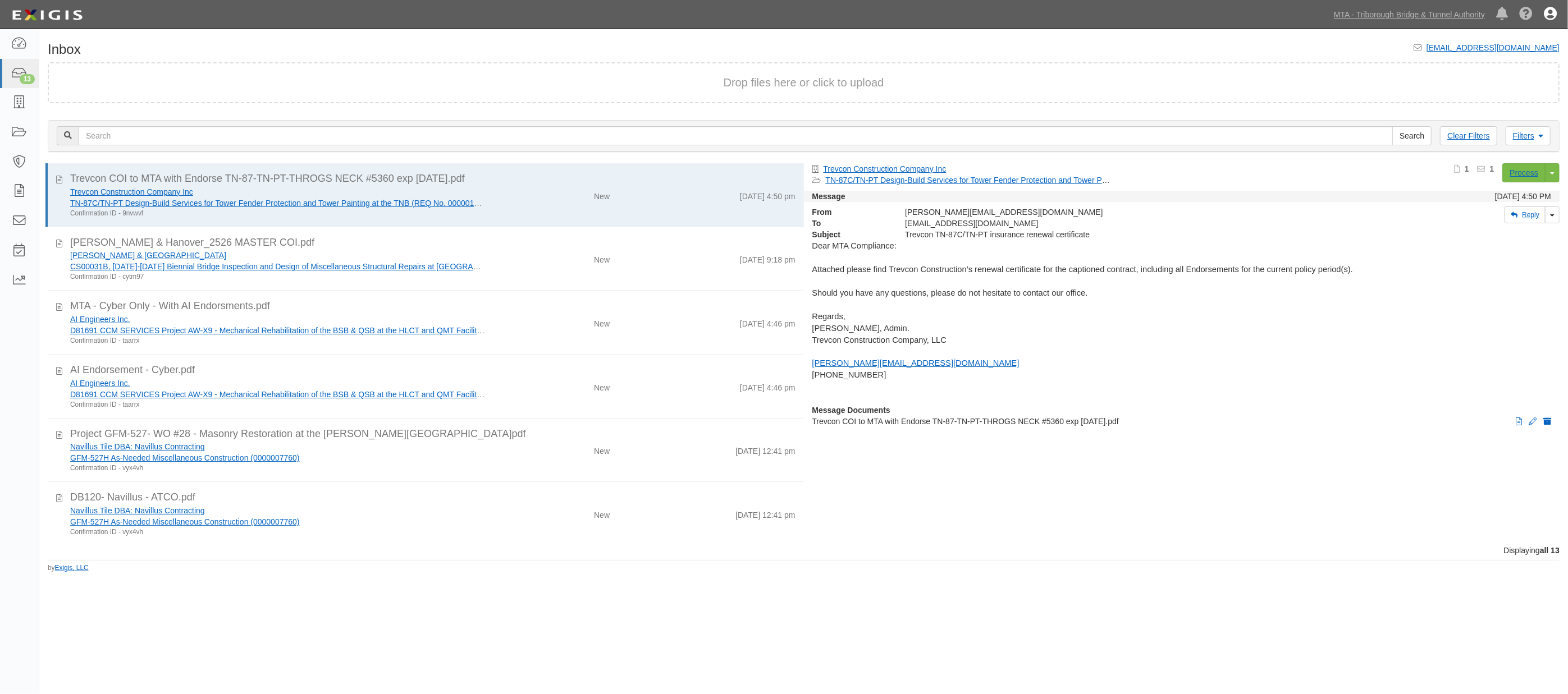
click at [1549, 15] on icon at bounding box center [1550, 14] width 13 height 13
click at [1492, 62] on link "Sign Out" at bounding box center [1517, 65] width 88 height 22
